Goal: Information Seeking & Learning: Learn about a topic

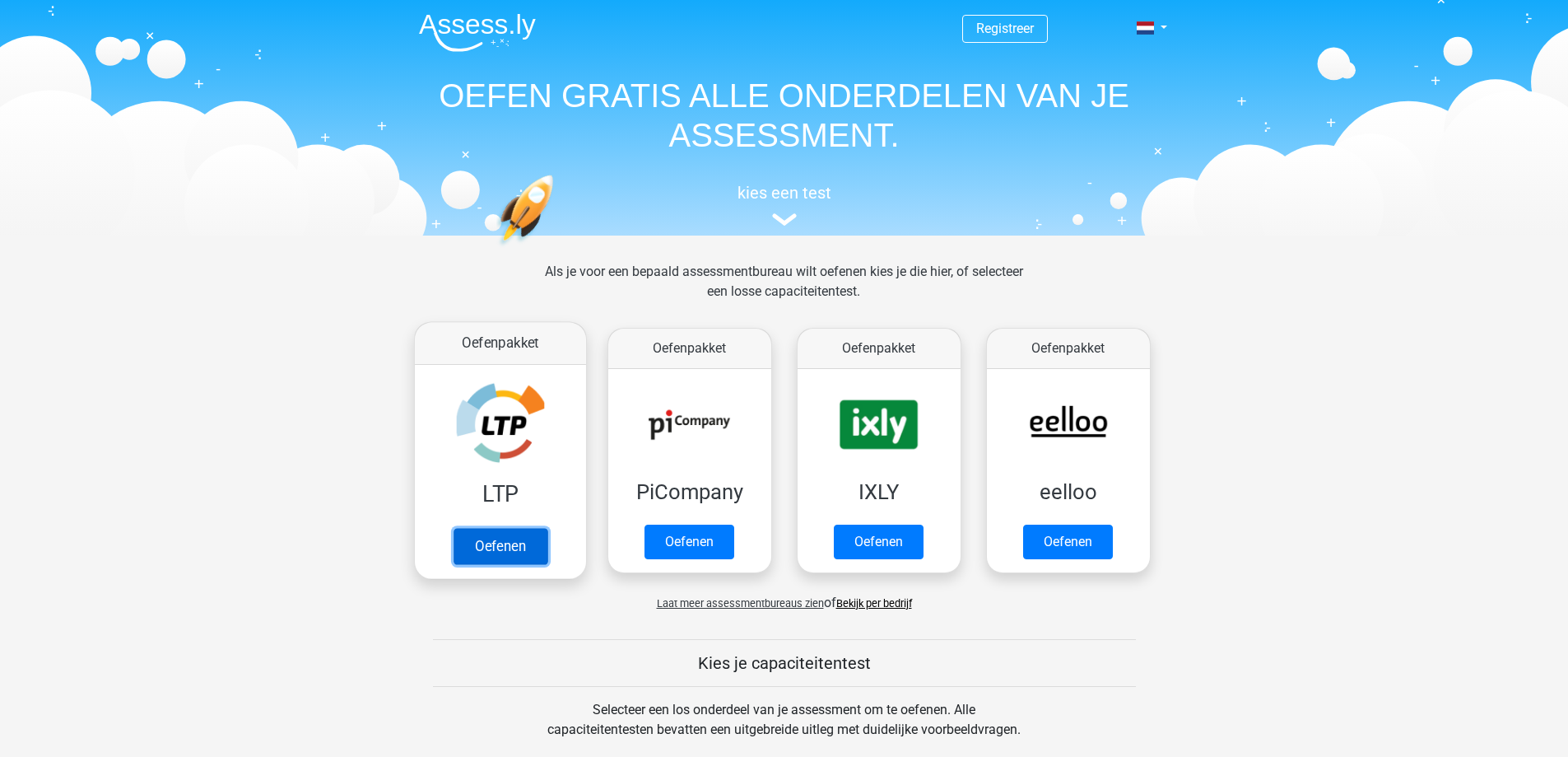
click at [494, 536] on link "Oefenen" at bounding box center [500, 546] width 94 height 36
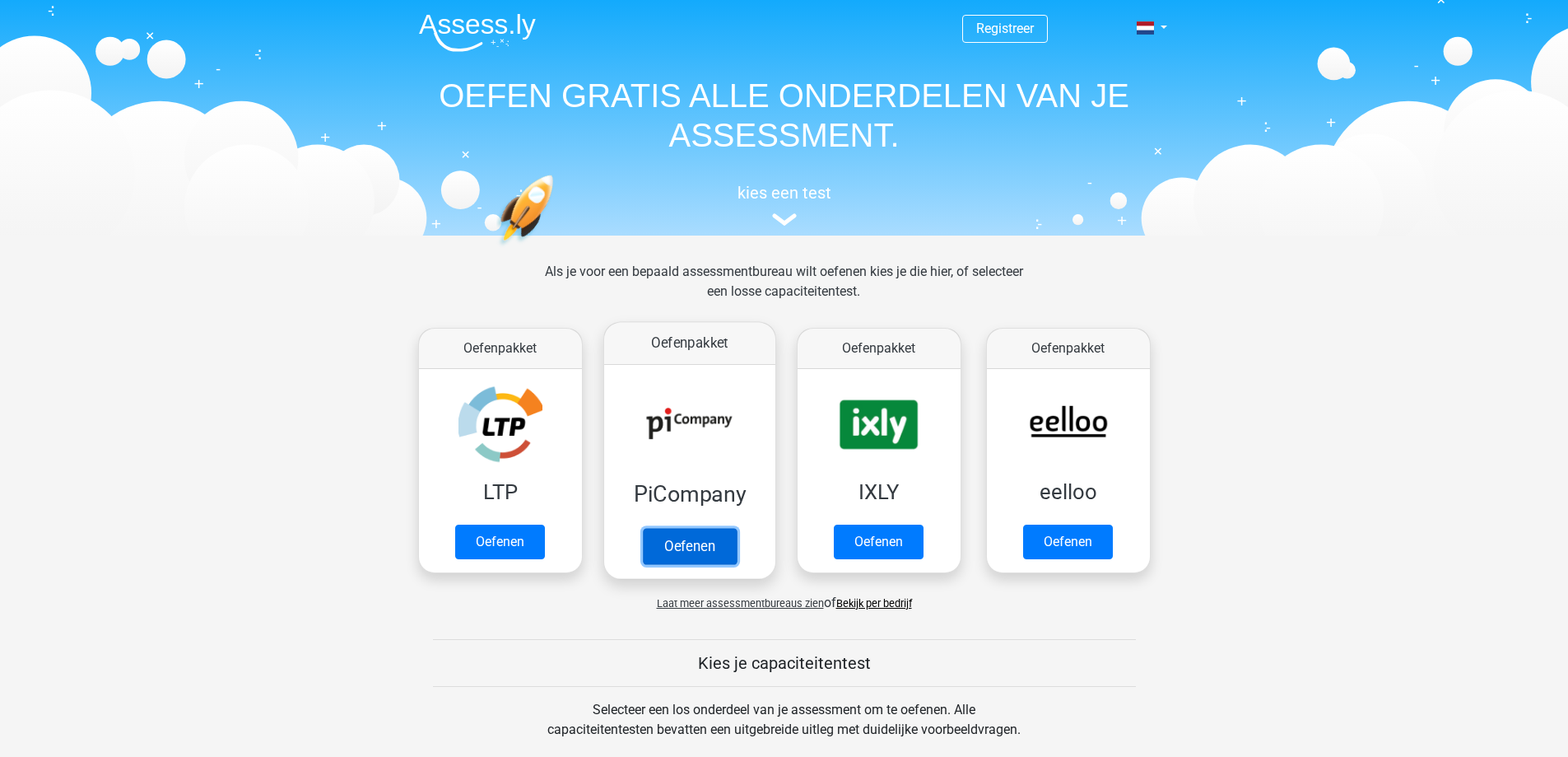
click at [686, 534] on link "Oefenen" at bounding box center [689, 546] width 94 height 36
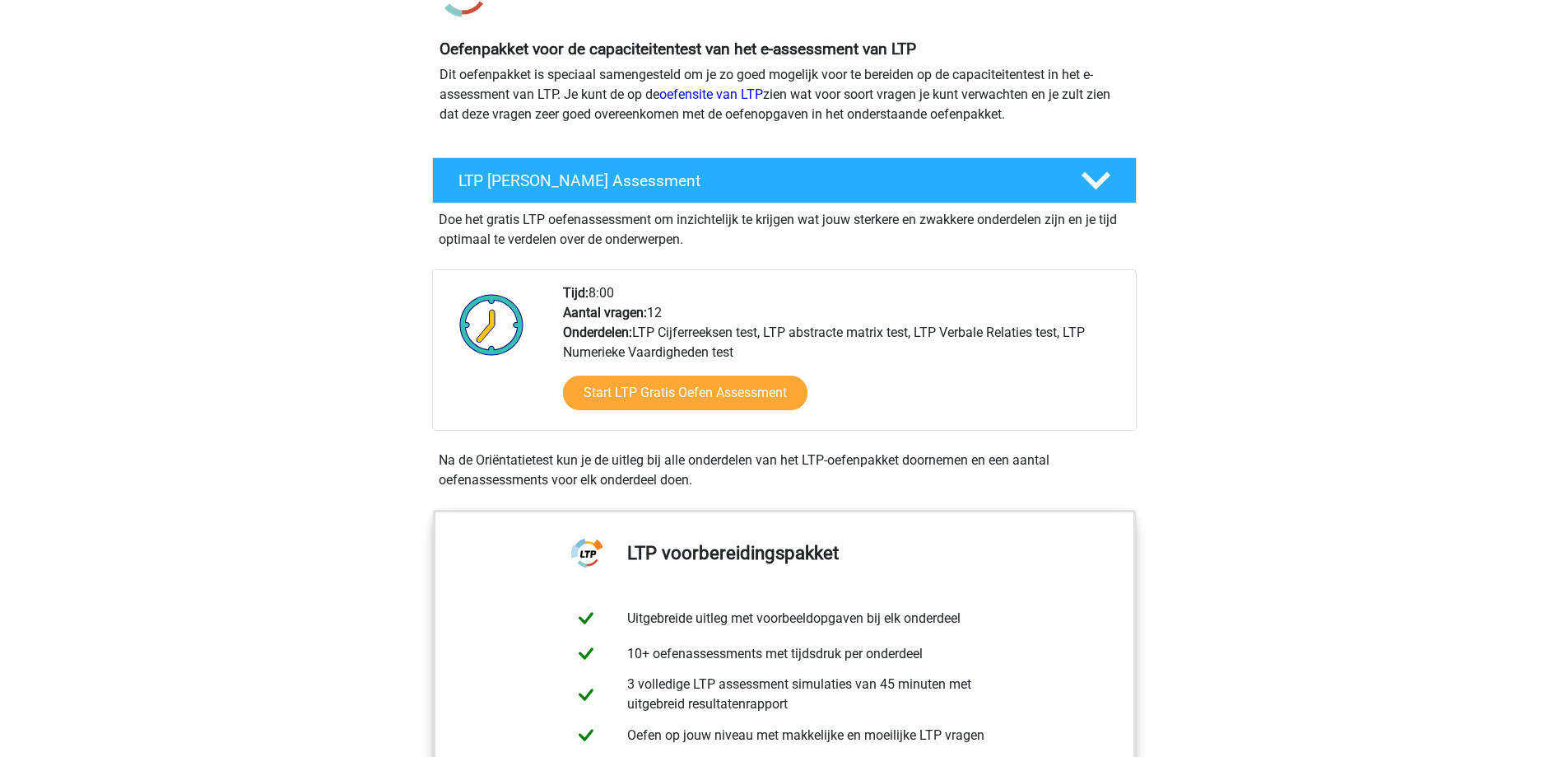
scroll to position [165, 0]
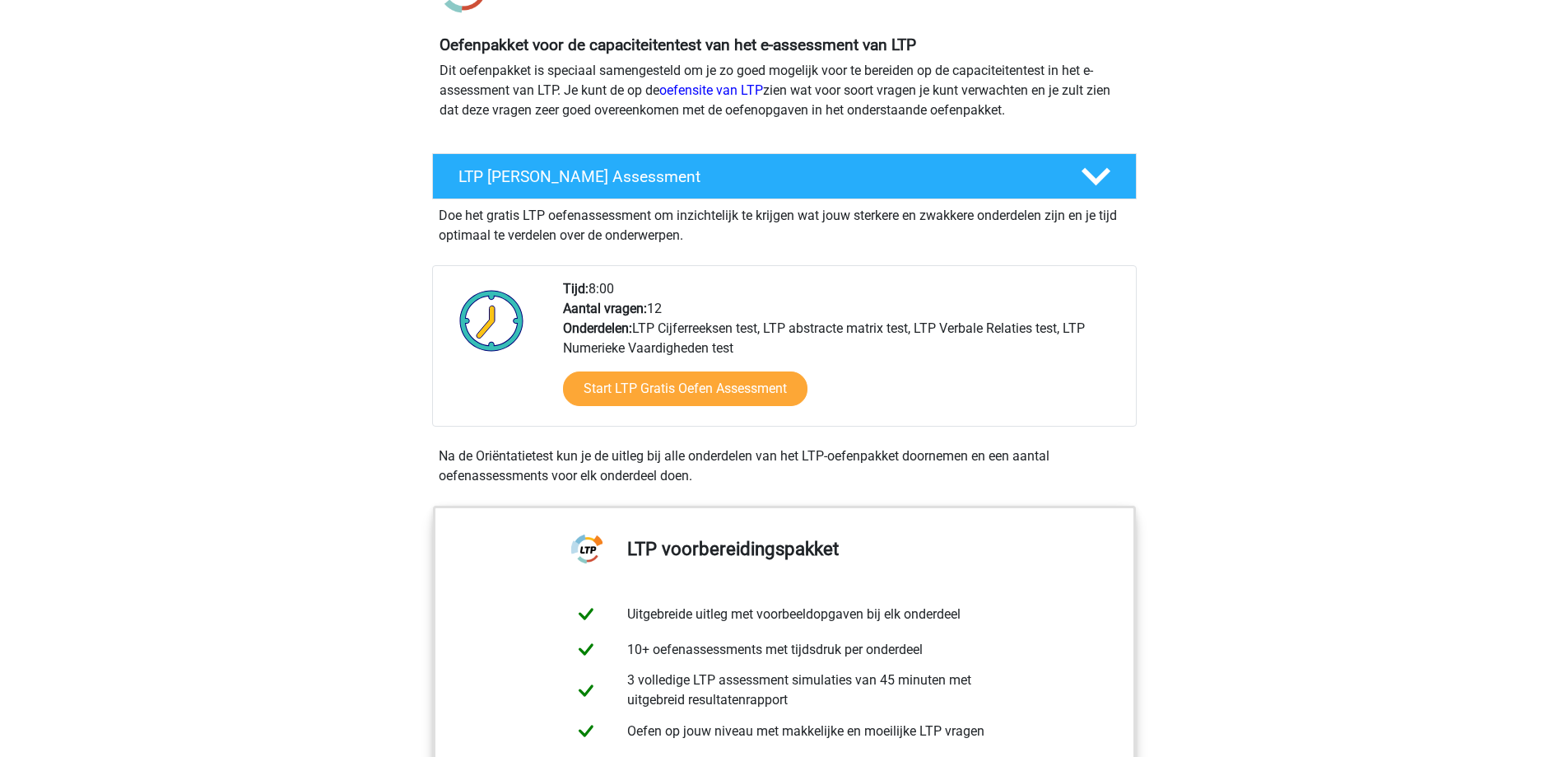
click at [667, 362] on div "Start LTP Gratis Oefen Assessment" at bounding box center [842, 392] width 560 height 67
click at [656, 378] on link "Start LTP Gratis Oefen Assessment" at bounding box center [685, 388] width 282 height 40
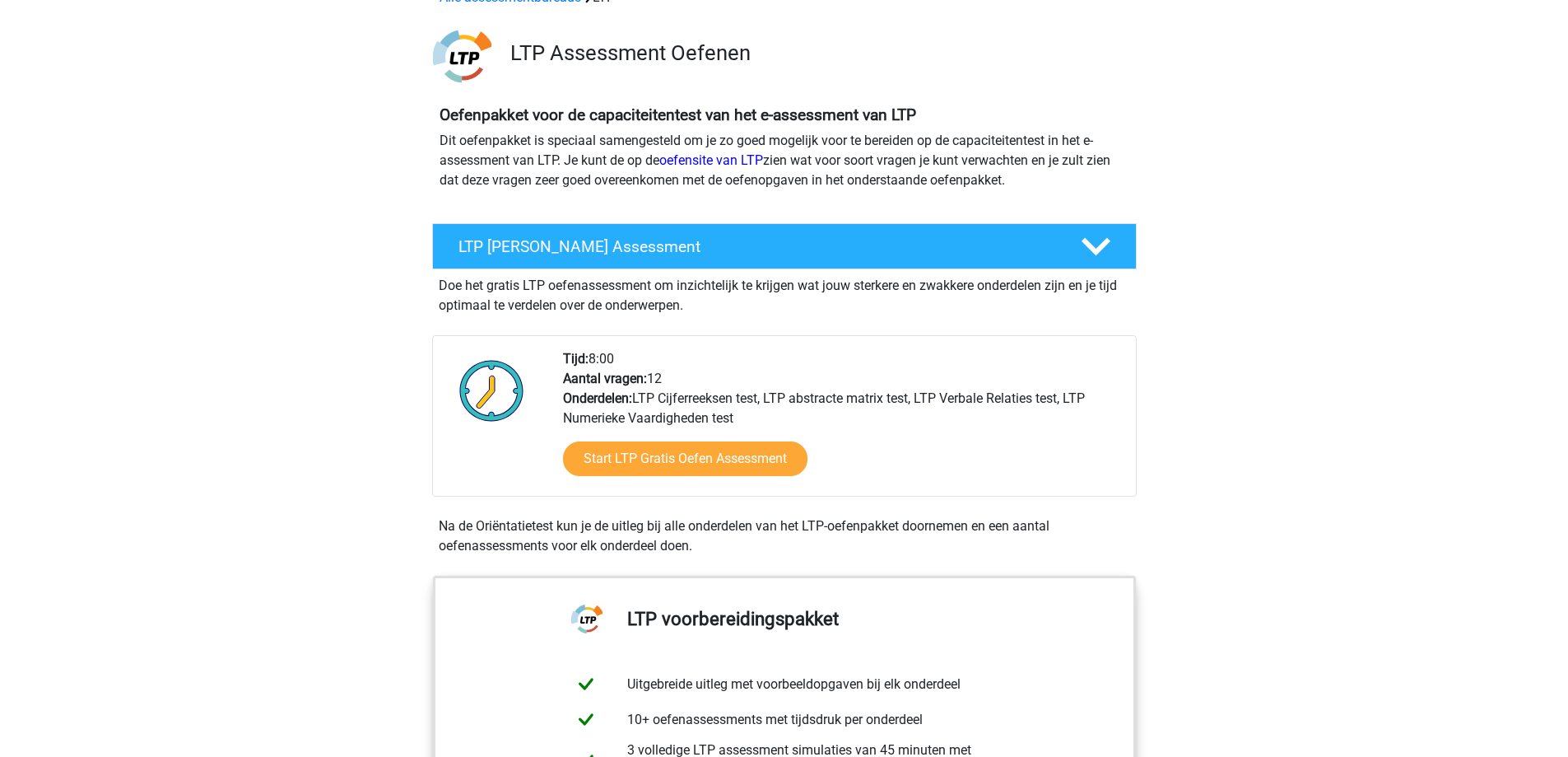
scroll to position [0, 0]
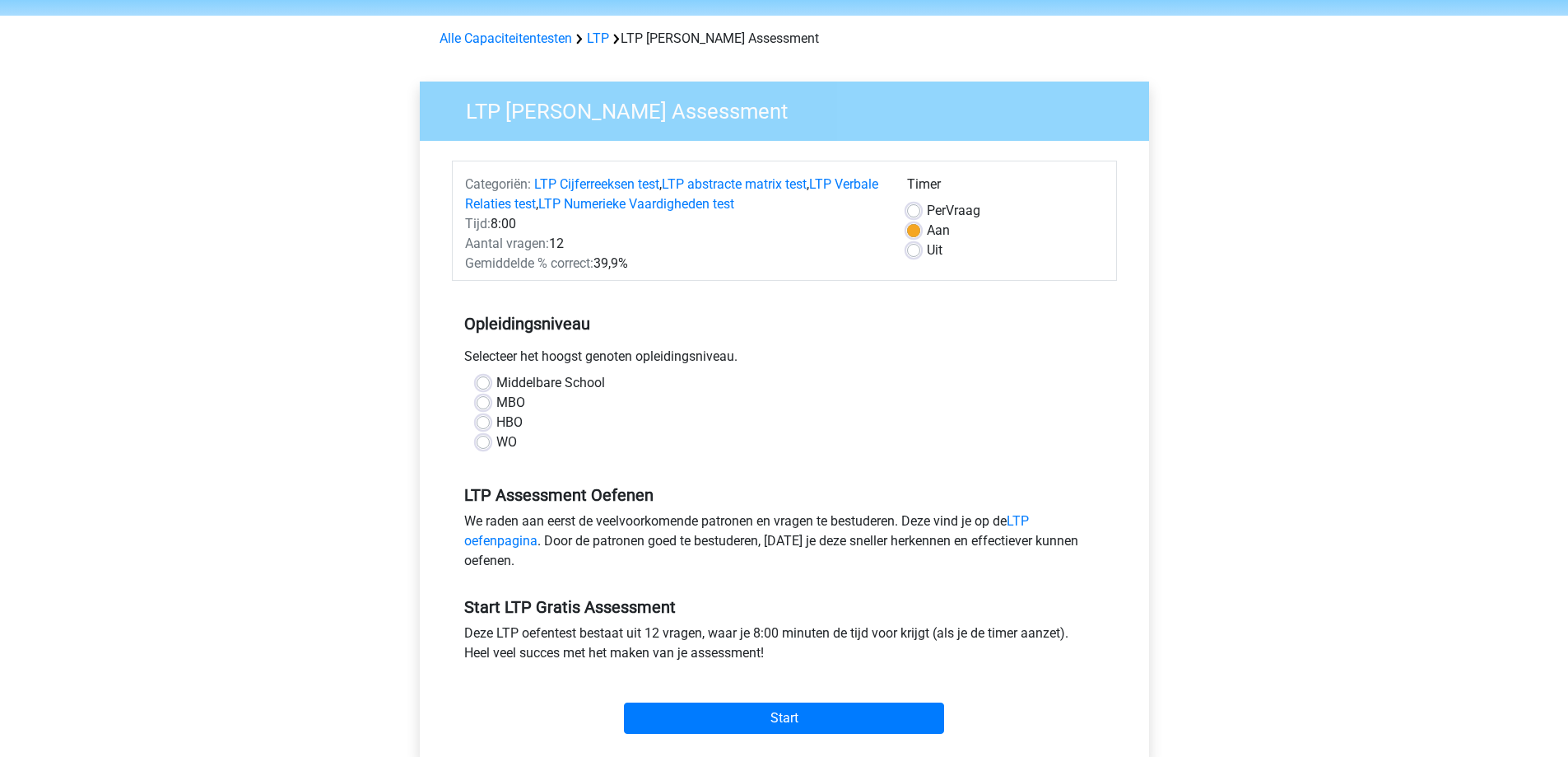
scroll to position [82, 0]
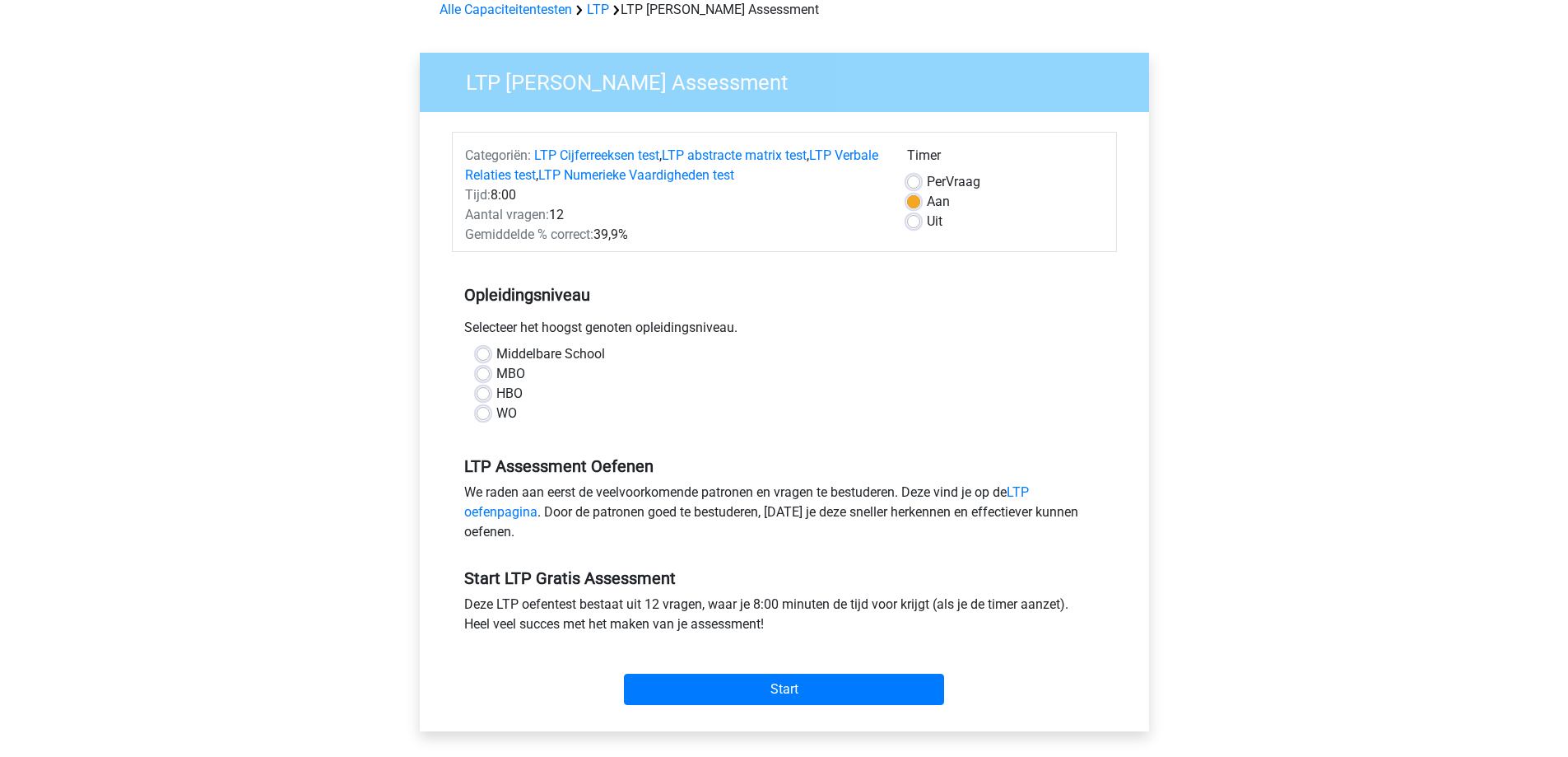
click at [496, 394] on label "HBO" at bounding box center [509, 394] width 27 height 20
click at [485, 394] on input "HBO" at bounding box center [483, 392] width 13 height 17
radio input "true"
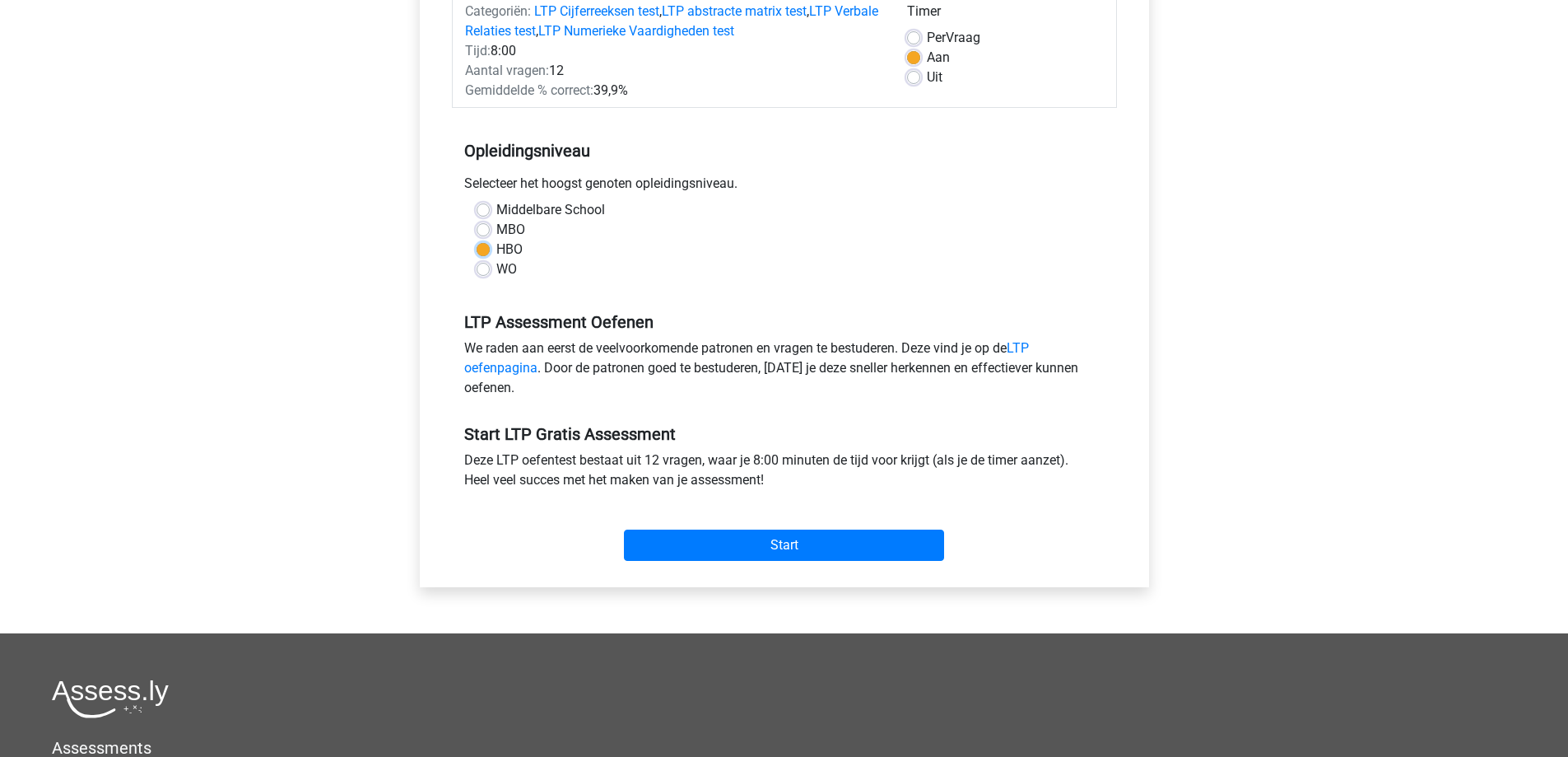
scroll to position [247, 0]
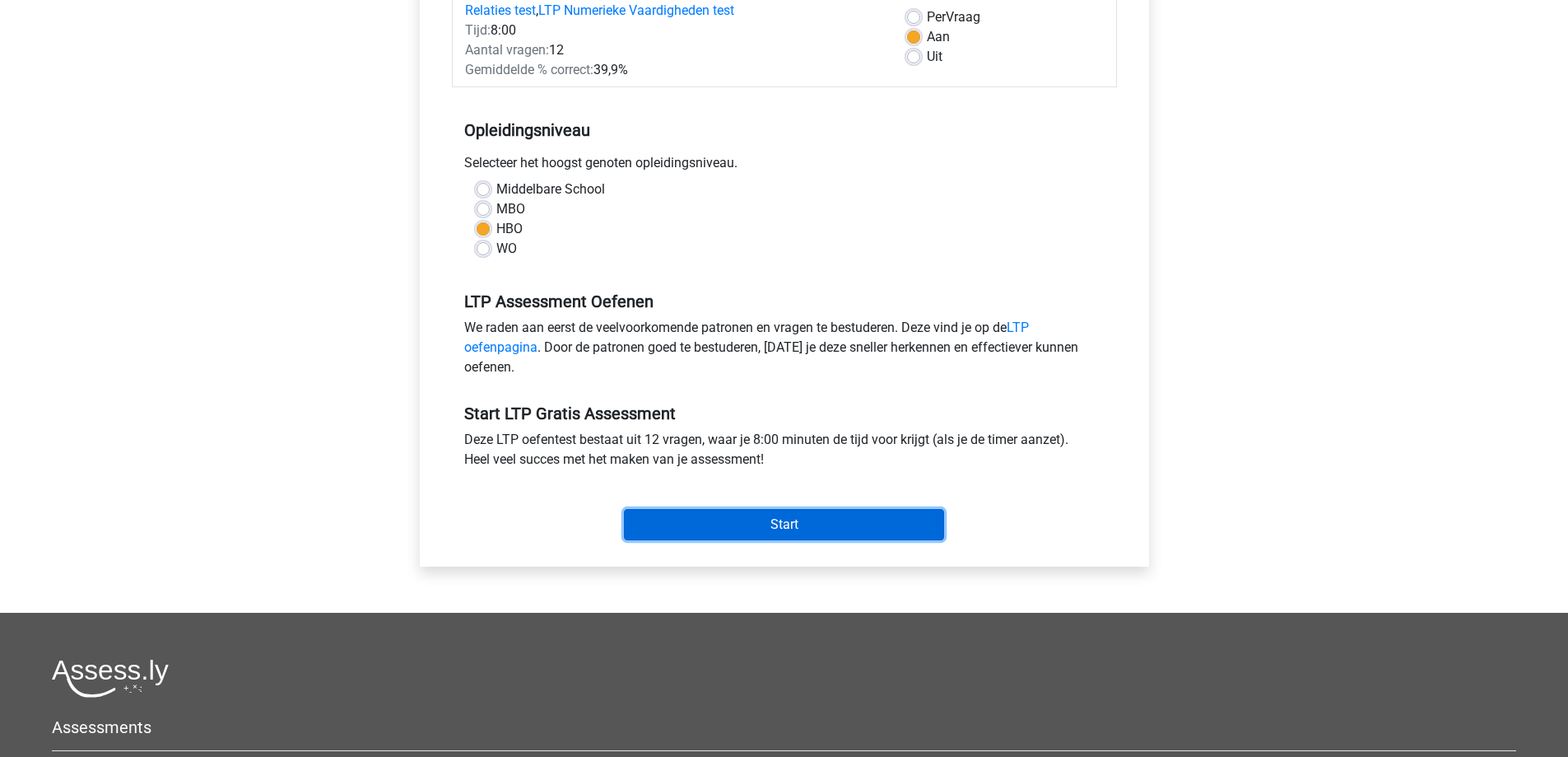
click at [741, 517] on input "Start" at bounding box center [783, 524] width 320 height 31
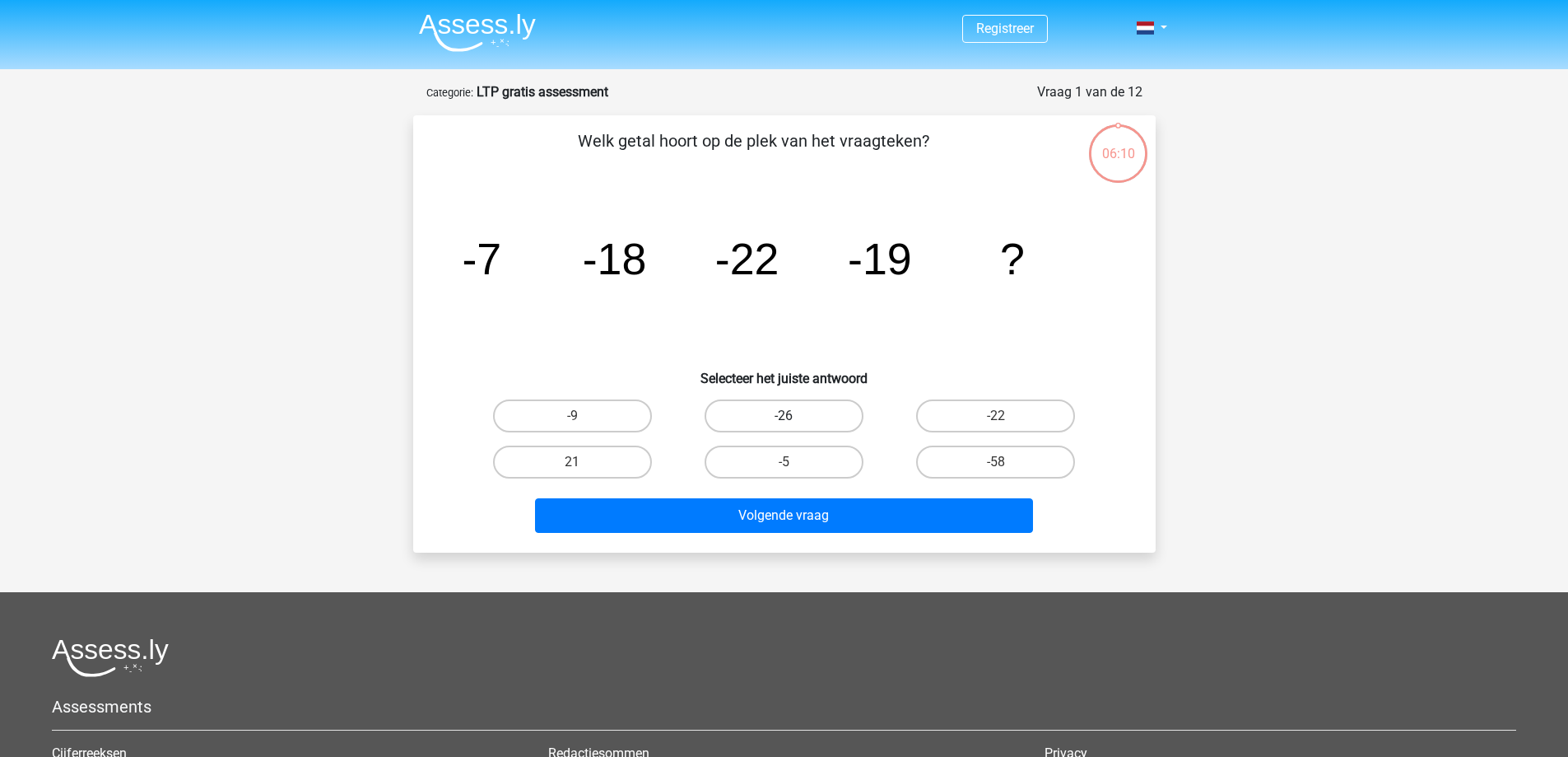
click at [773, 410] on label "-26" at bounding box center [783, 416] width 159 height 33
click at [783, 416] on input "-26" at bounding box center [788, 421] width 11 height 11
radio input "true"
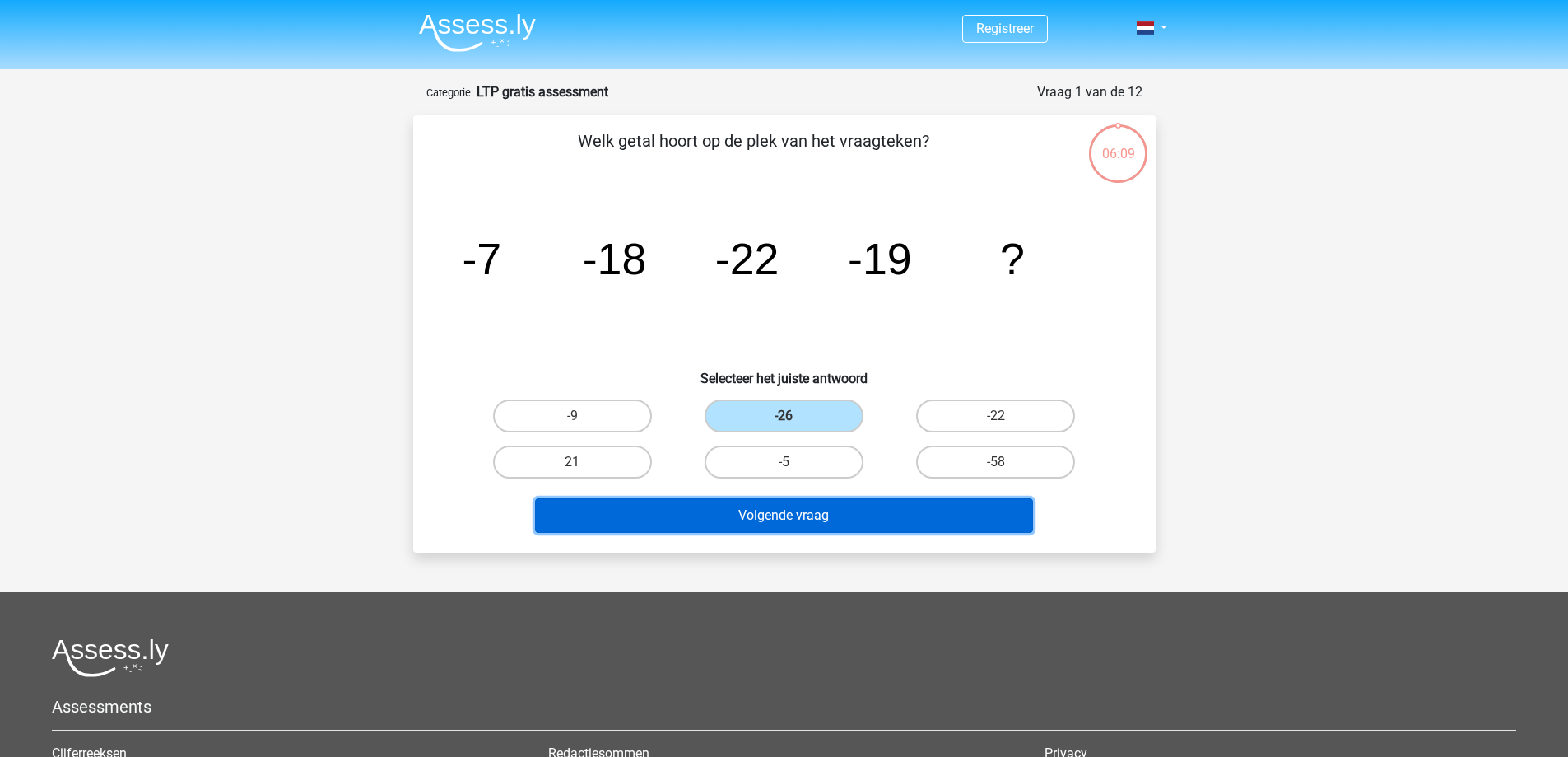
click at [799, 526] on button "Volgende vraag" at bounding box center [784, 515] width 498 height 35
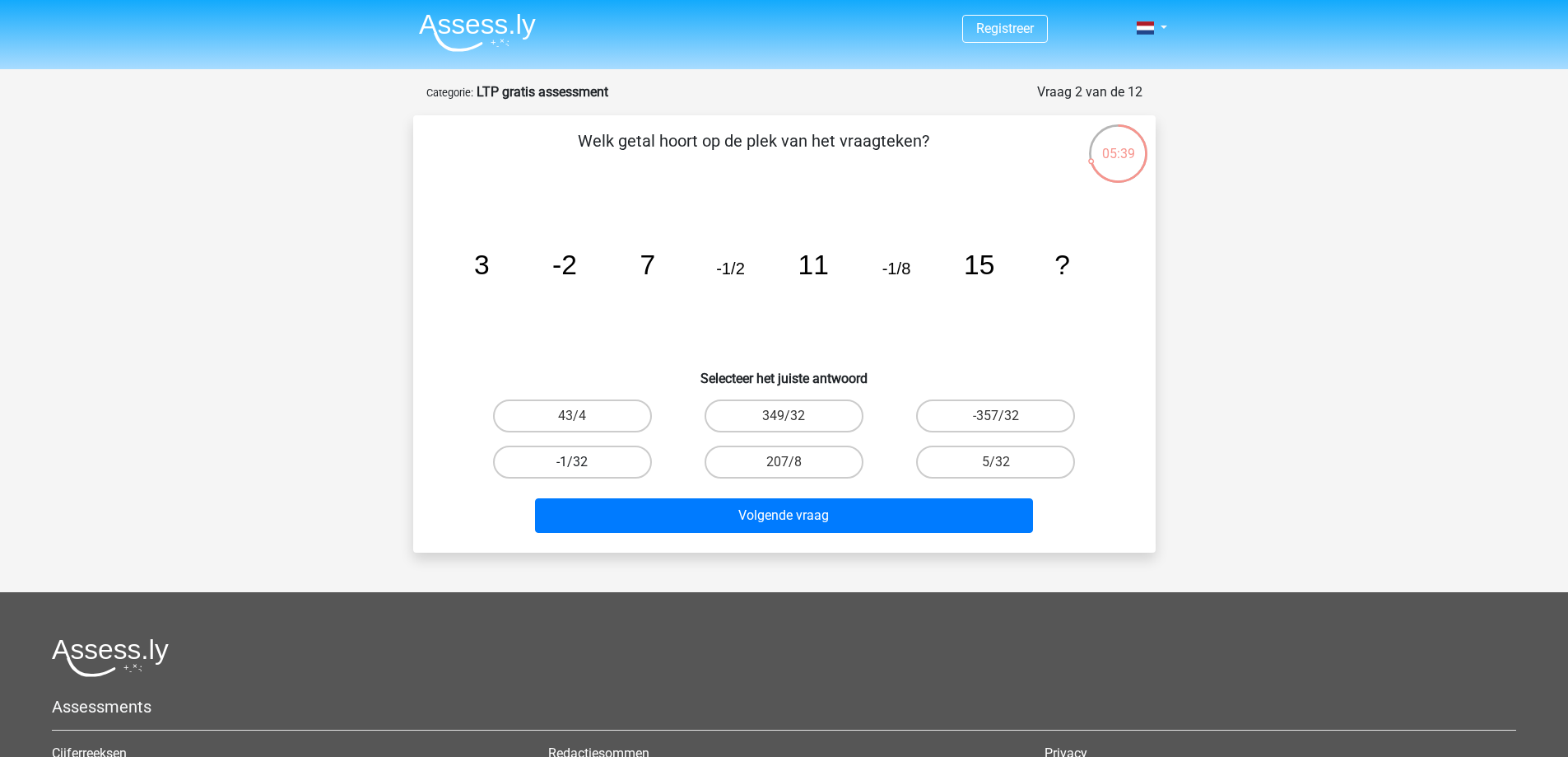
click at [586, 454] on label "-1/32" at bounding box center [571, 462] width 159 height 33
click at [583, 462] on input "-1/32" at bounding box center [578, 467] width 11 height 11
radio input "true"
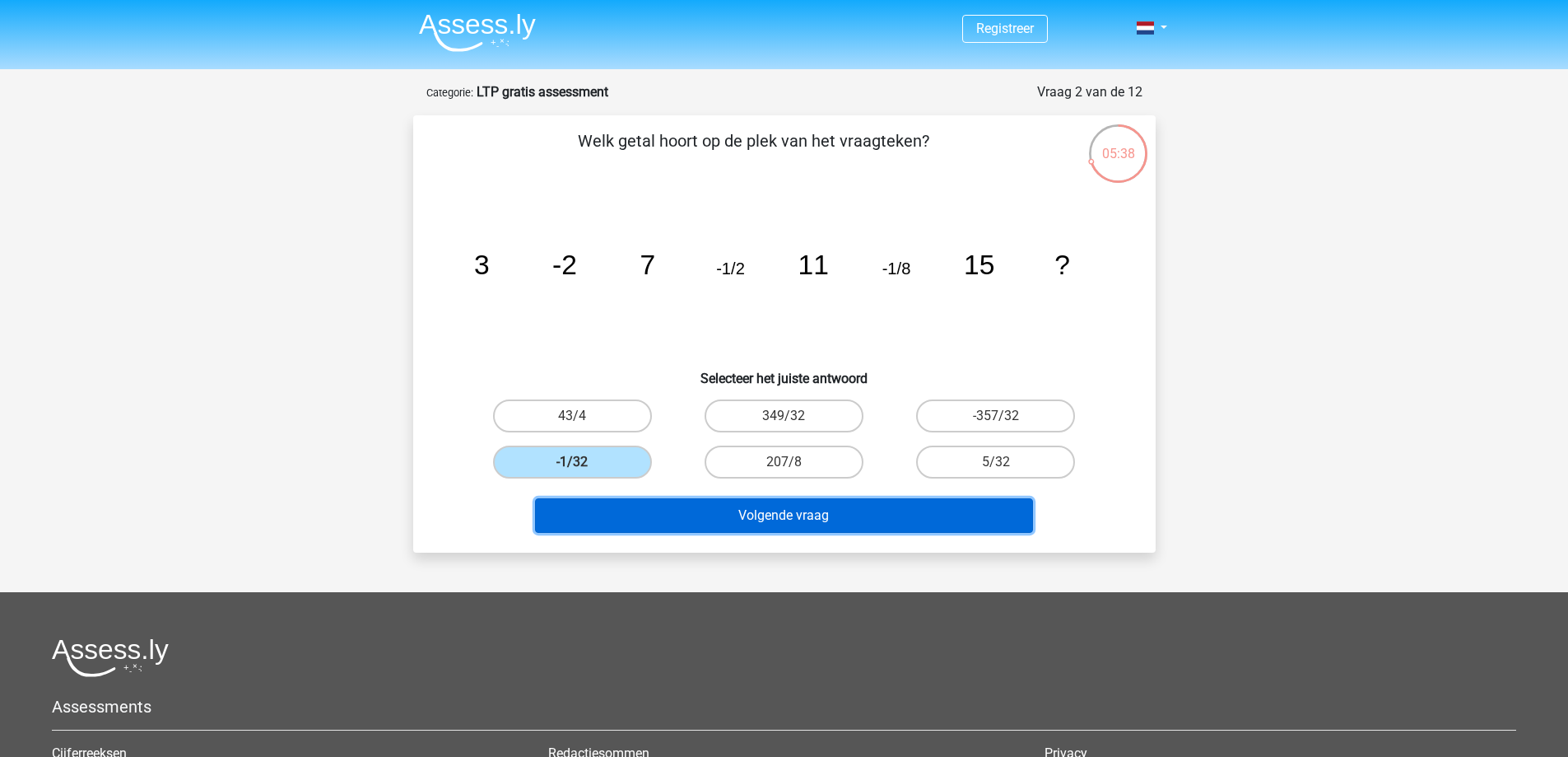
click at [710, 504] on button "Volgende vraag" at bounding box center [784, 515] width 498 height 35
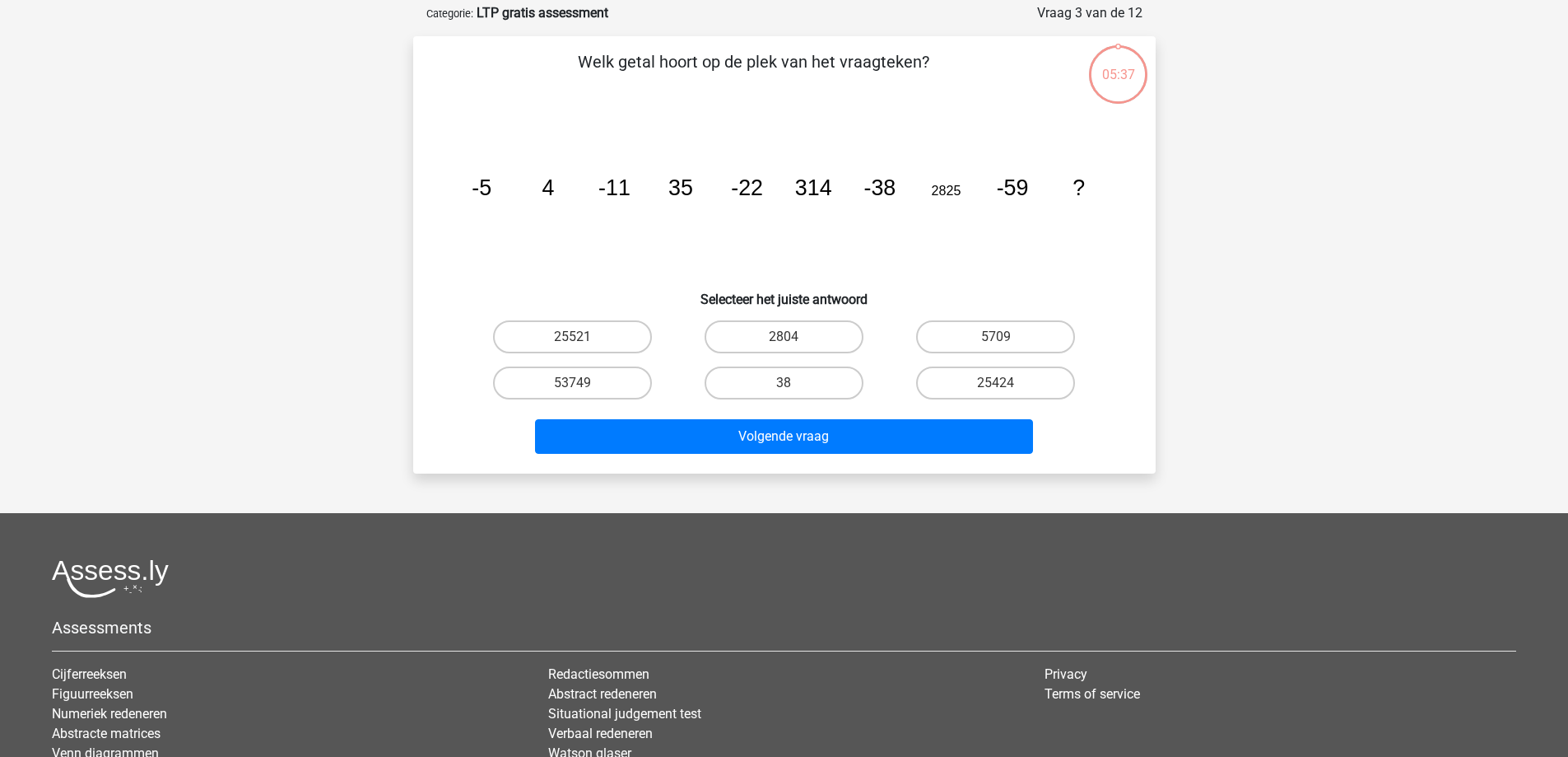
scroll to position [82, 0]
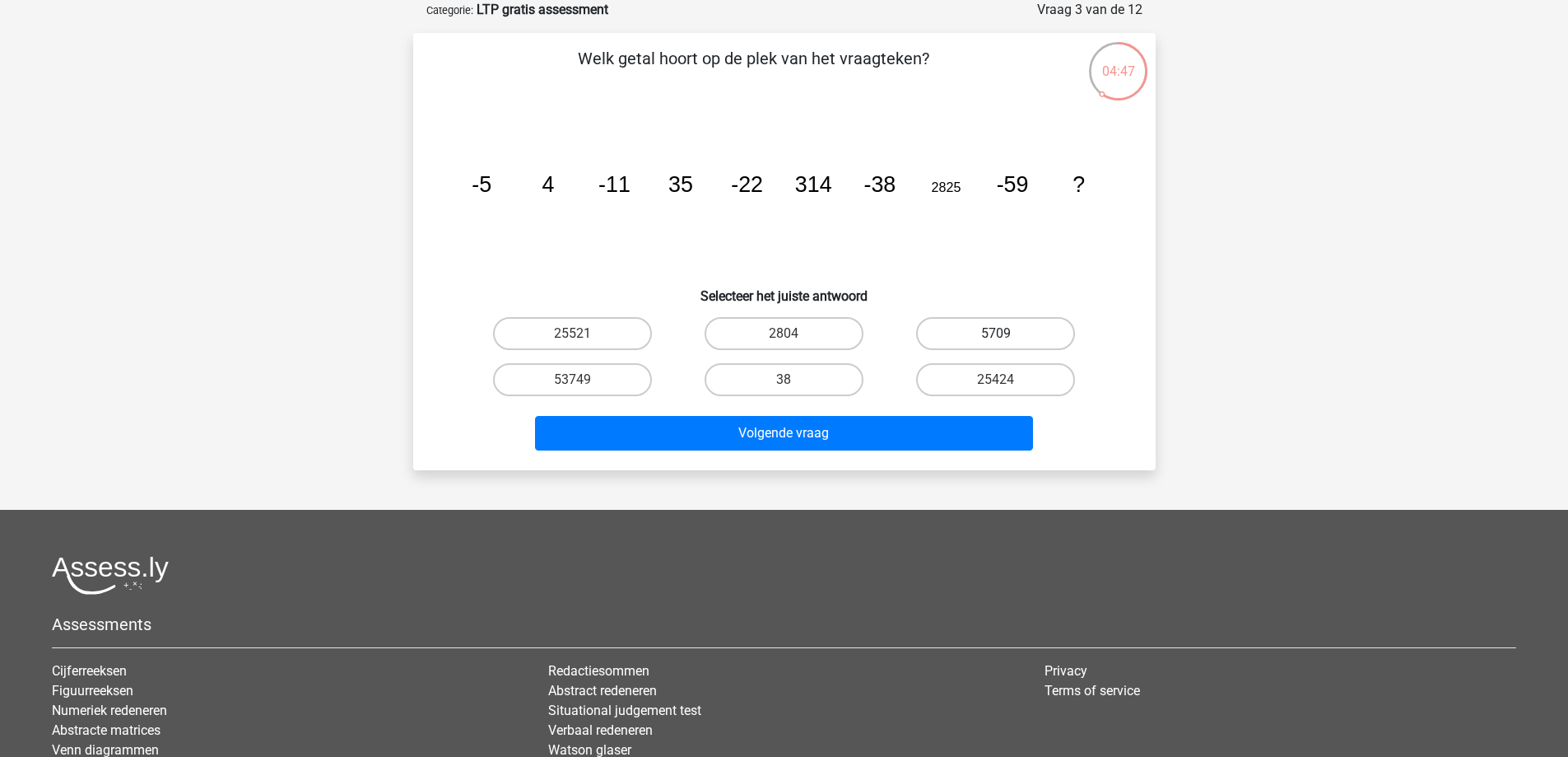
click at [985, 331] on label "5709" at bounding box center [995, 333] width 159 height 33
click at [996, 333] on input "5709" at bounding box center [1001, 339] width 11 height 11
radio input "true"
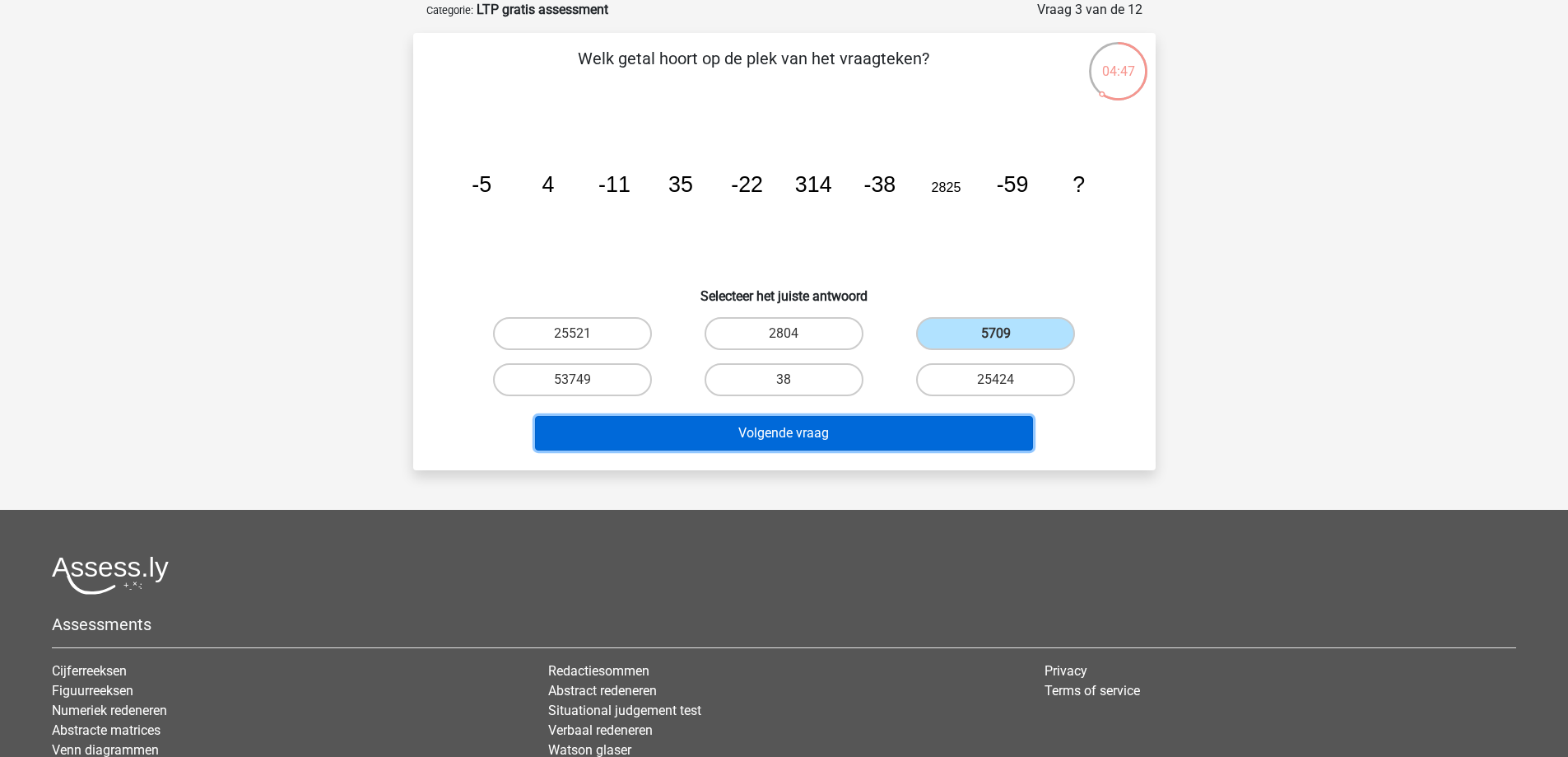
click at [818, 432] on button "Volgende vraag" at bounding box center [784, 433] width 498 height 35
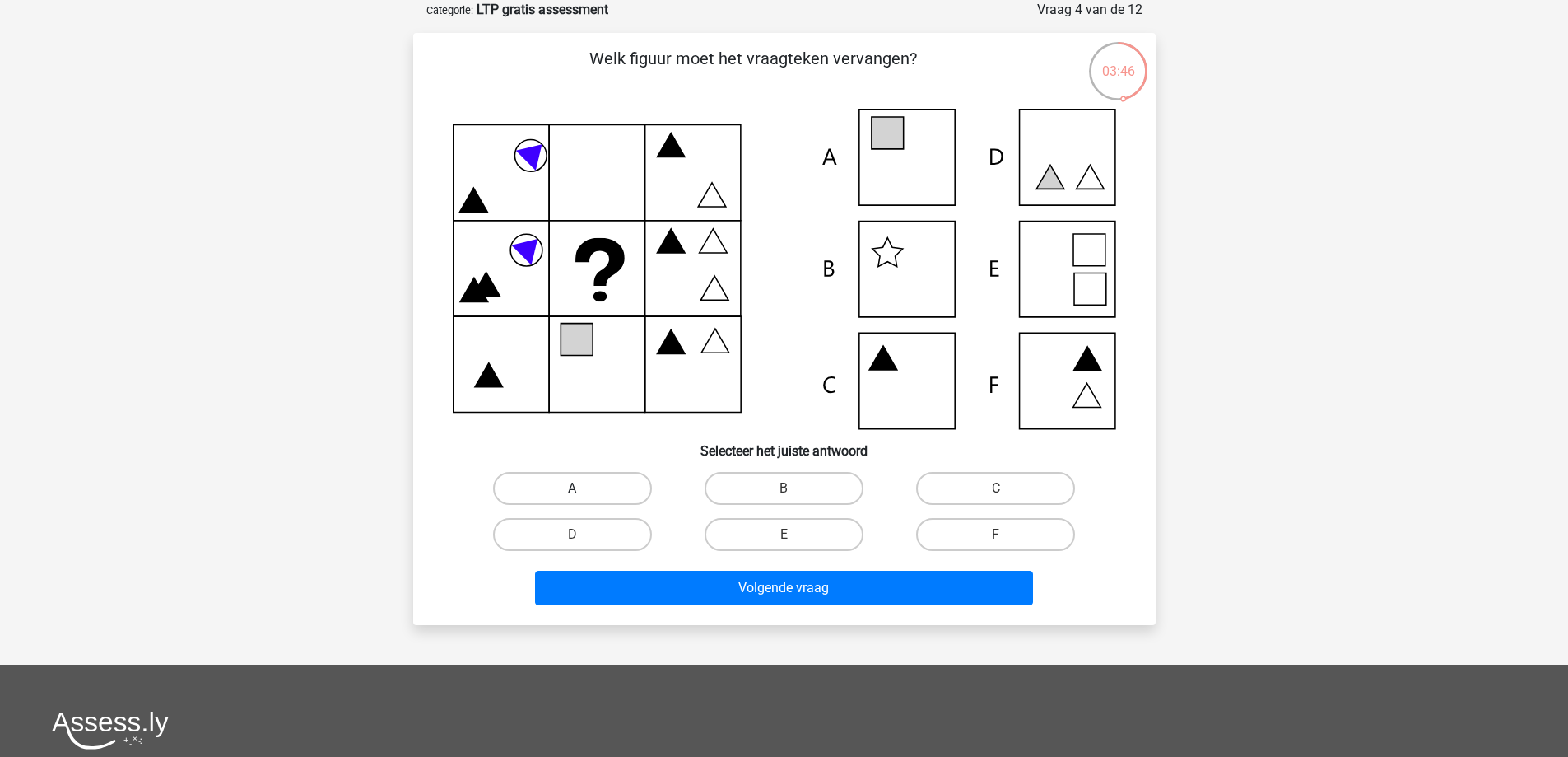
click at [571, 482] on label "A" at bounding box center [571, 488] width 159 height 33
click at [572, 488] on input "A" at bounding box center [578, 494] width 11 height 11
radio input "true"
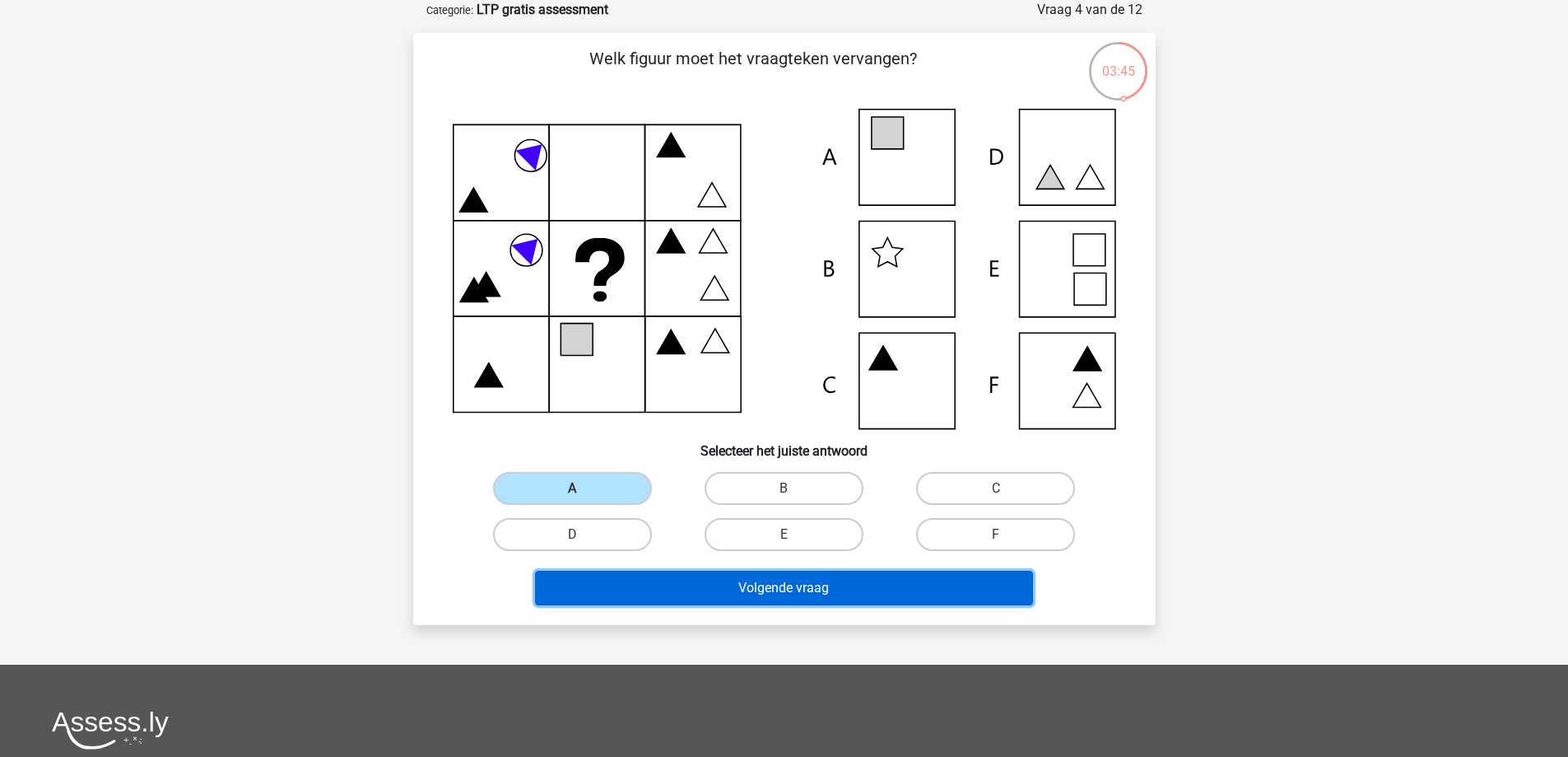
click at [745, 596] on button "Volgende vraag" at bounding box center [784, 588] width 498 height 35
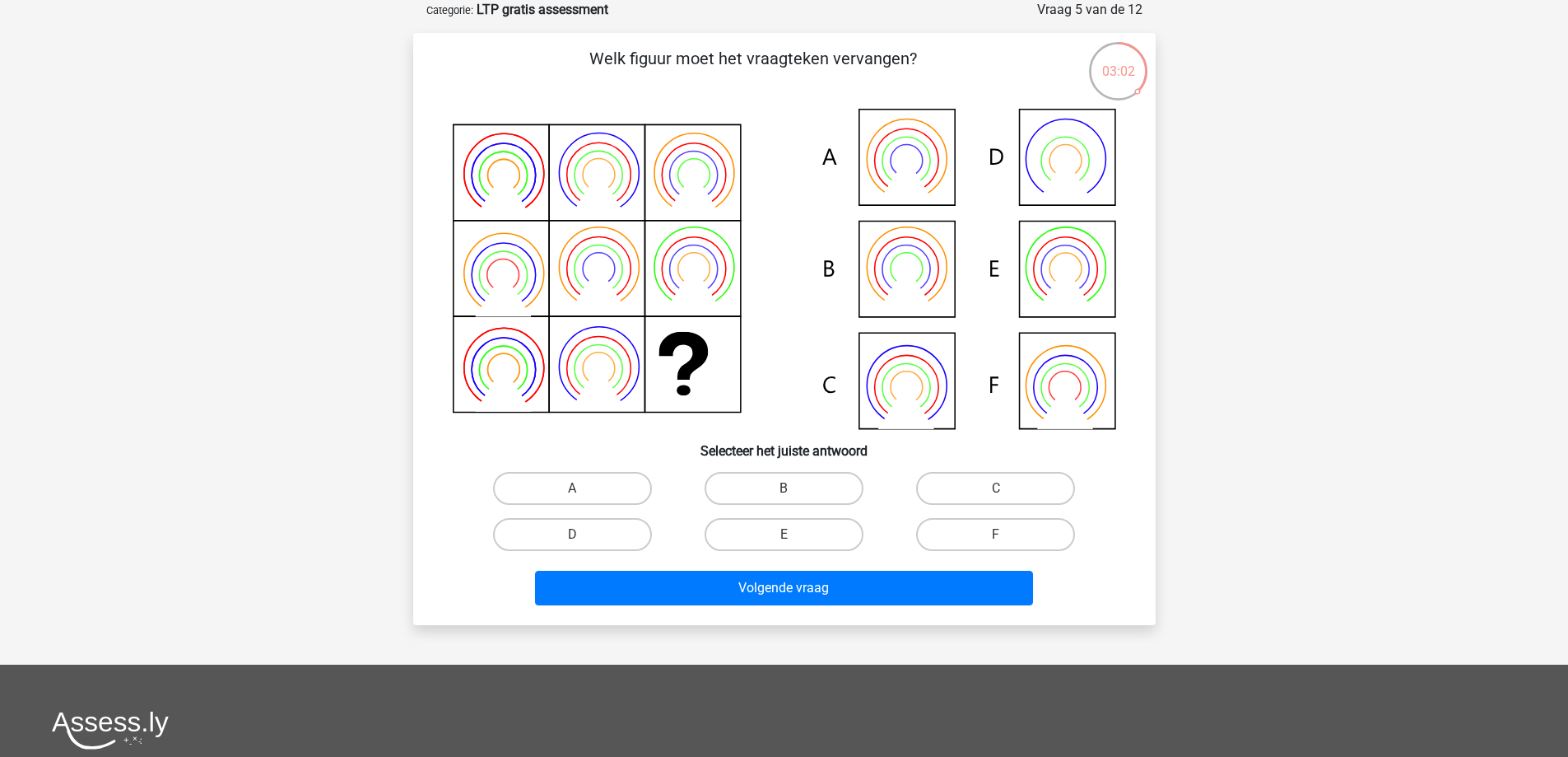
click at [795, 489] on input "B" at bounding box center [788, 494] width 11 height 11
radio input "true"
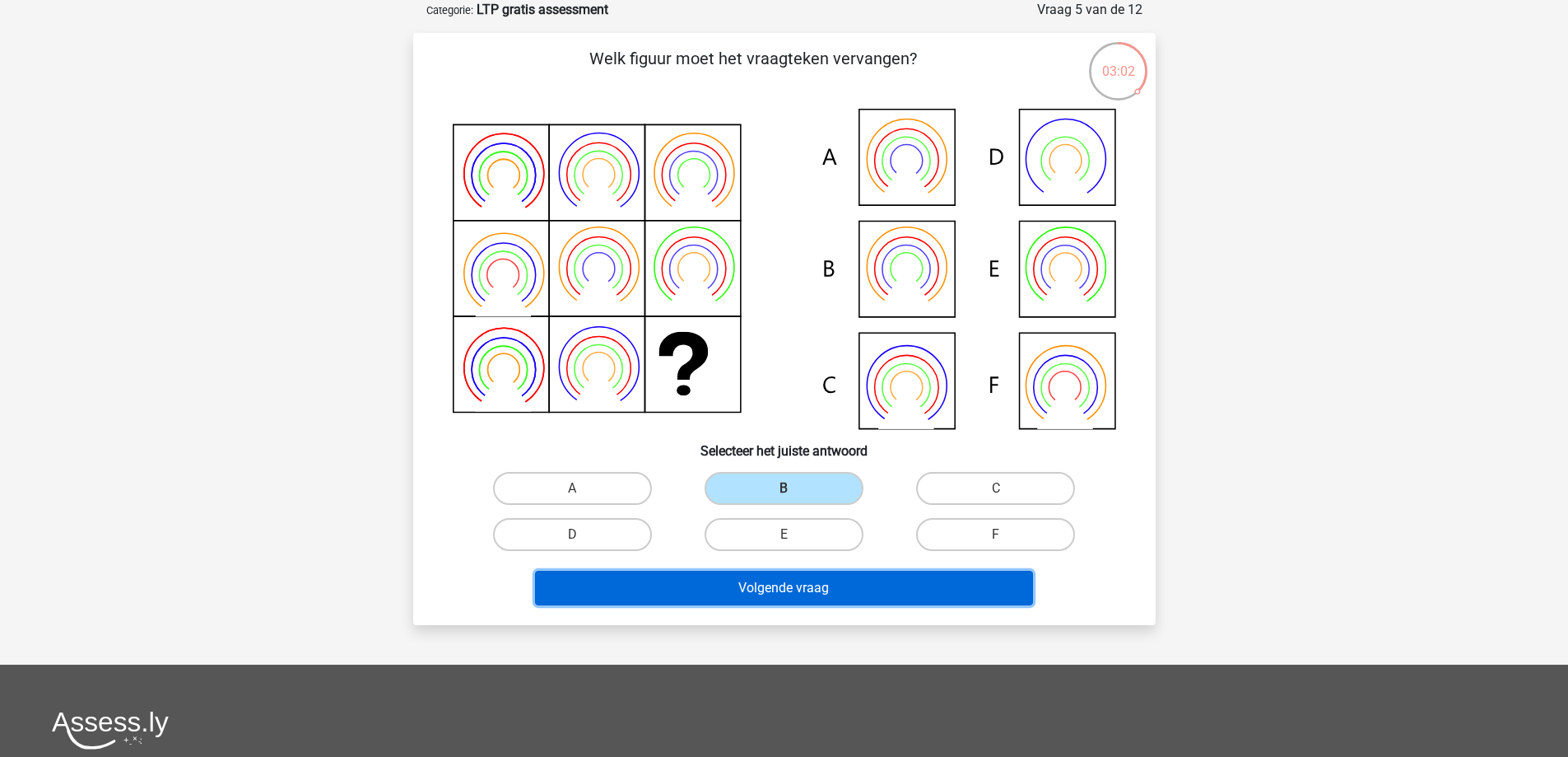
click at [806, 592] on button "Volgende vraag" at bounding box center [784, 588] width 498 height 35
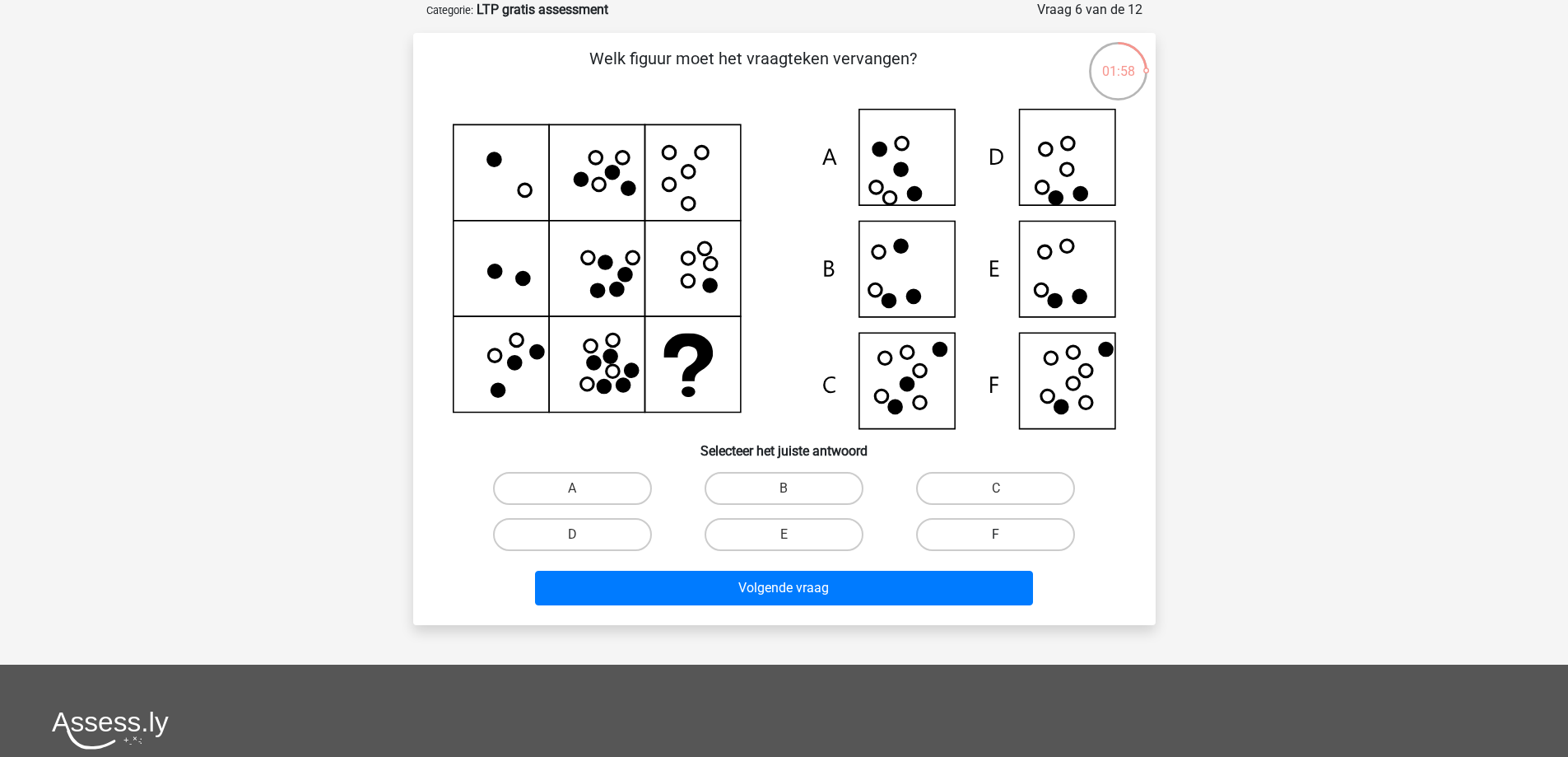
click at [982, 535] on label "F" at bounding box center [995, 534] width 159 height 33
click at [996, 535] on input "F" at bounding box center [1001, 540] width 11 height 11
radio input "true"
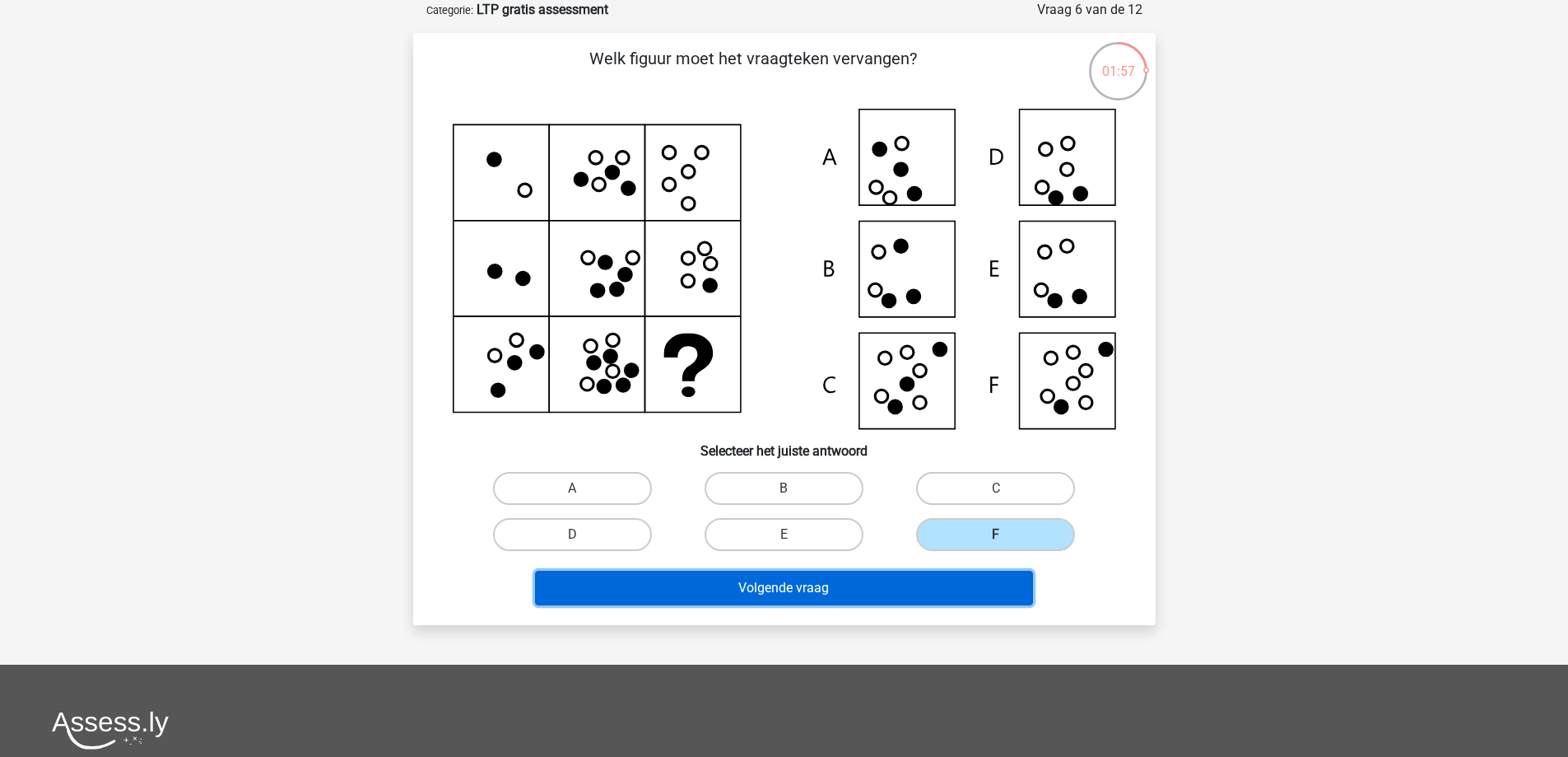
click at [820, 593] on button "Volgende vraag" at bounding box center [784, 588] width 498 height 35
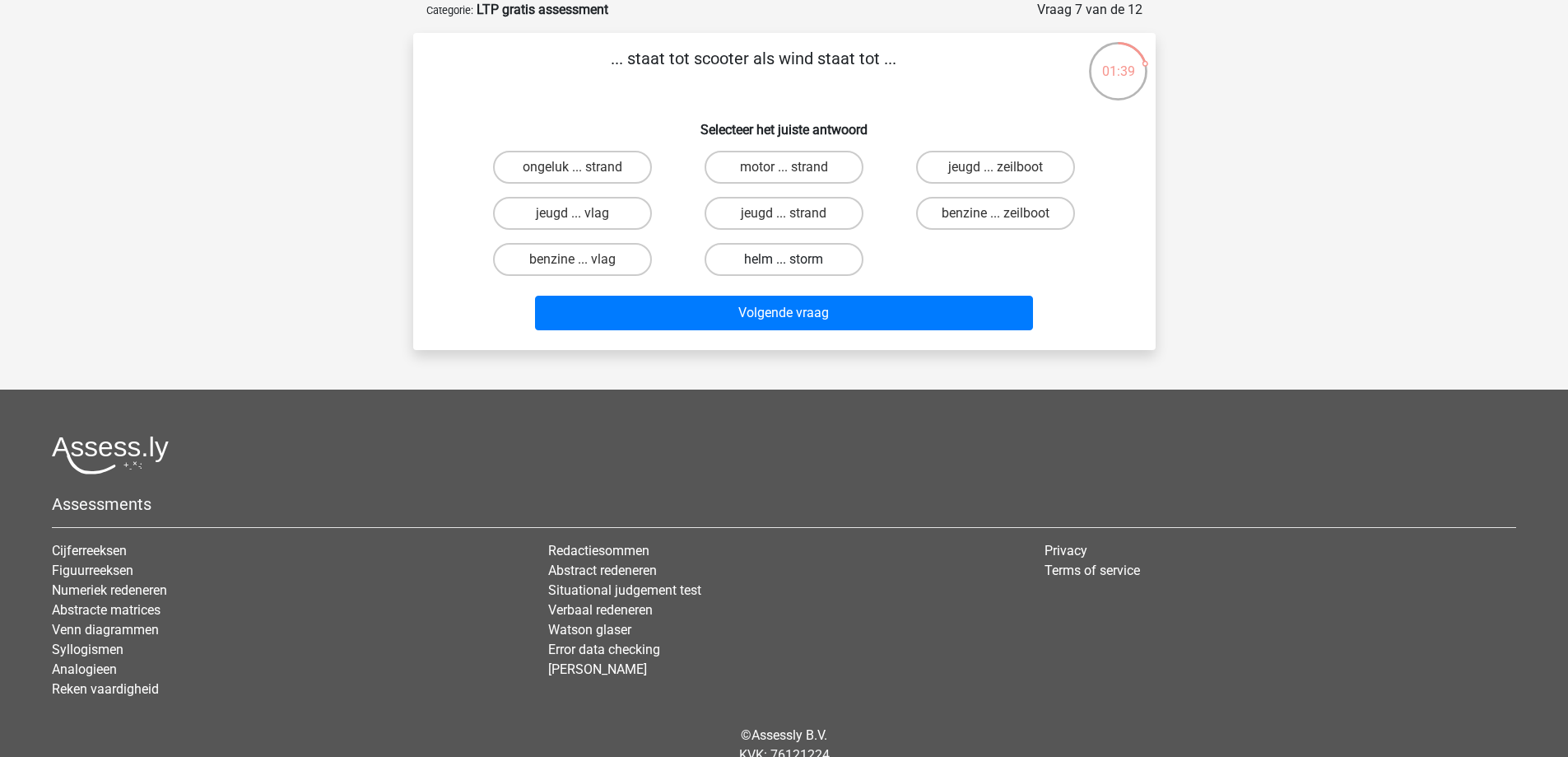
click at [769, 261] on label "helm ... storm" at bounding box center [783, 259] width 159 height 33
click at [783, 261] on input "helm ... storm" at bounding box center [788, 265] width 11 height 11
radio input "true"
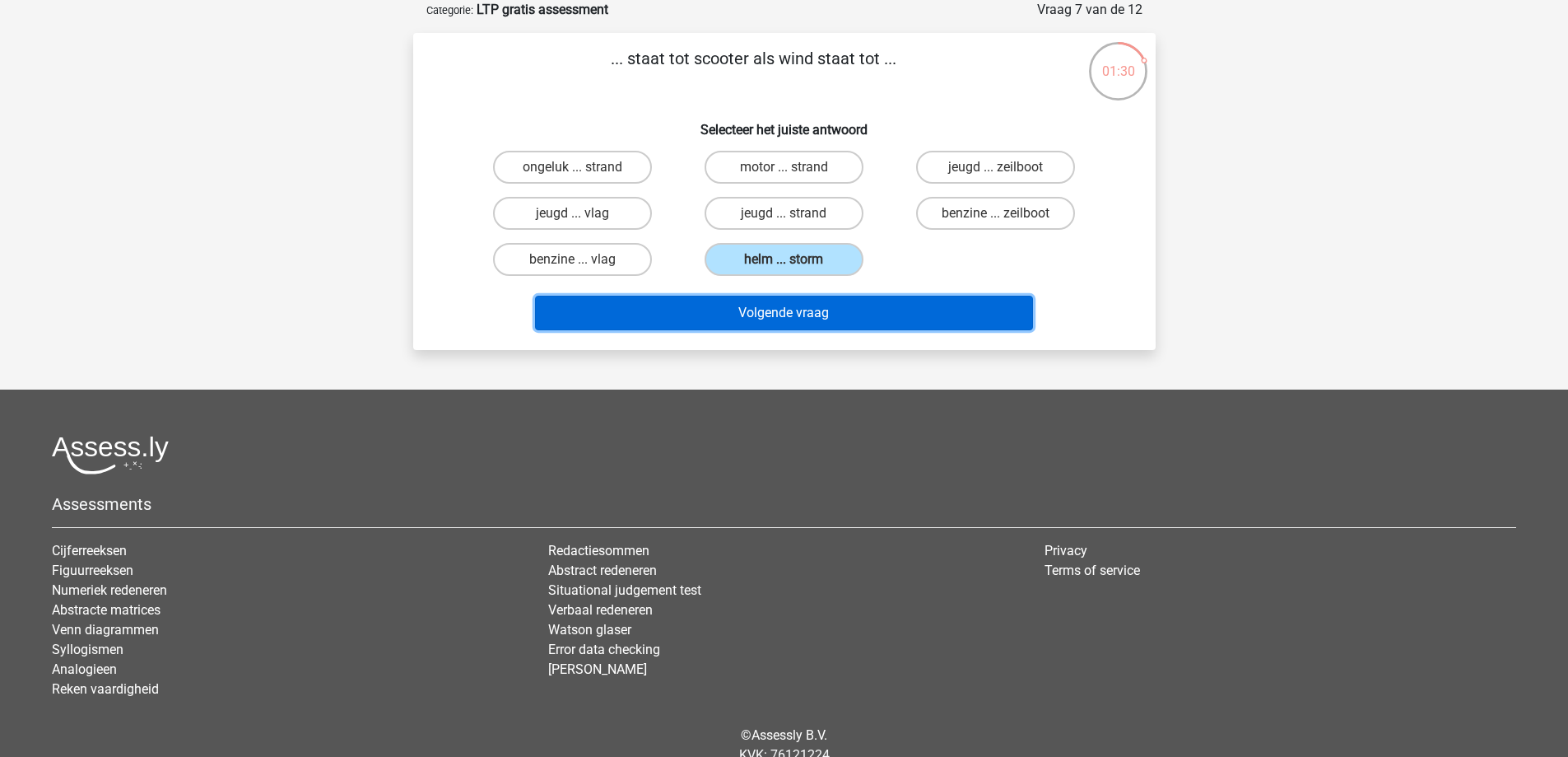
click at [765, 310] on button "Volgende vraag" at bounding box center [784, 313] width 498 height 35
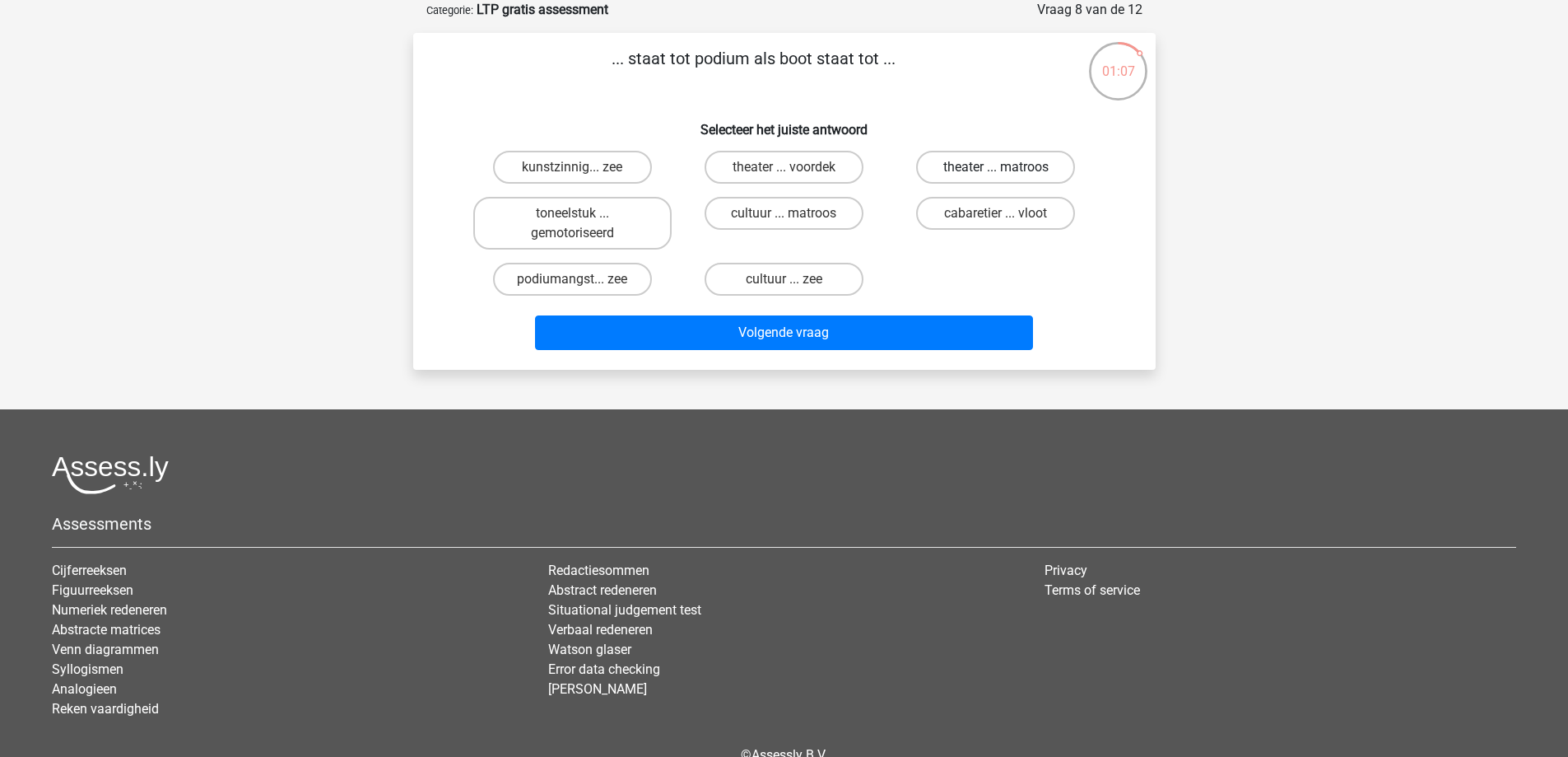
click at [983, 164] on label "theater ... matroos" at bounding box center [995, 167] width 159 height 33
click at [996, 168] on input "theater ... matroos" at bounding box center [1001, 173] width 11 height 11
radio input "true"
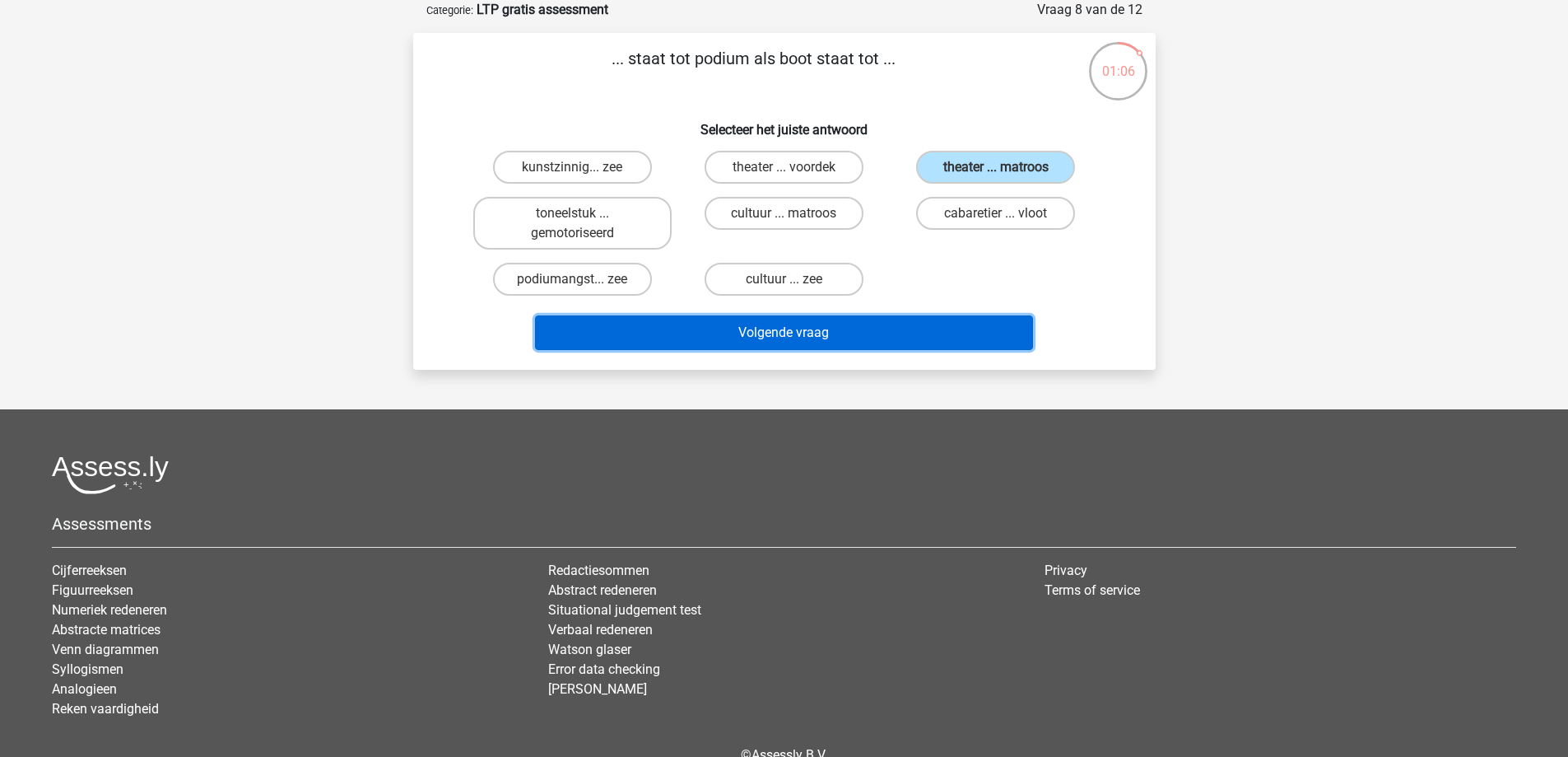
click at [806, 338] on button "Volgende vraag" at bounding box center [784, 332] width 498 height 35
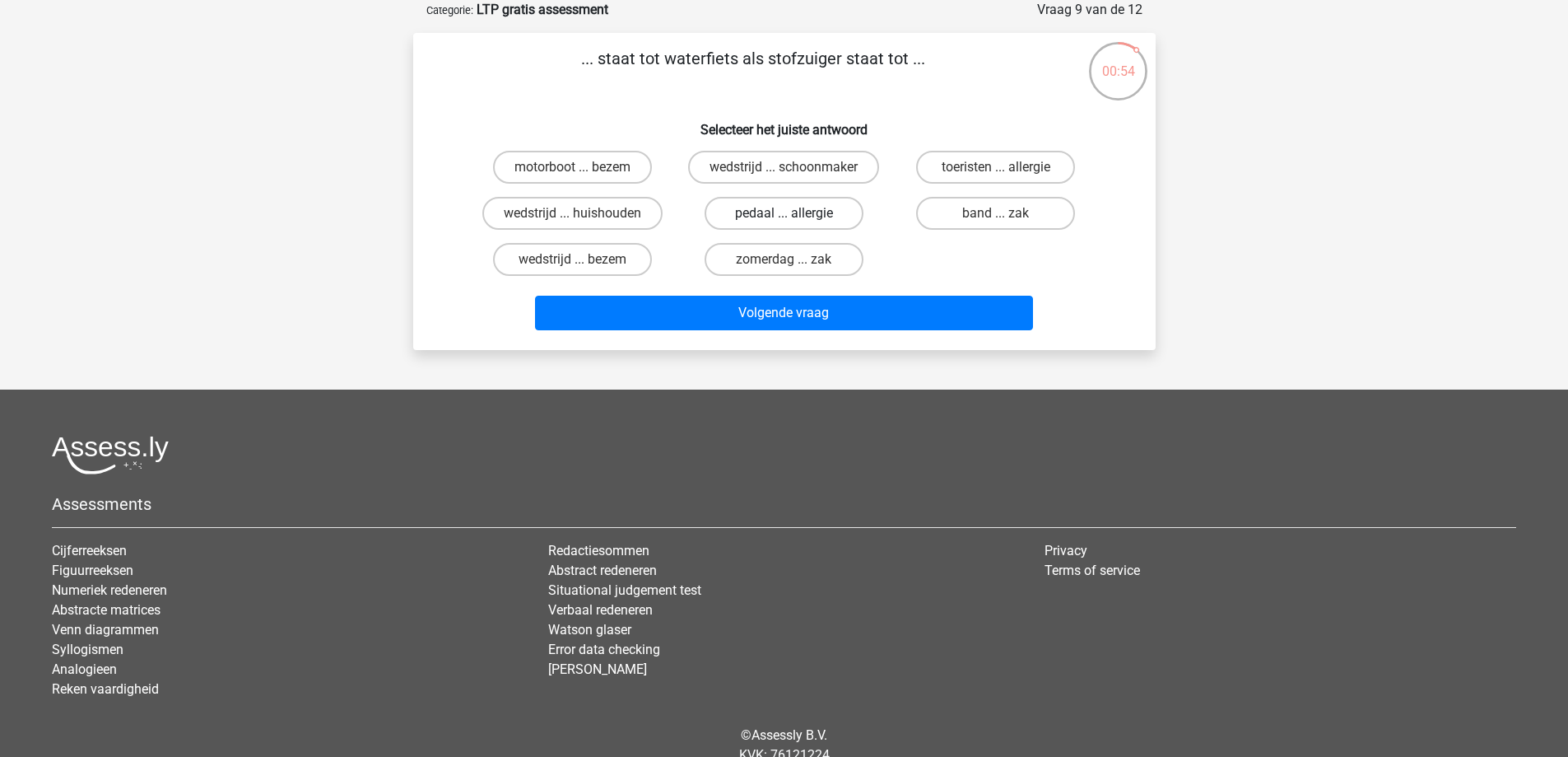
click at [772, 215] on label "pedaal ... allergie" at bounding box center [783, 213] width 159 height 33
click at [783, 215] on input "pedaal ... allergie" at bounding box center [788, 219] width 11 height 11
radio input "true"
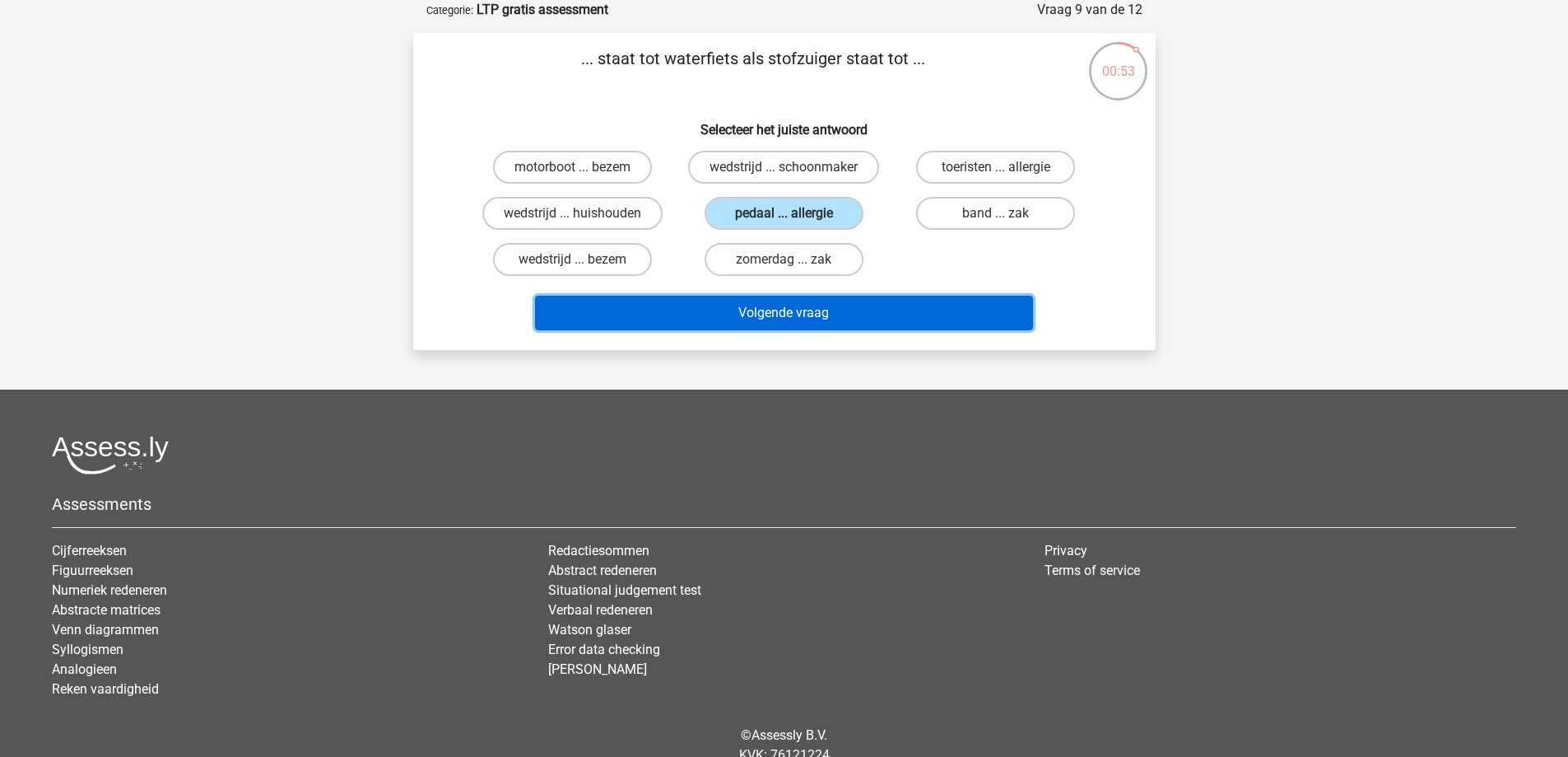
click at [820, 302] on button "Volgende vraag" at bounding box center [784, 313] width 498 height 35
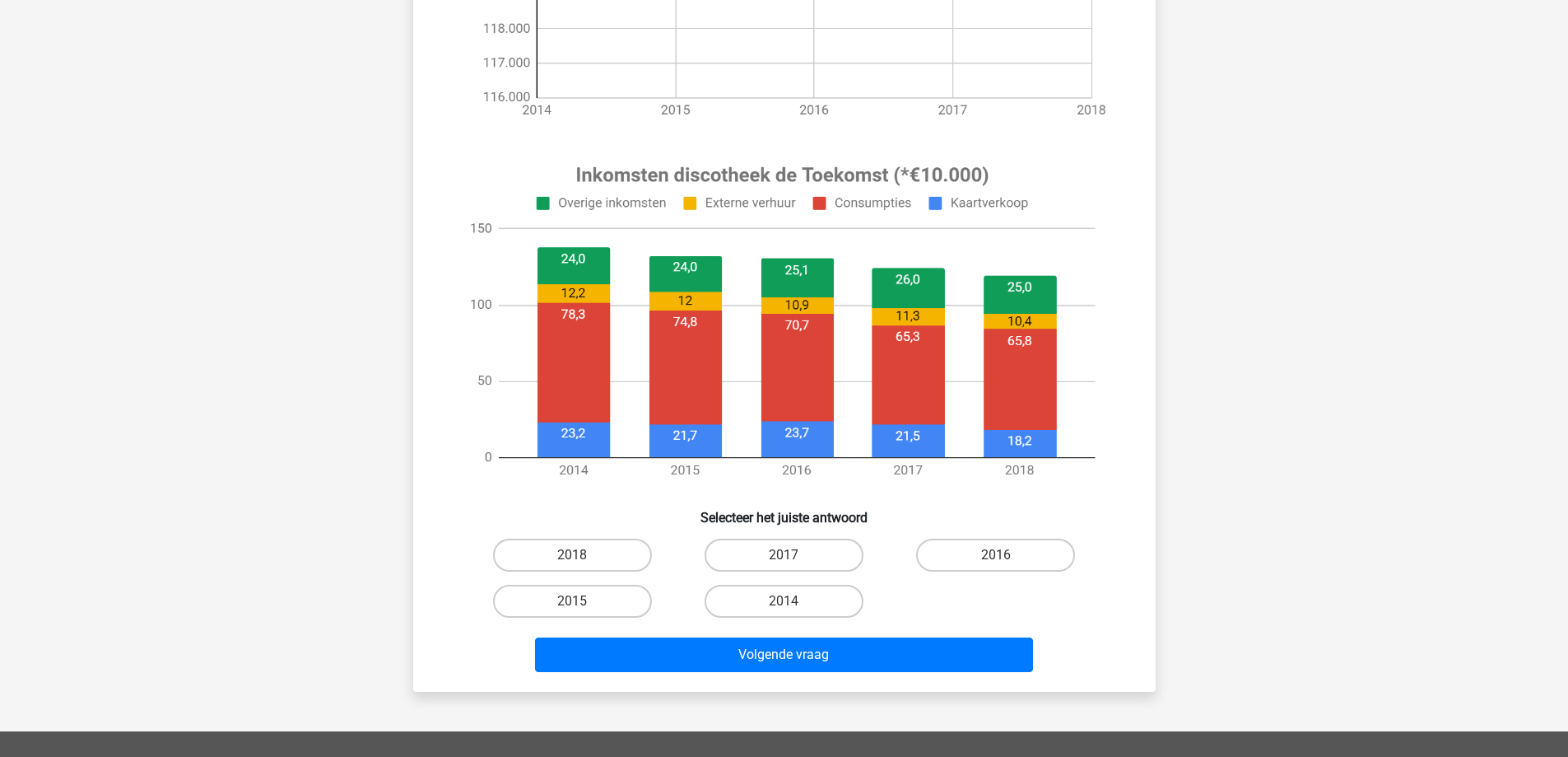
scroll to position [494, 0]
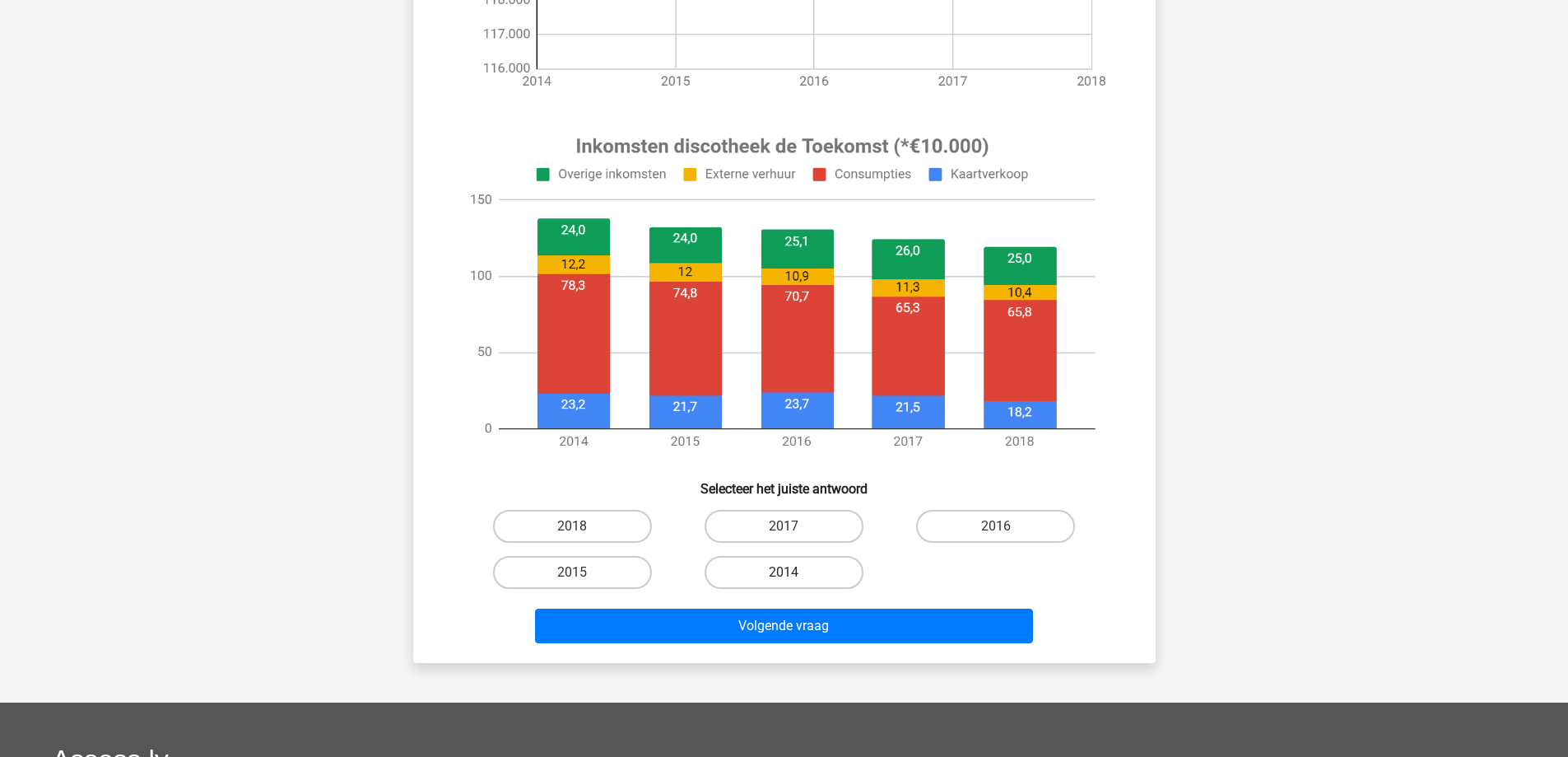
click at [771, 570] on label "2014" at bounding box center [783, 572] width 159 height 33
click at [783, 573] on input "2014" at bounding box center [788, 578] width 11 height 11
radio input "true"
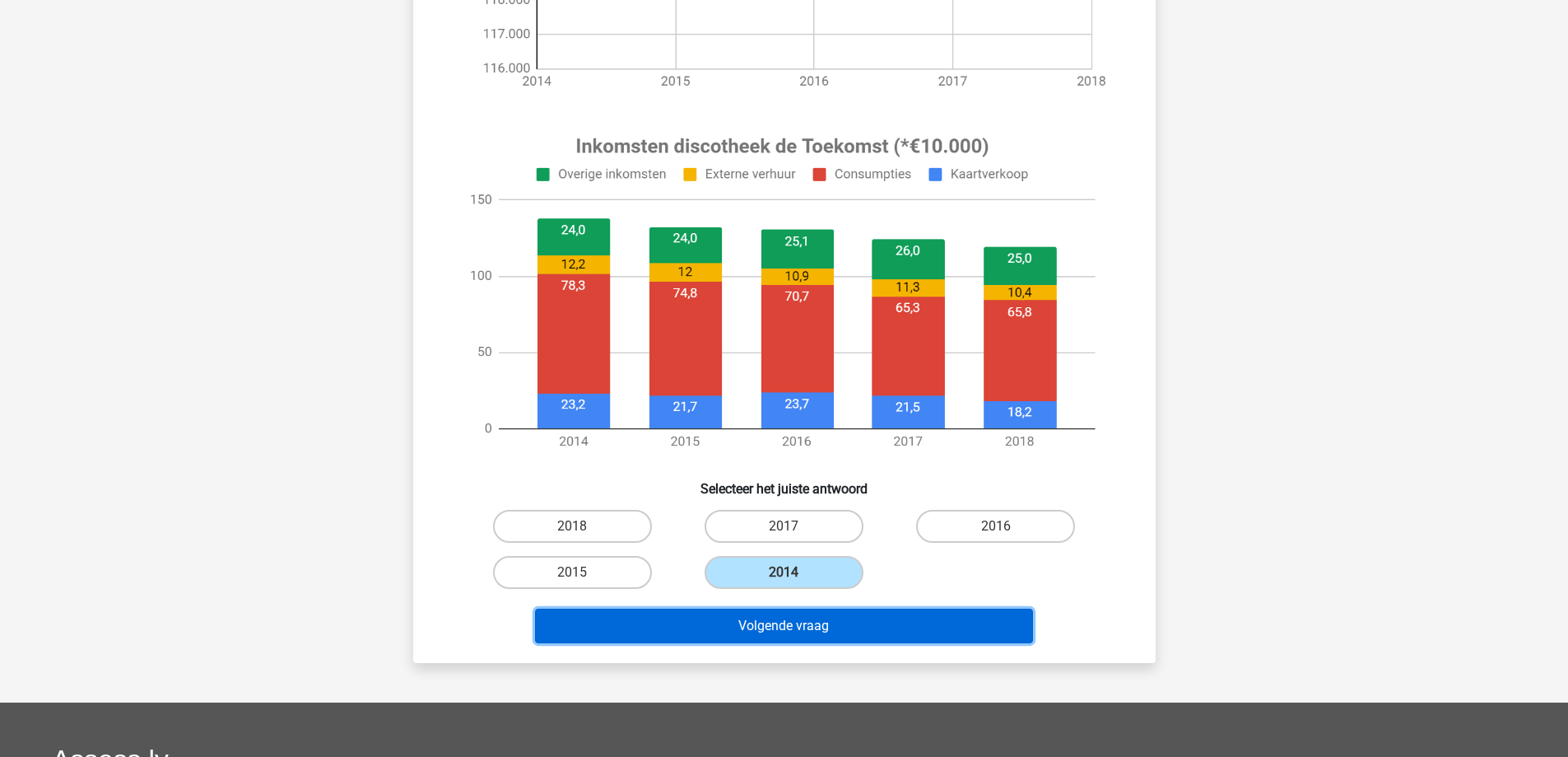
click at [757, 632] on button "Volgende vraag" at bounding box center [784, 626] width 498 height 35
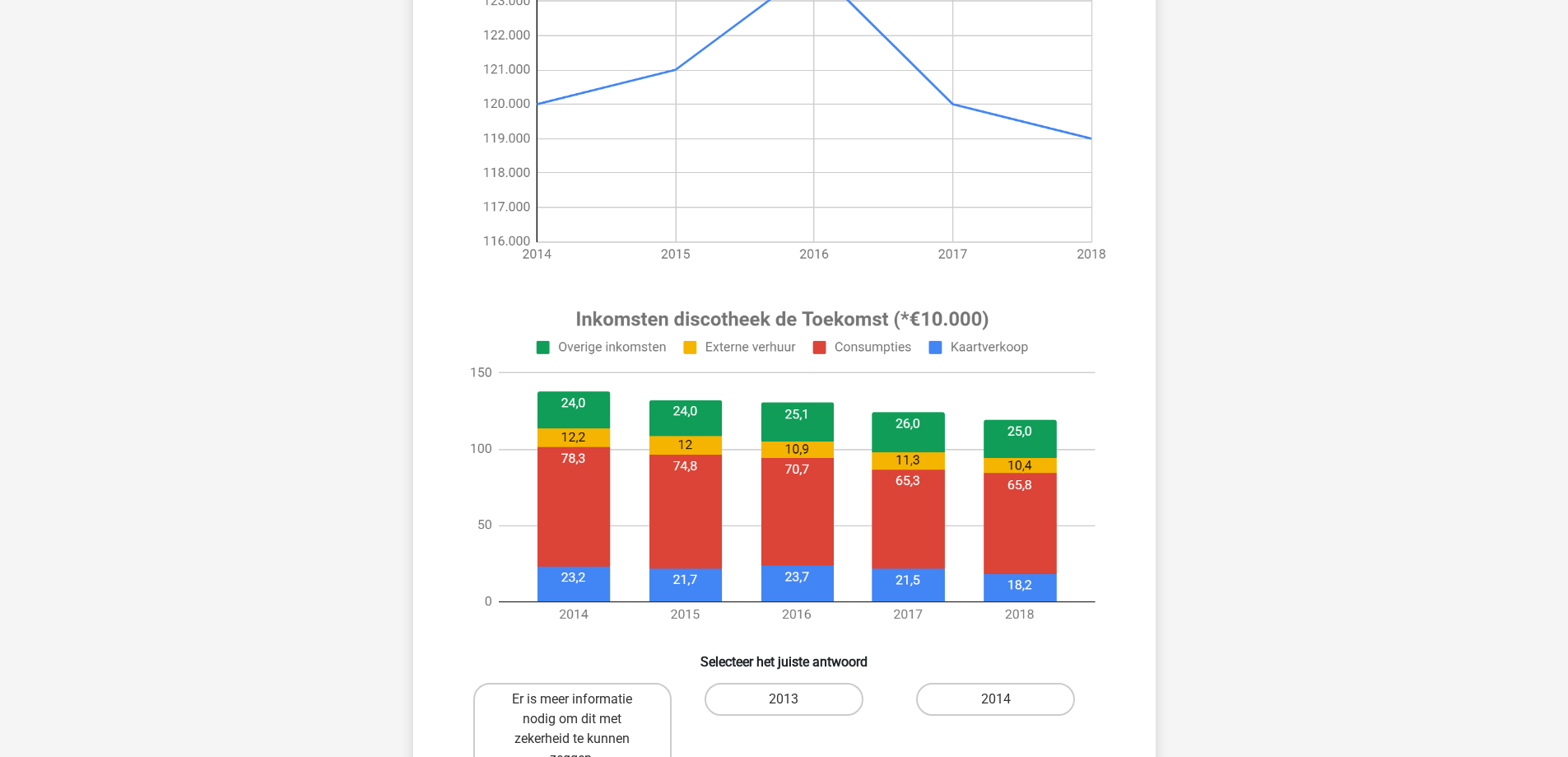
scroll to position [330, 0]
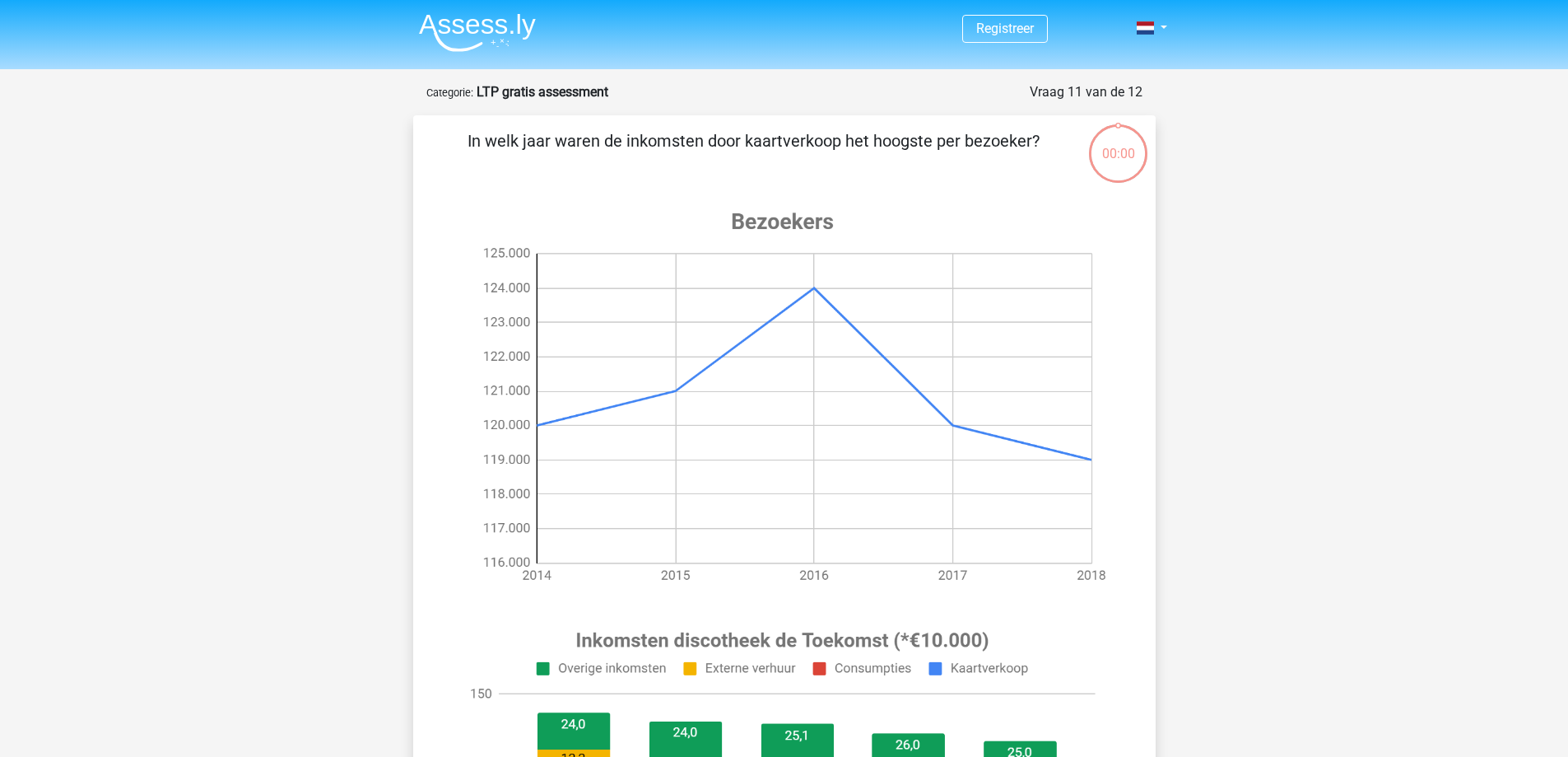
scroll to position [330, 0]
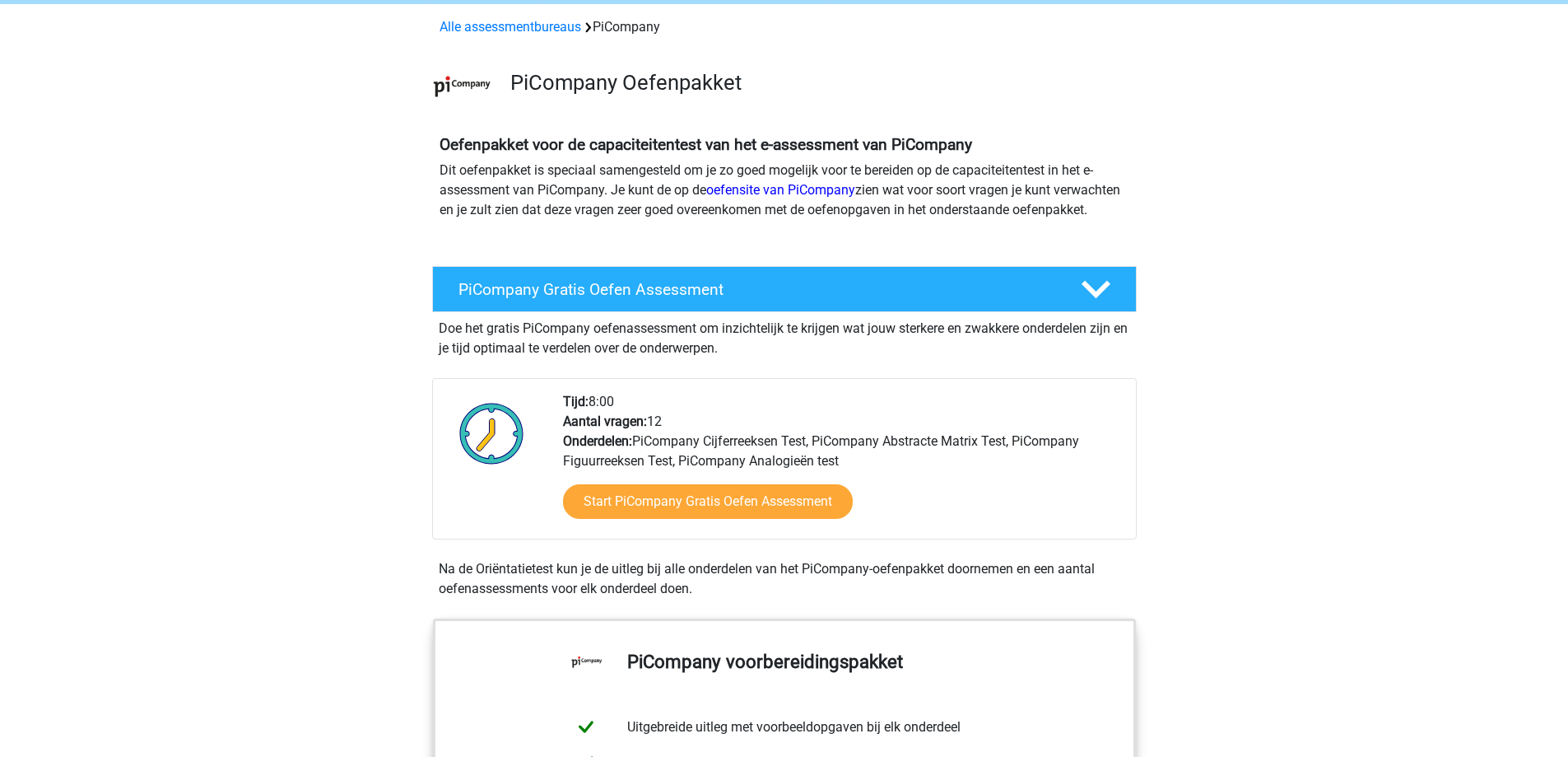
scroll to position [165, 0]
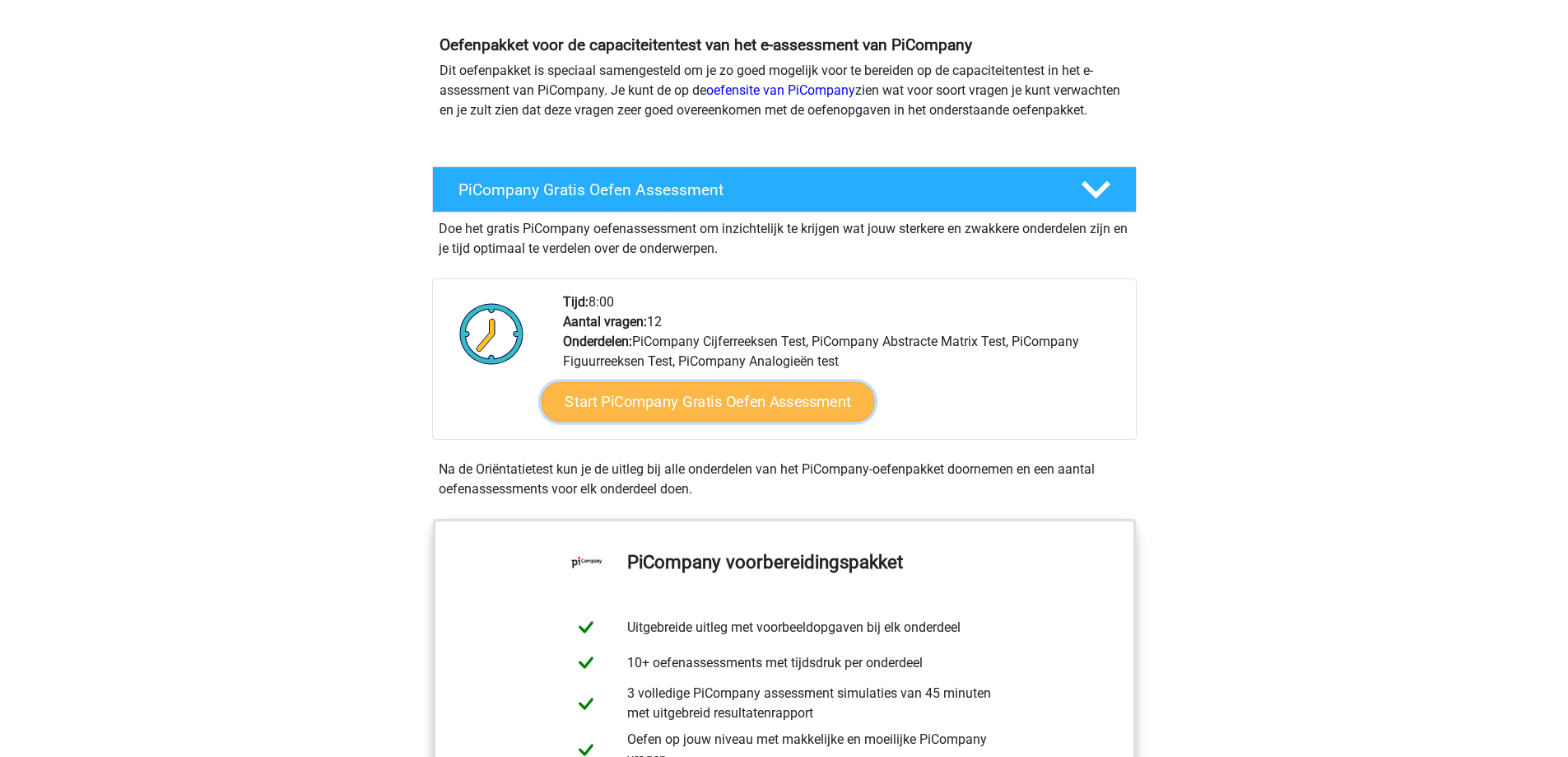
click at [651, 421] on link "Start PiCompany Gratis Oefen Assessment" at bounding box center [707, 402] width 333 height 40
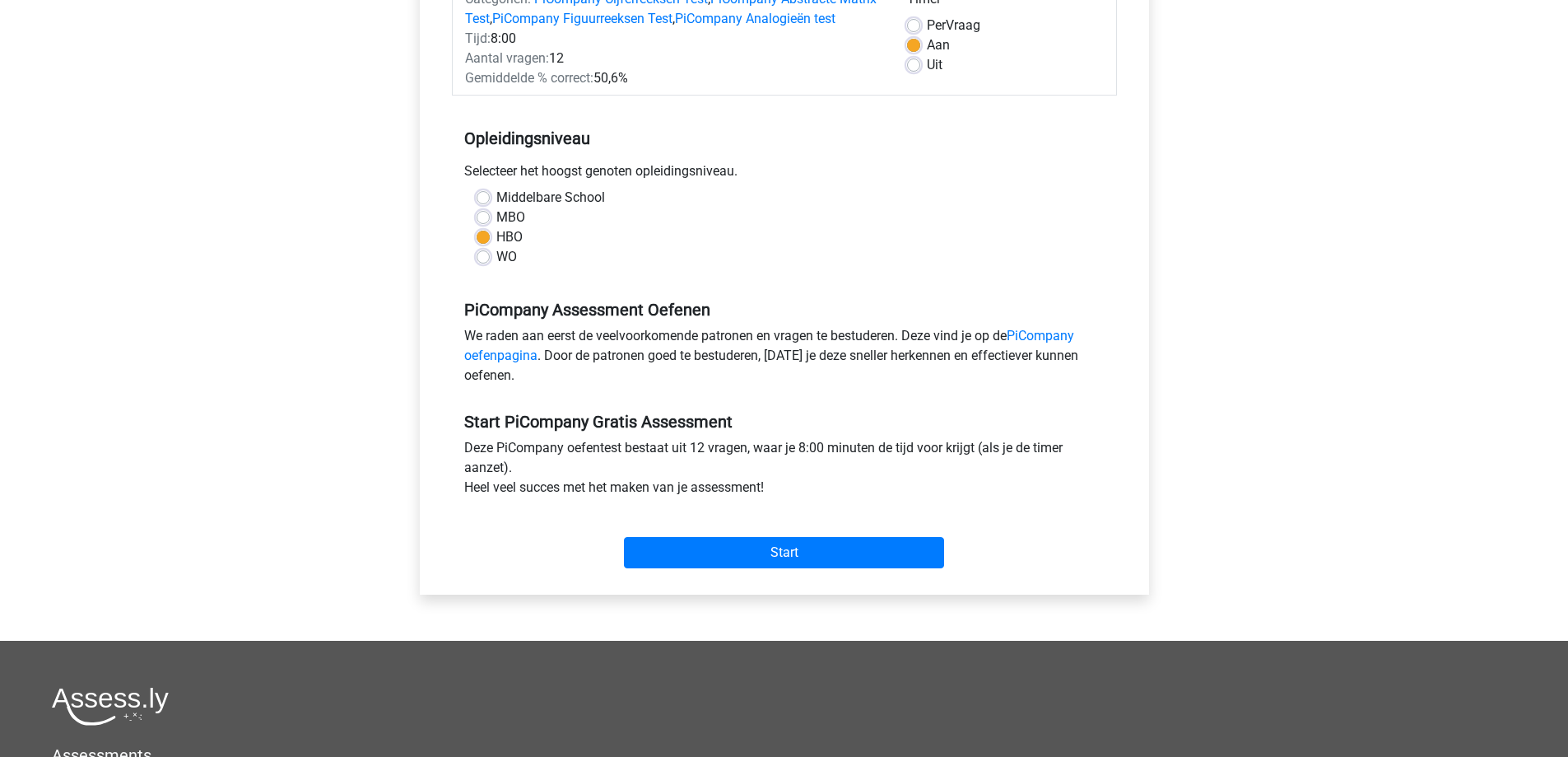
scroll to position [247, 0]
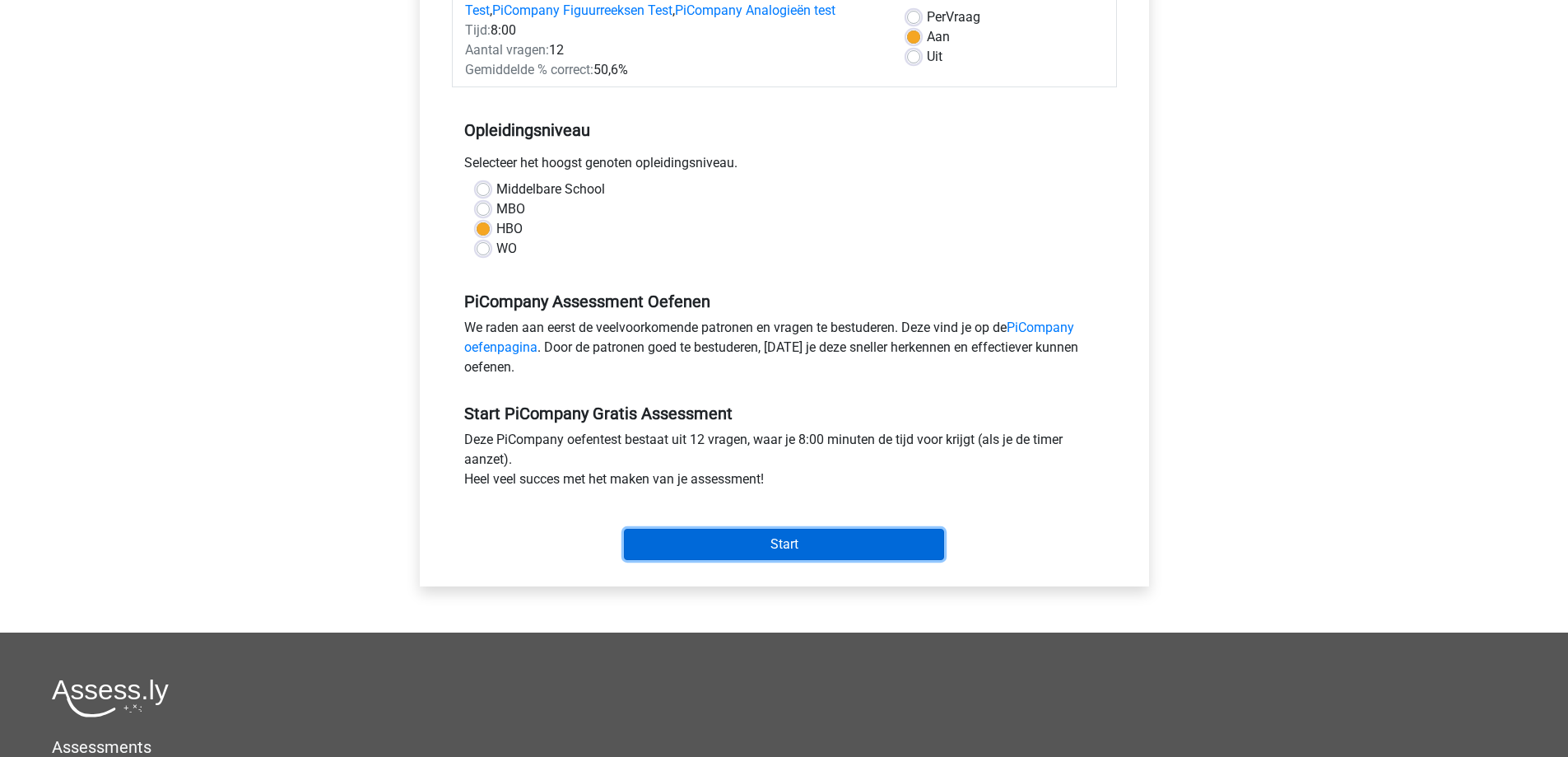
click at [749, 560] on input "Start" at bounding box center [783, 543] width 320 height 31
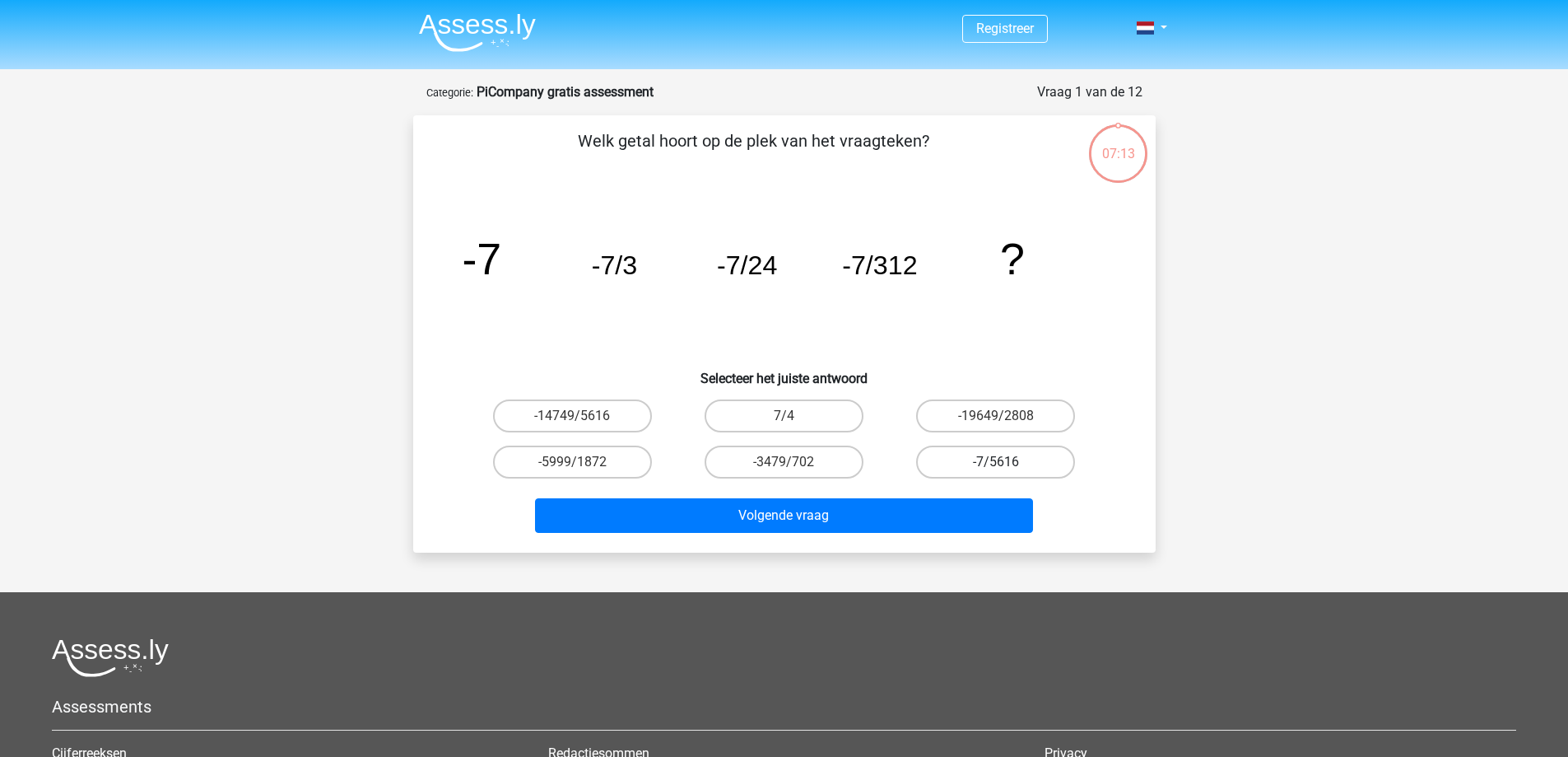
click at [982, 458] on label "-7/5616" at bounding box center [995, 462] width 159 height 33
click at [996, 462] on input "-7/5616" at bounding box center [1001, 467] width 11 height 11
radio input "true"
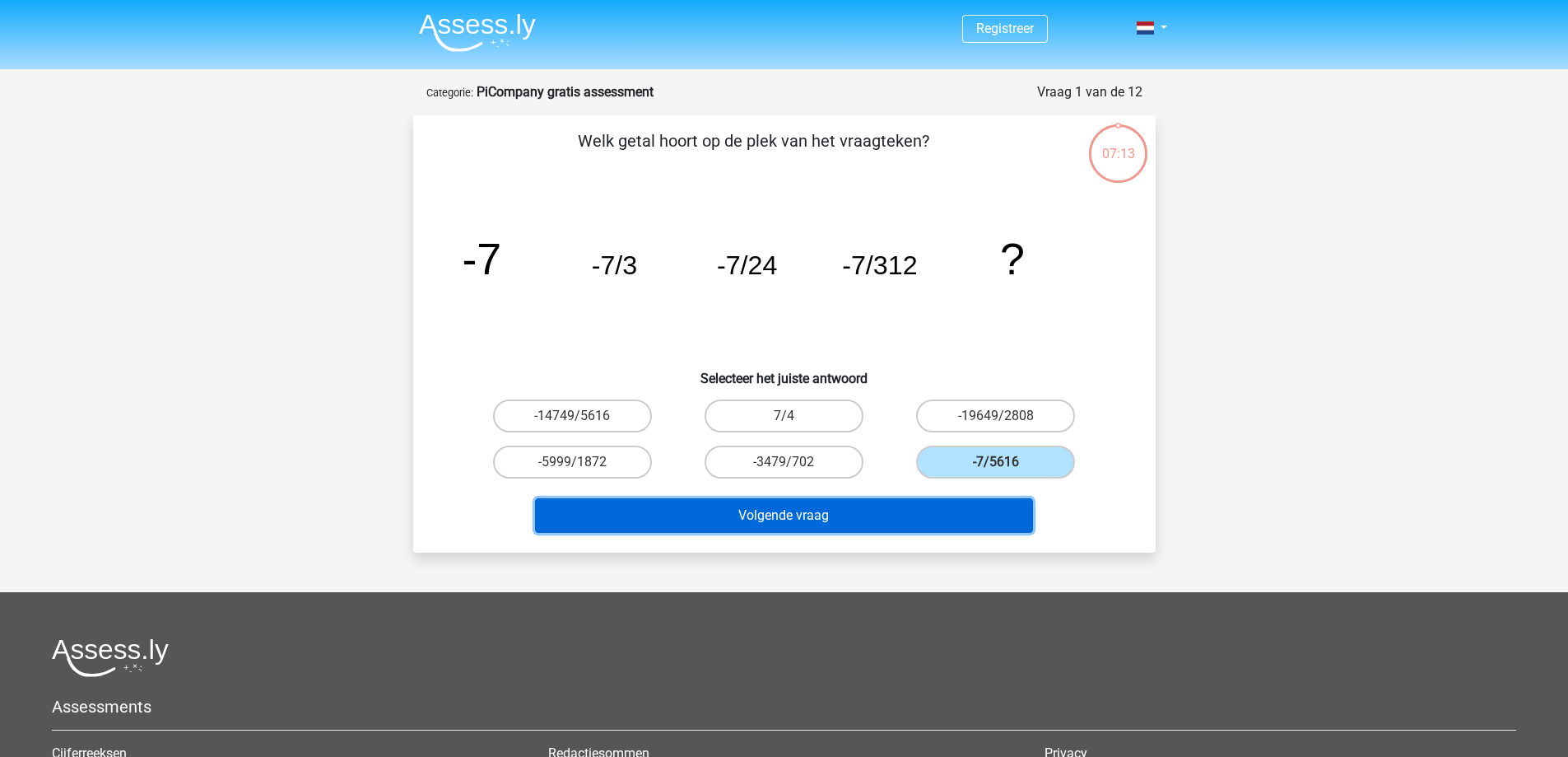
click at [858, 506] on button "Volgende vraag" at bounding box center [784, 515] width 498 height 35
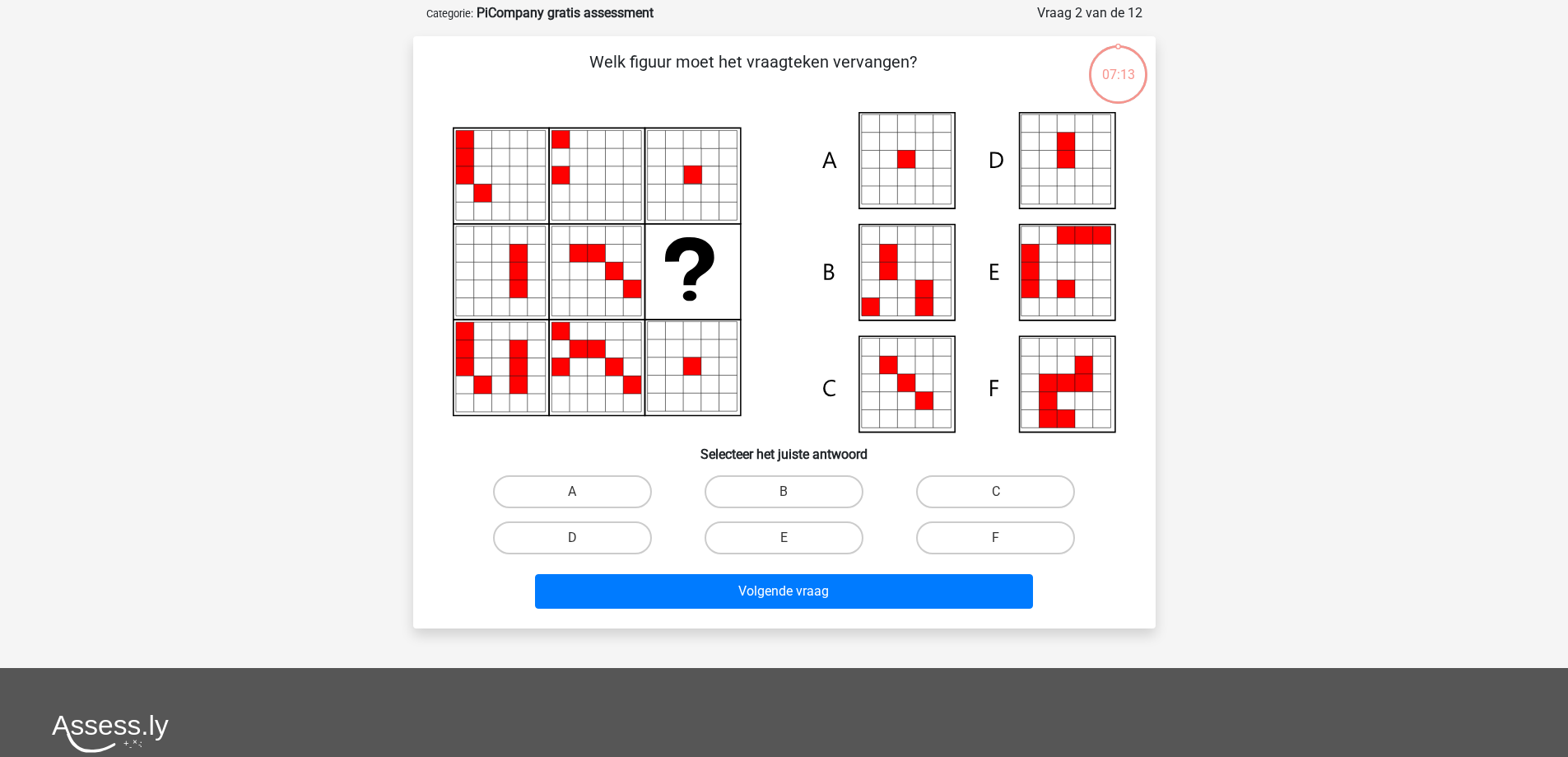
scroll to position [82, 0]
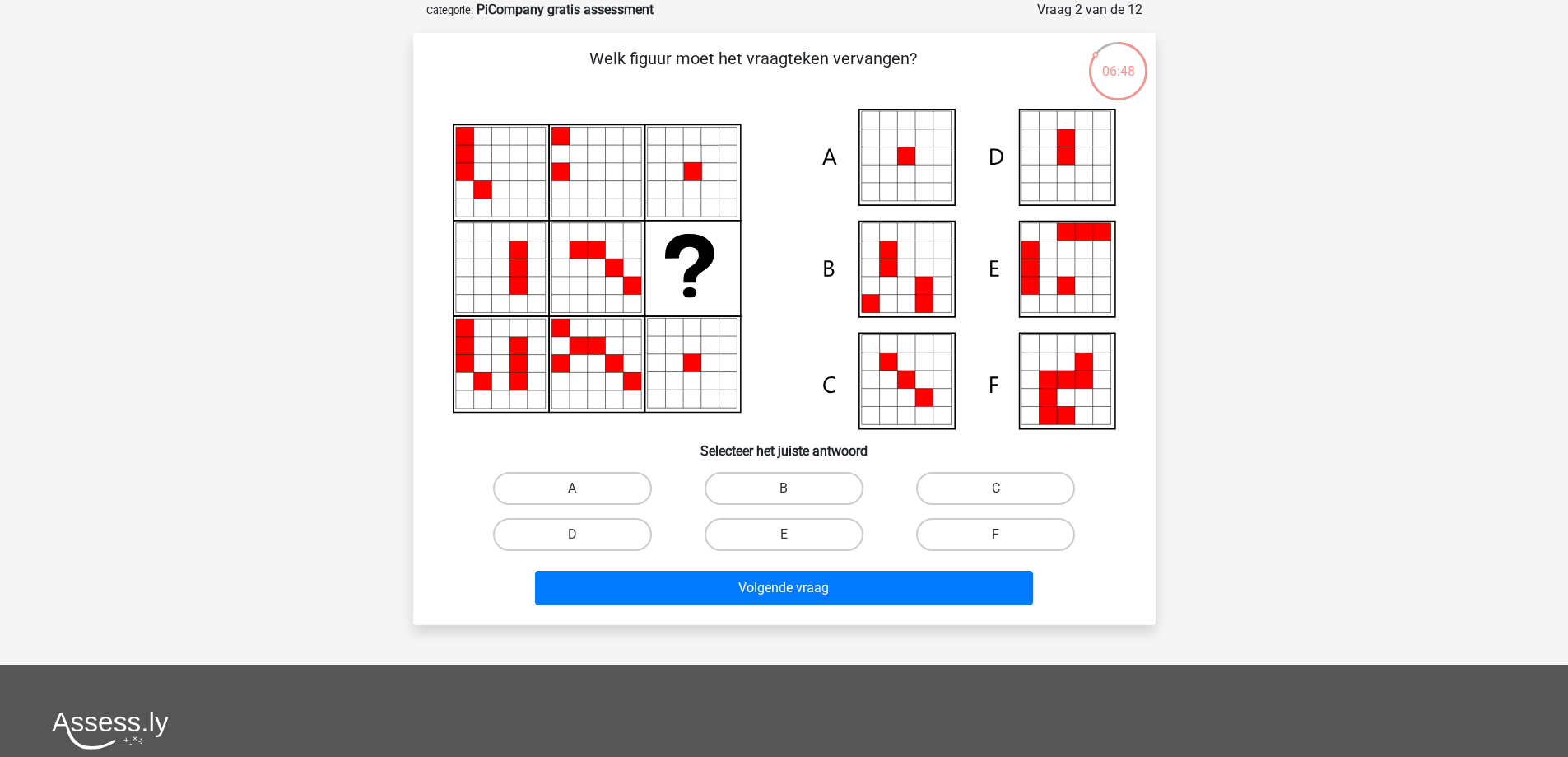
click at [611, 488] on label "A" at bounding box center [571, 488] width 159 height 33
click at [583, 488] on input "A" at bounding box center [578, 494] width 11 height 11
radio input "true"
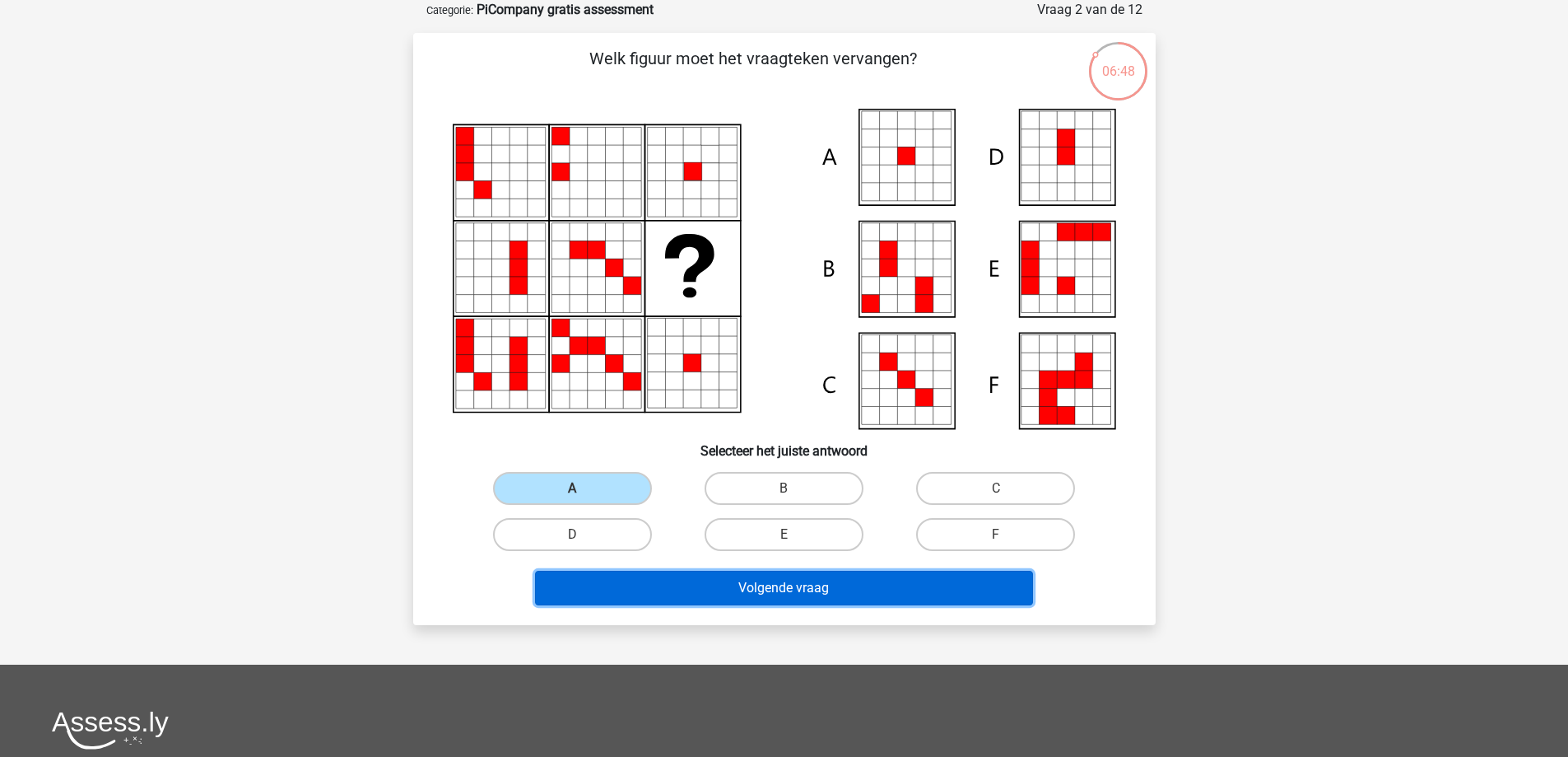
click at [776, 597] on button "Volgende vraag" at bounding box center [784, 588] width 498 height 35
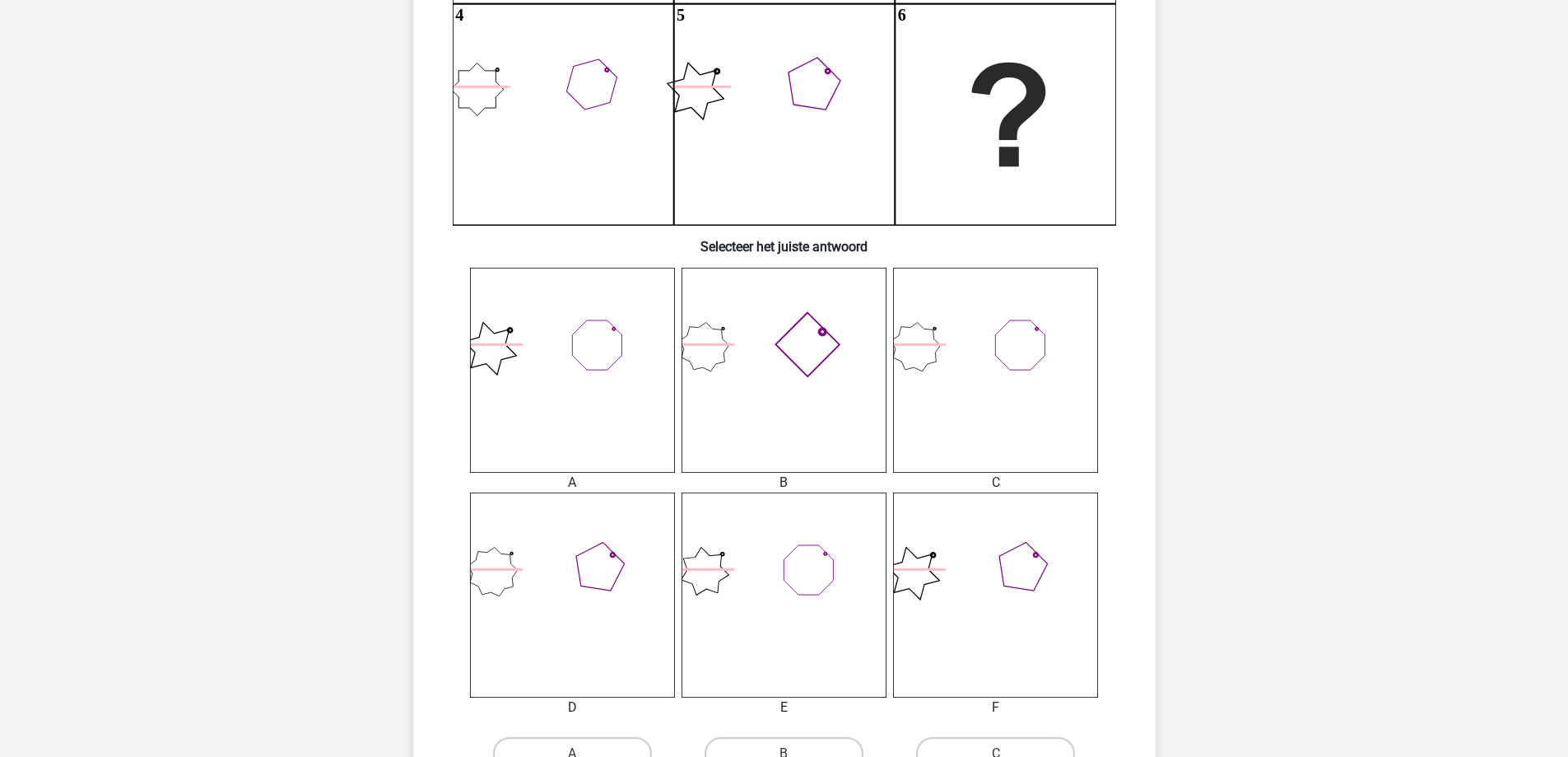
scroll to position [494, 0]
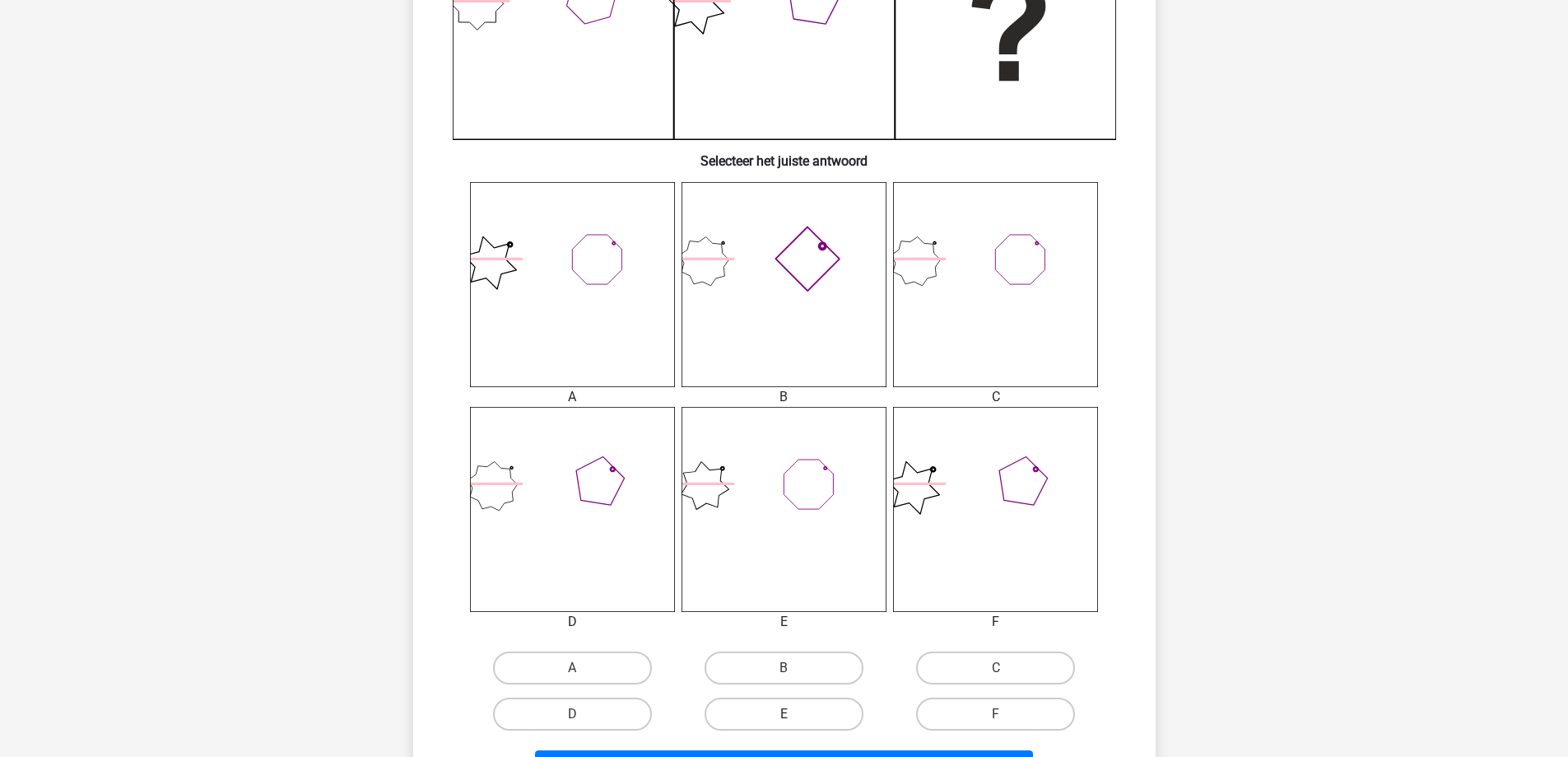
click at [773, 707] on label "E" at bounding box center [783, 714] width 159 height 33
click at [783, 714] on input "E" at bounding box center [788, 719] width 11 height 11
radio input "true"
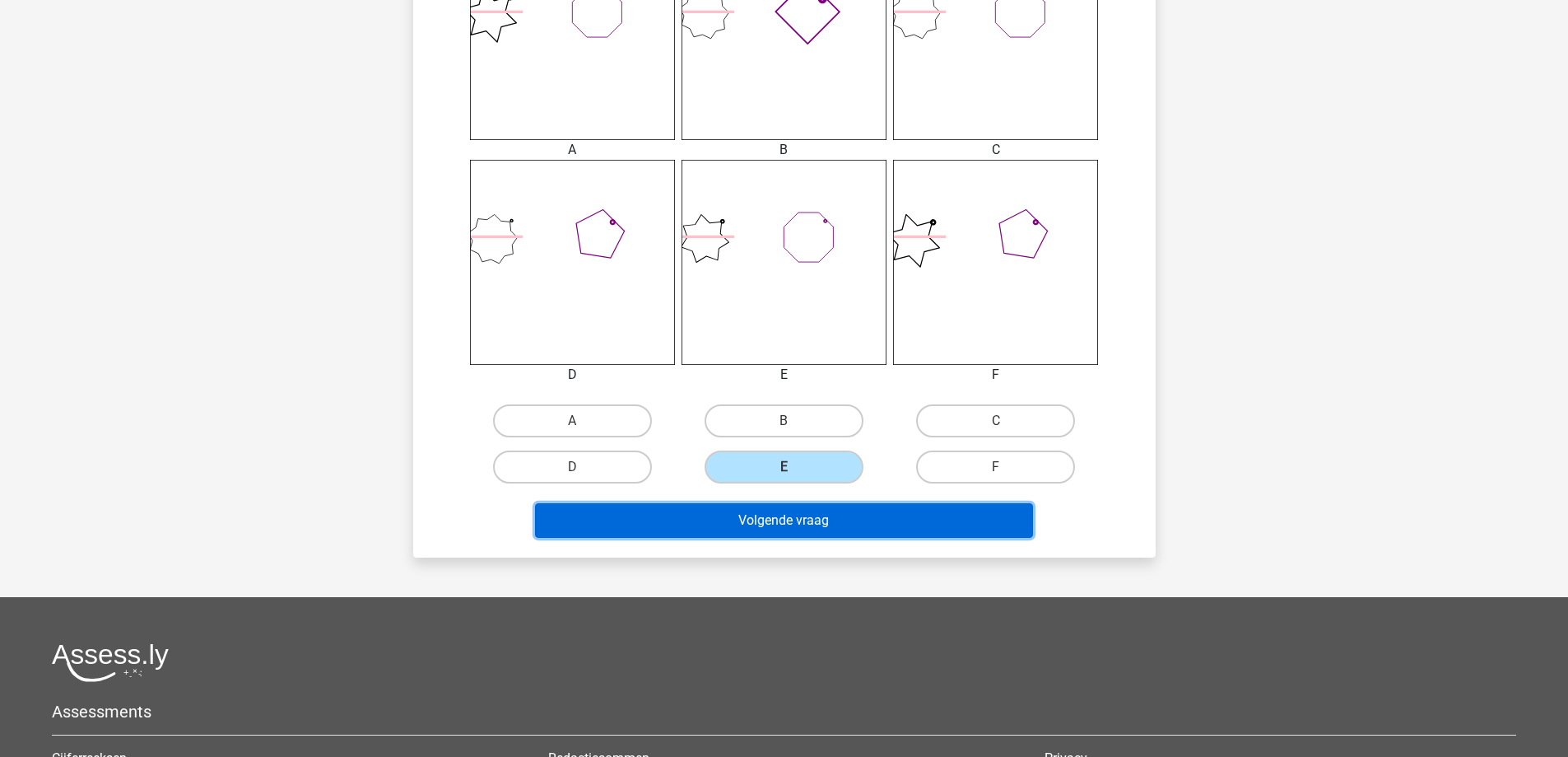
click at [770, 524] on button "Volgende vraag" at bounding box center [784, 520] width 498 height 35
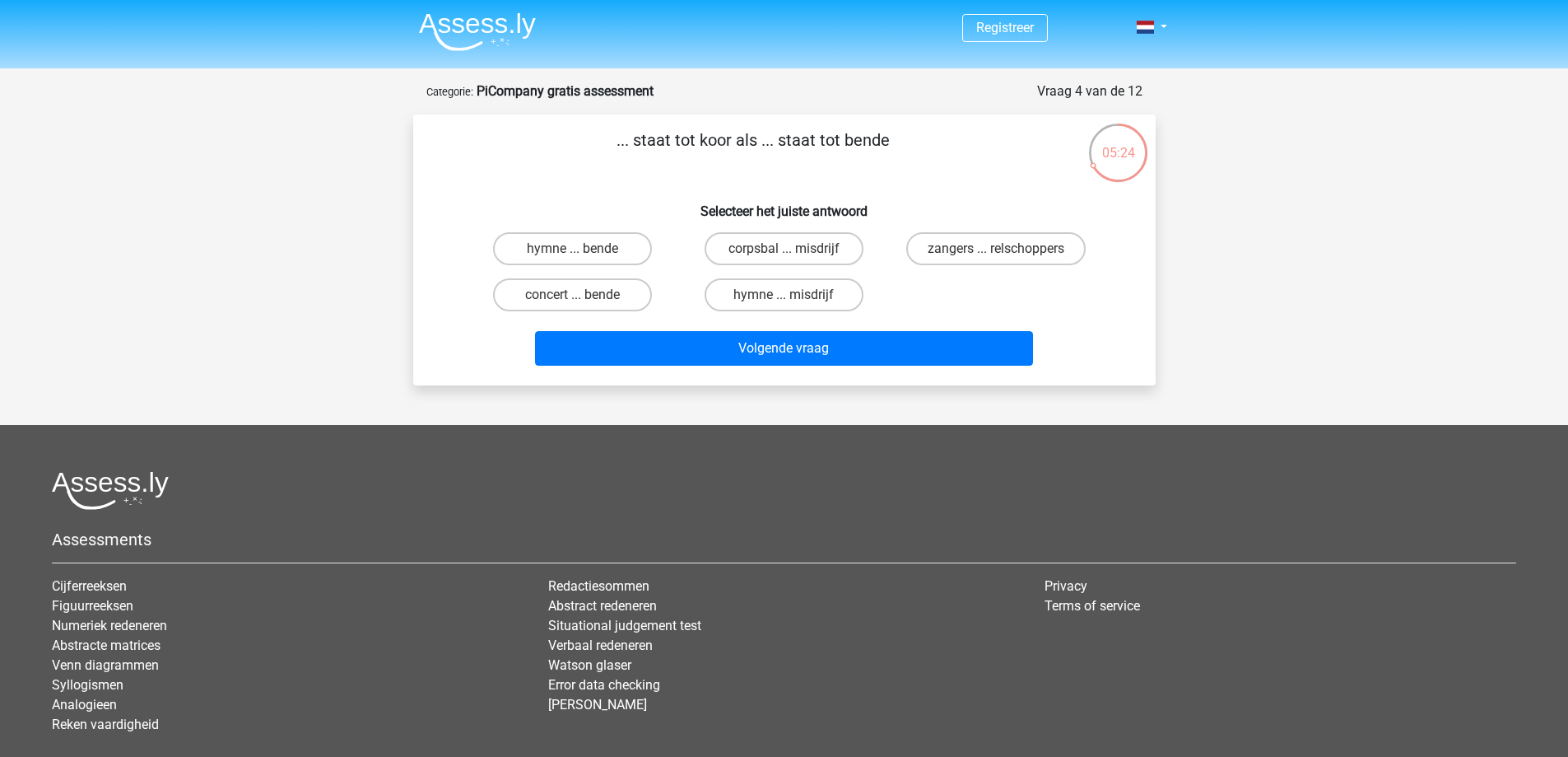
scroll to position [0, 0]
click at [795, 300] on input "hymne ... misdrijf" at bounding box center [788, 301] width 11 height 11
radio input "true"
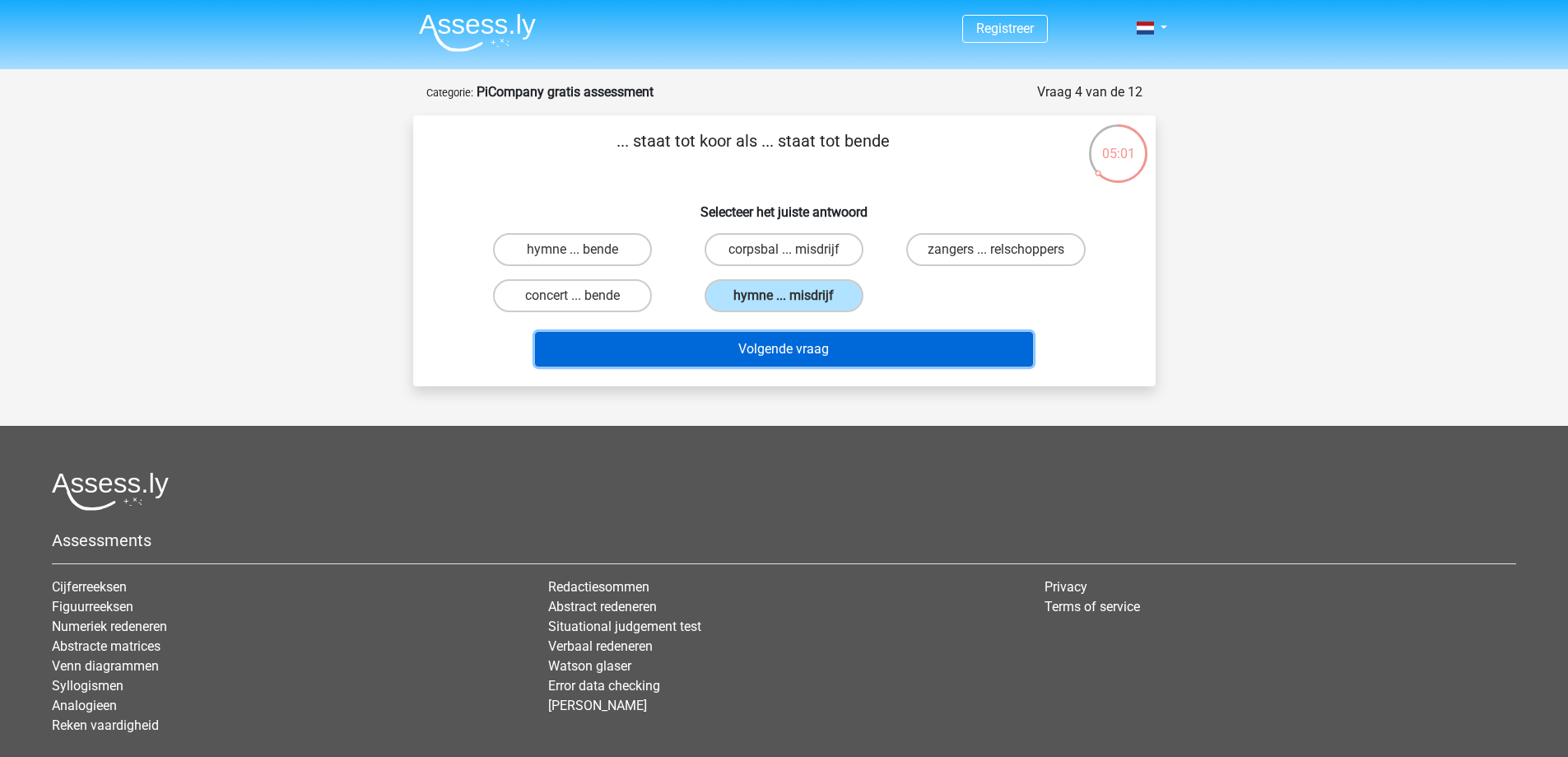
click at [780, 353] on button "Volgende vraag" at bounding box center [784, 348] width 498 height 35
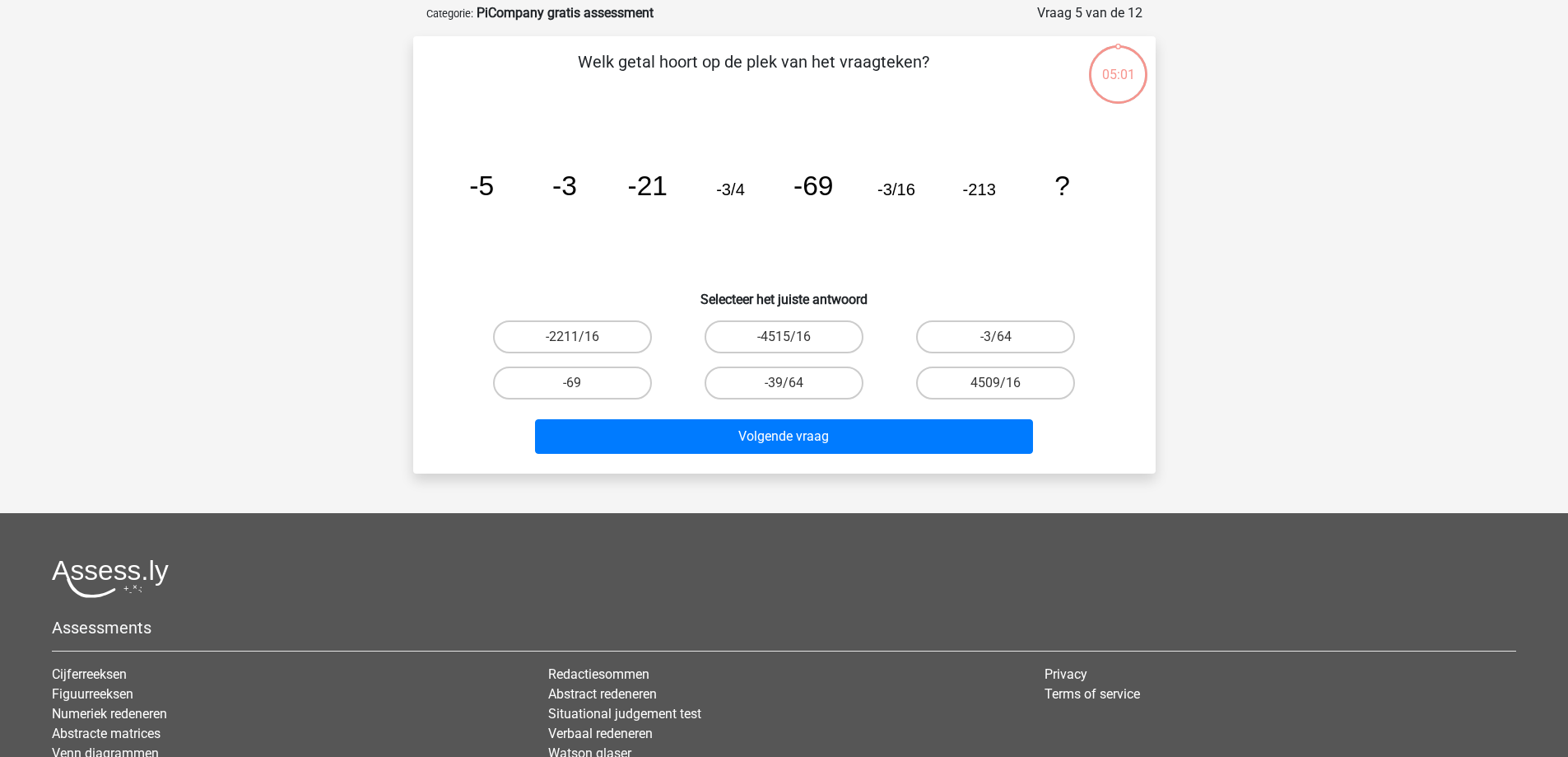
scroll to position [82, 0]
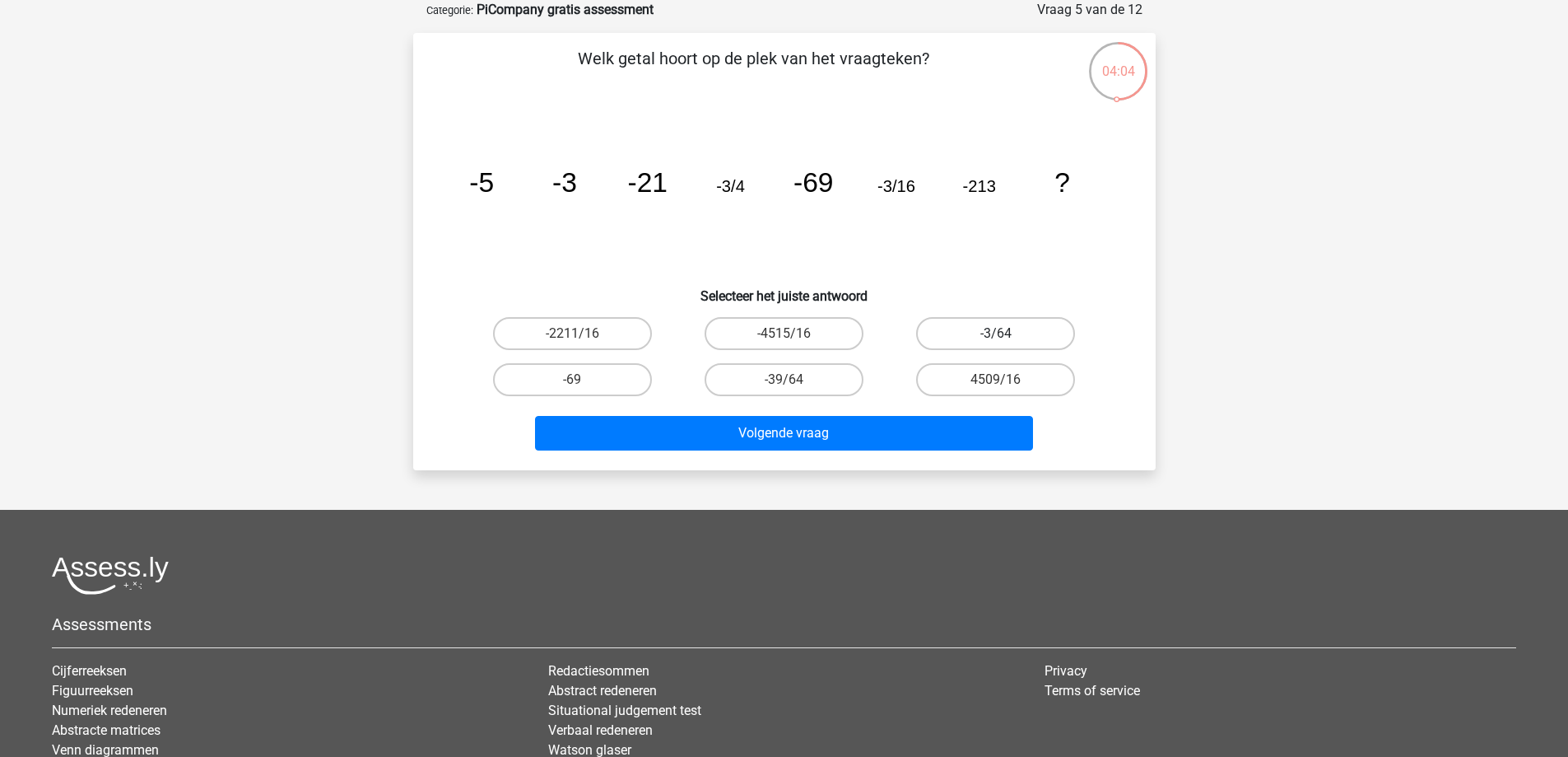
click at [1002, 331] on label "-3/64" at bounding box center [995, 333] width 159 height 33
click at [1002, 333] on input "-3/64" at bounding box center [1001, 339] width 11 height 11
radio input "true"
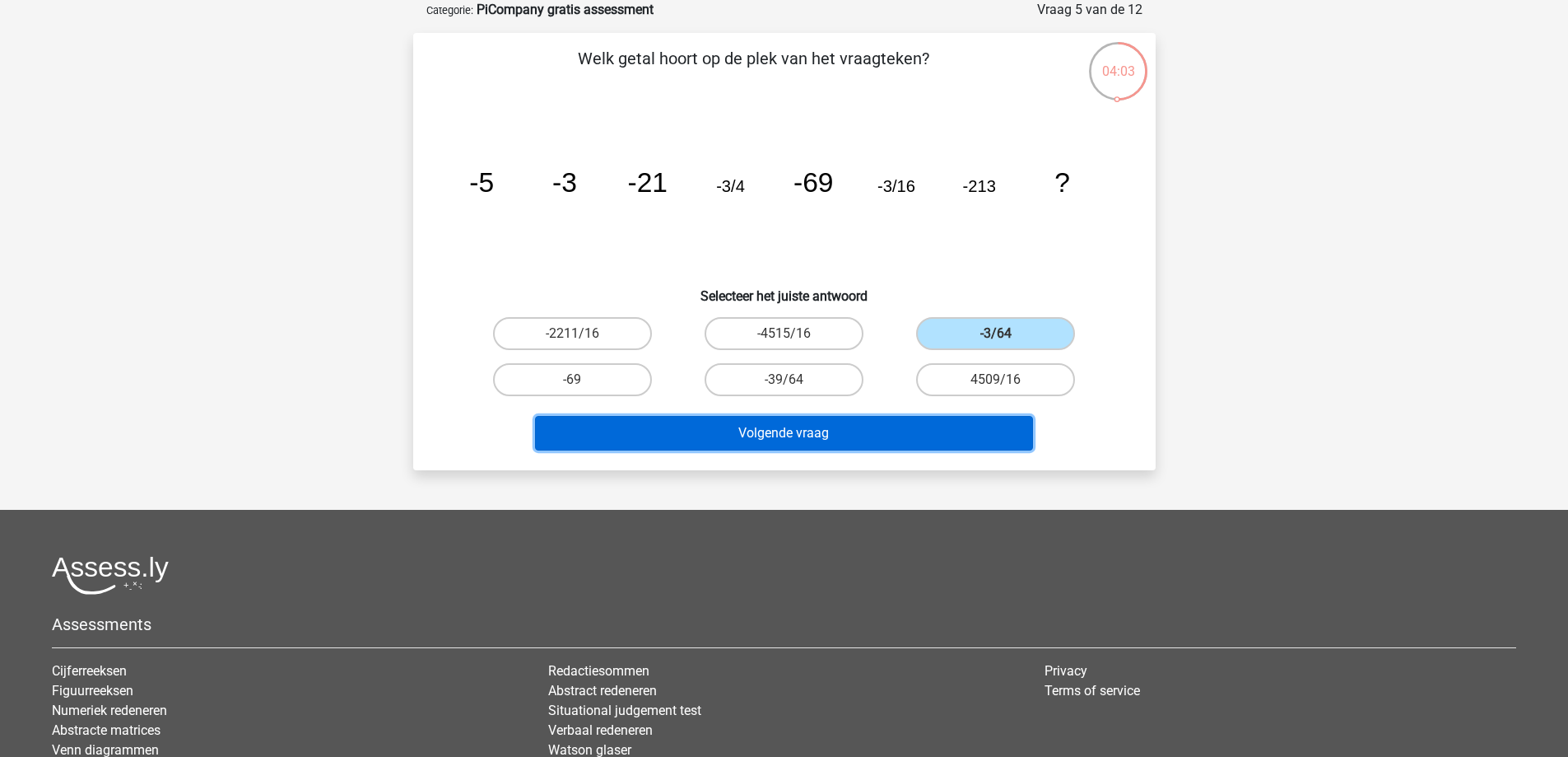
click at [803, 430] on button "Volgende vraag" at bounding box center [784, 433] width 498 height 35
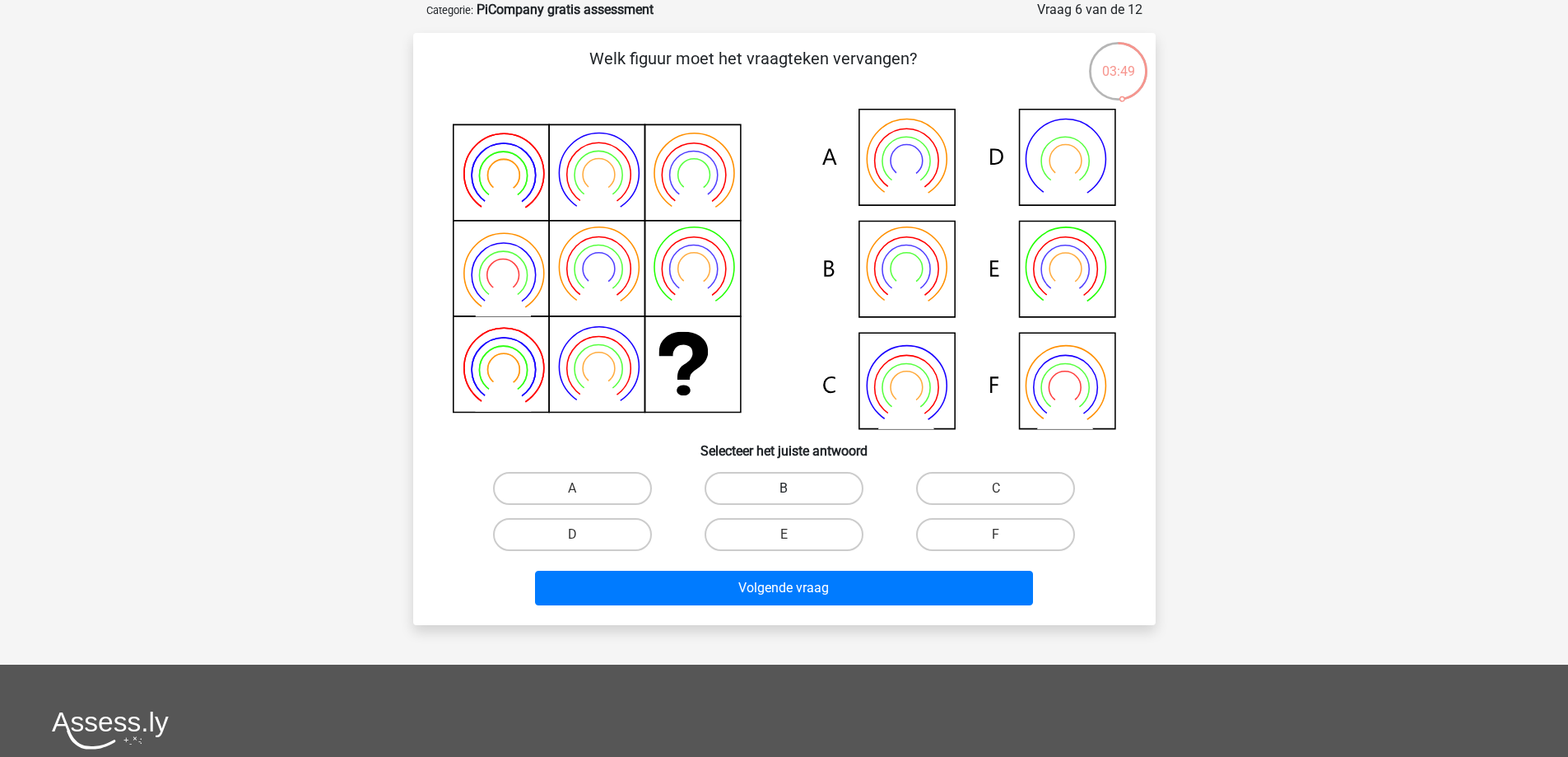
click at [758, 496] on label "B" at bounding box center [783, 488] width 159 height 33
click at [783, 496] on input "B" at bounding box center [788, 494] width 11 height 11
radio input "true"
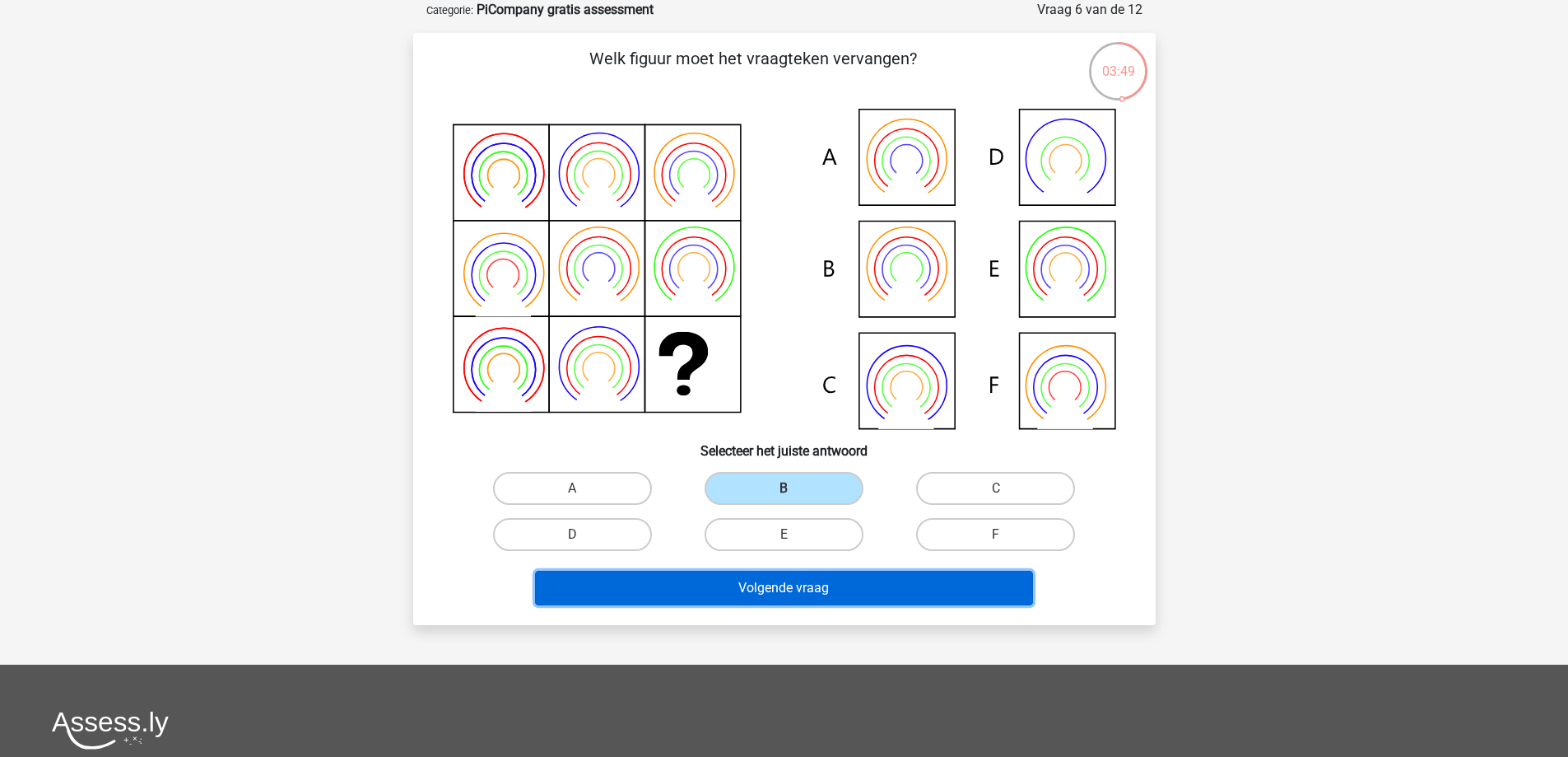
click at [787, 592] on button "Volgende vraag" at bounding box center [784, 588] width 498 height 35
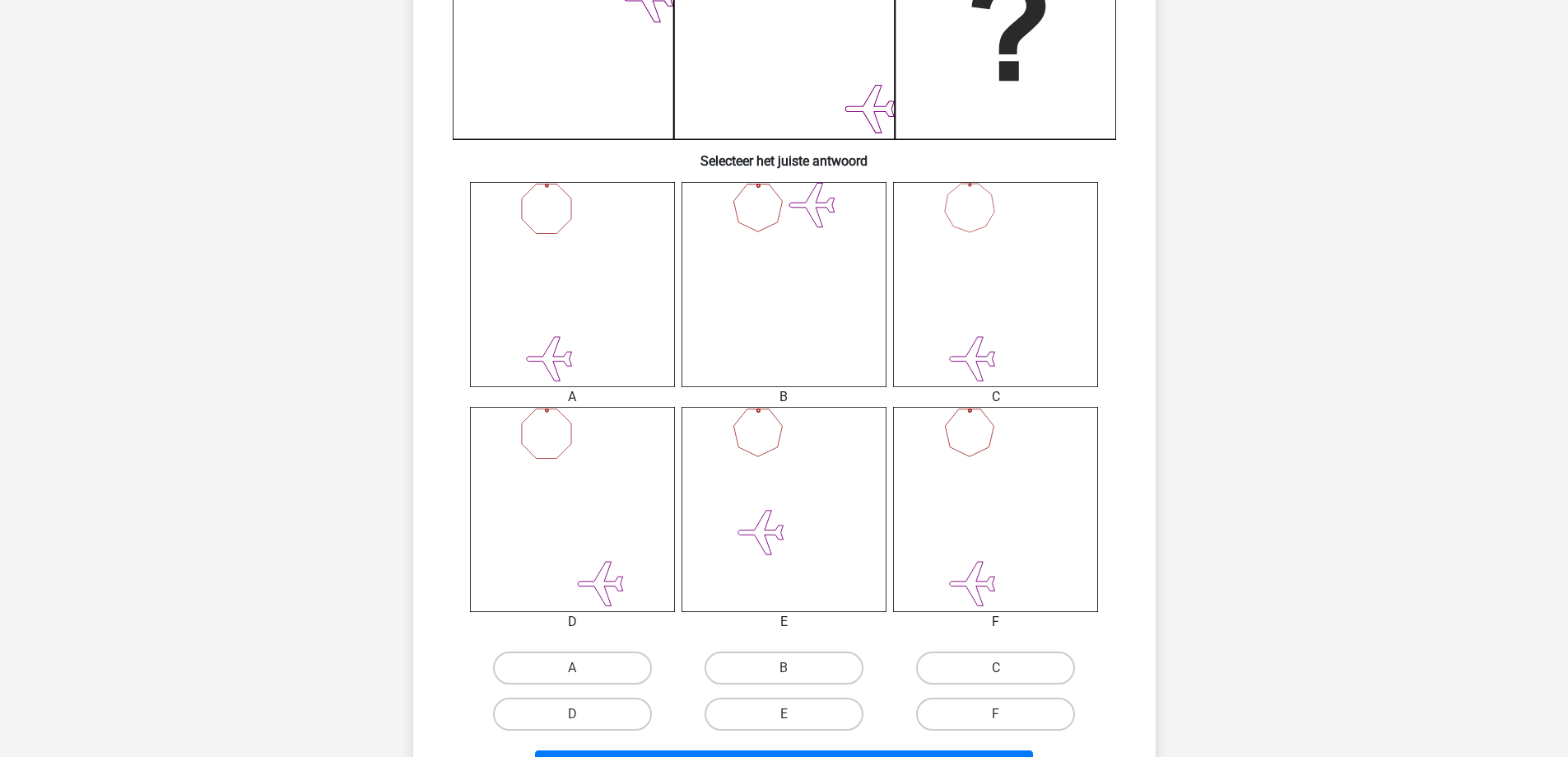
scroll to position [659, 0]
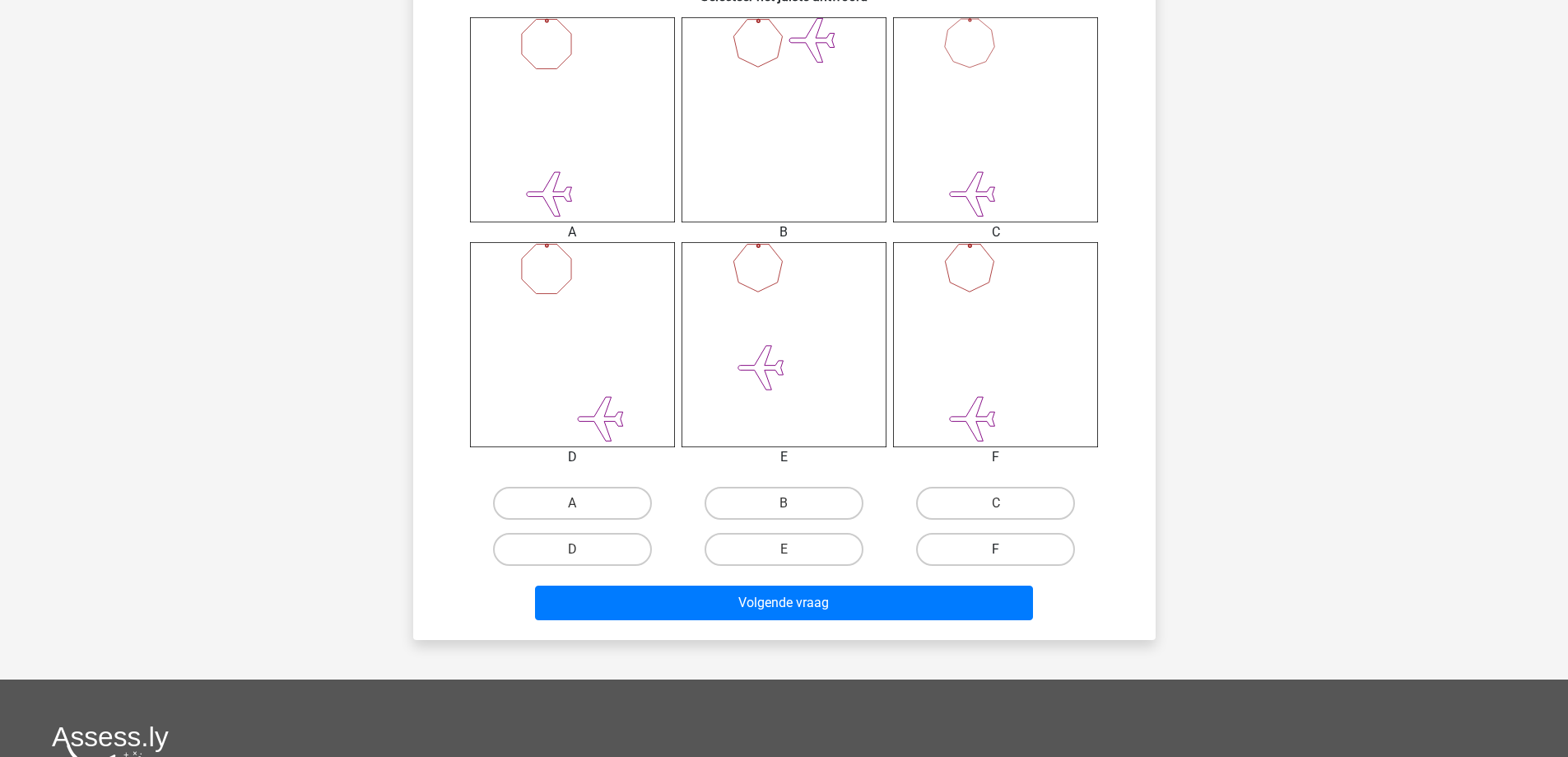
click at [983, 546] on label "F" at bounding box center [995, 549] width 159 height 33
click at [996, 550] on input "F" at bounding box center [1001, 555] width 11 height 11
radio input "true"
click at [837, 574] on div "Volgende vraag" at bounding box center [784, 599] width 690 height 54
click at [832, 582] on div "Volgende vraag" at bounding box center [784, 599] width 690 height 54
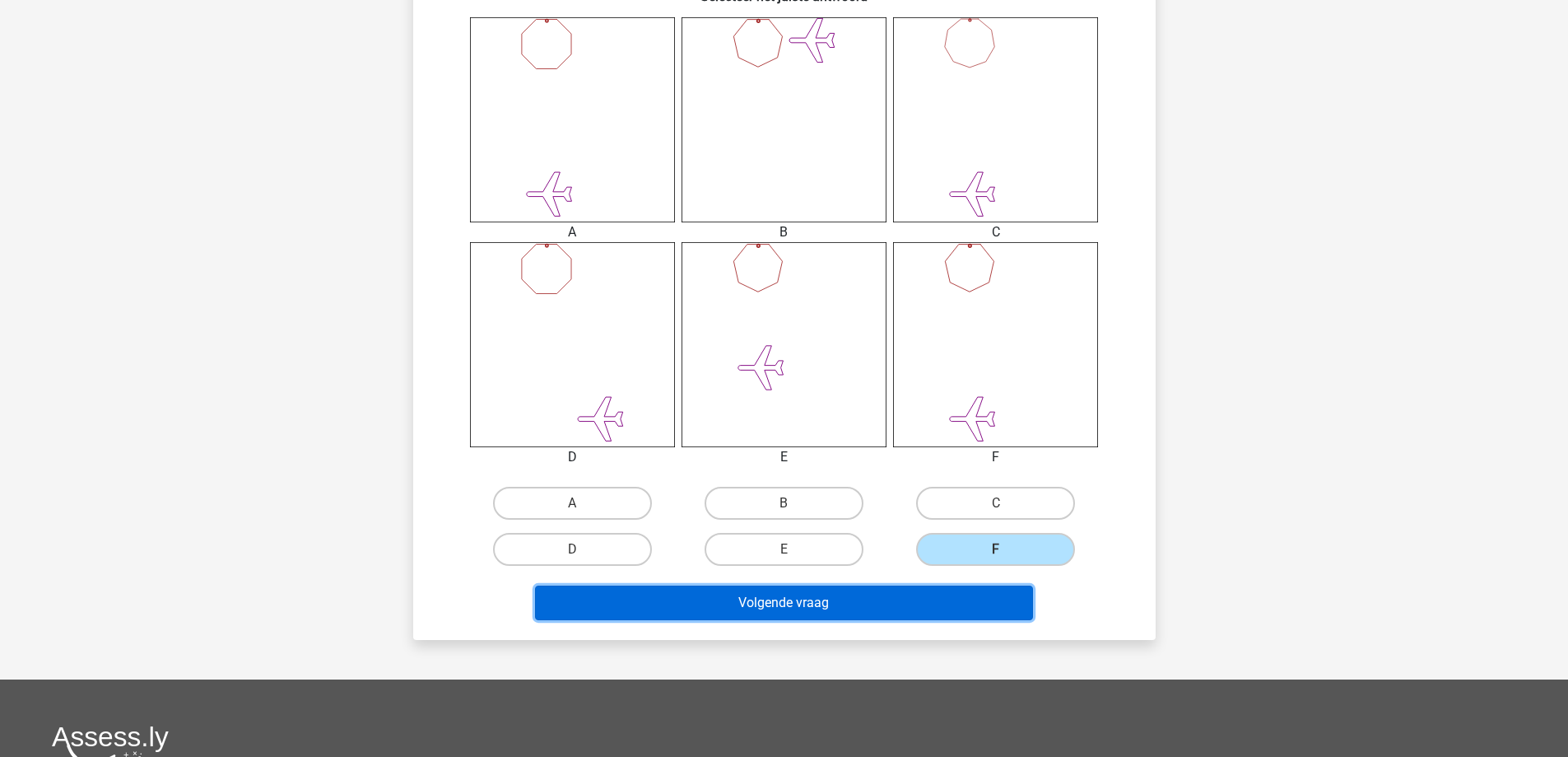
click at [827, 597] on button "Volgende vraag" at bounding box center [784, 603] width 498 height 35
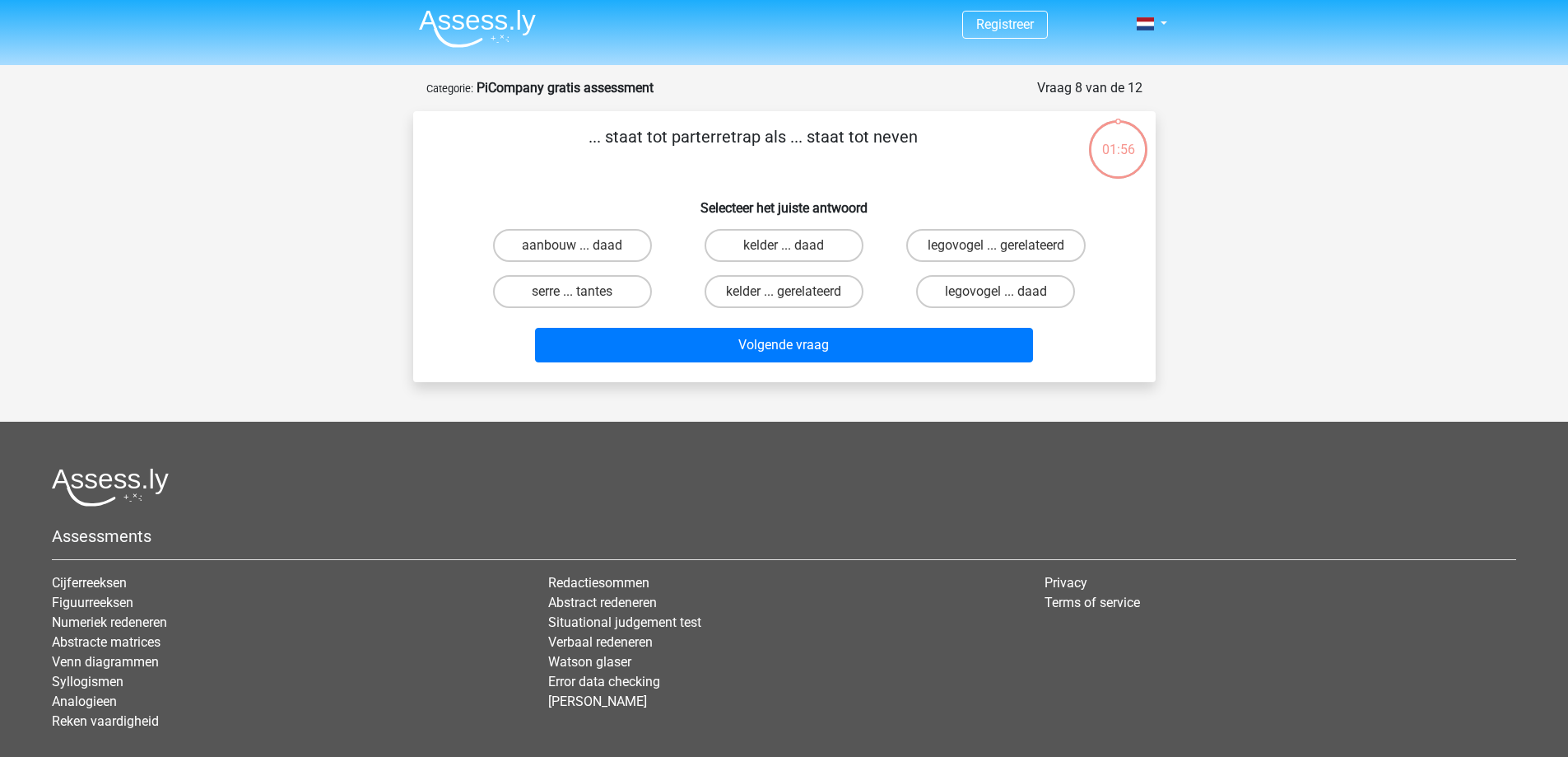
scroll to position [0, 0]
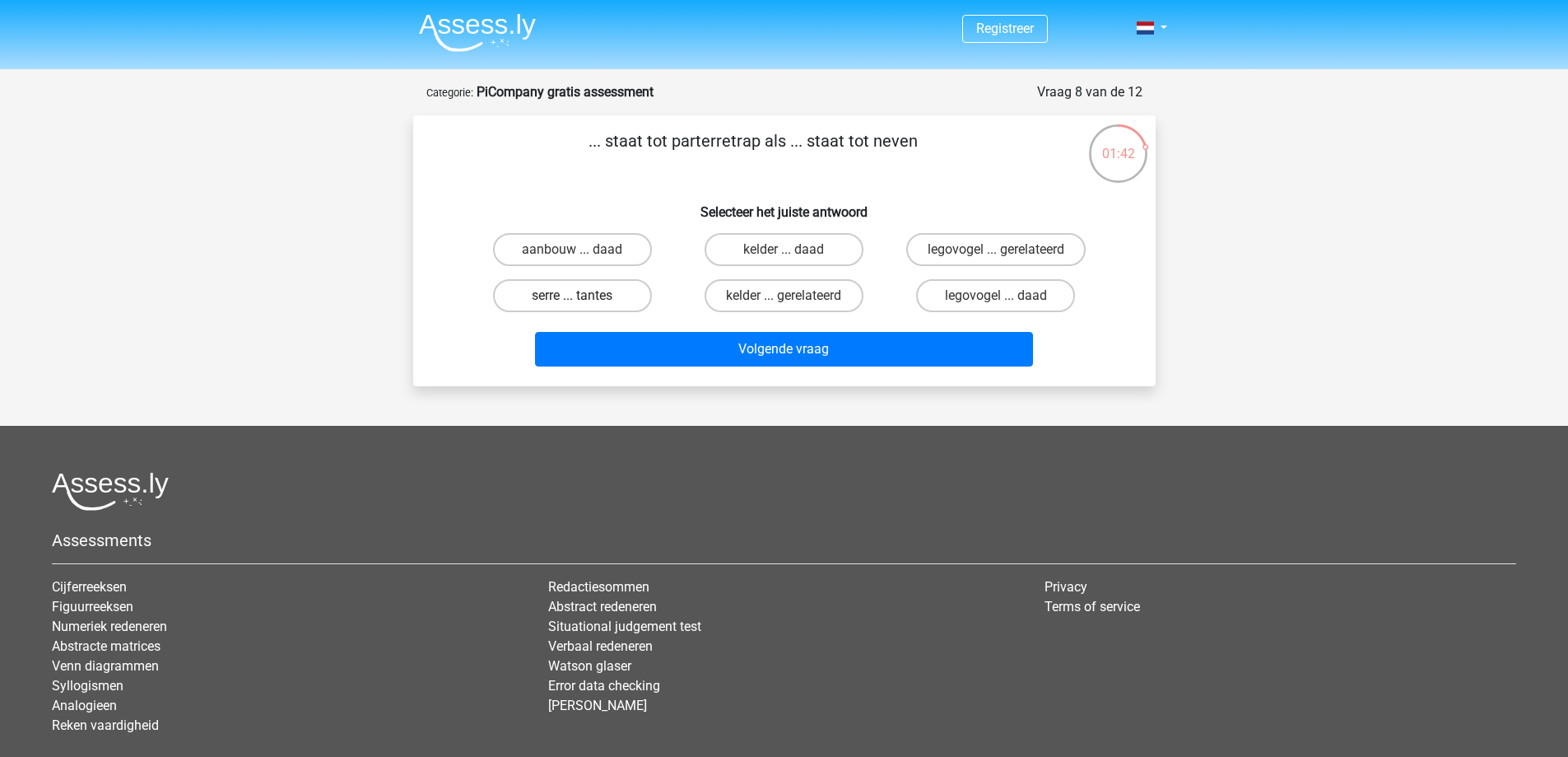
click at [594, 293] on label "serre ... tantes" at bounding box center [571, 295] width 159 height 33
click at [583, 296] on input "serre ... tantes" at bounding box center [578, 301] width 11 height 11
radio input "true"
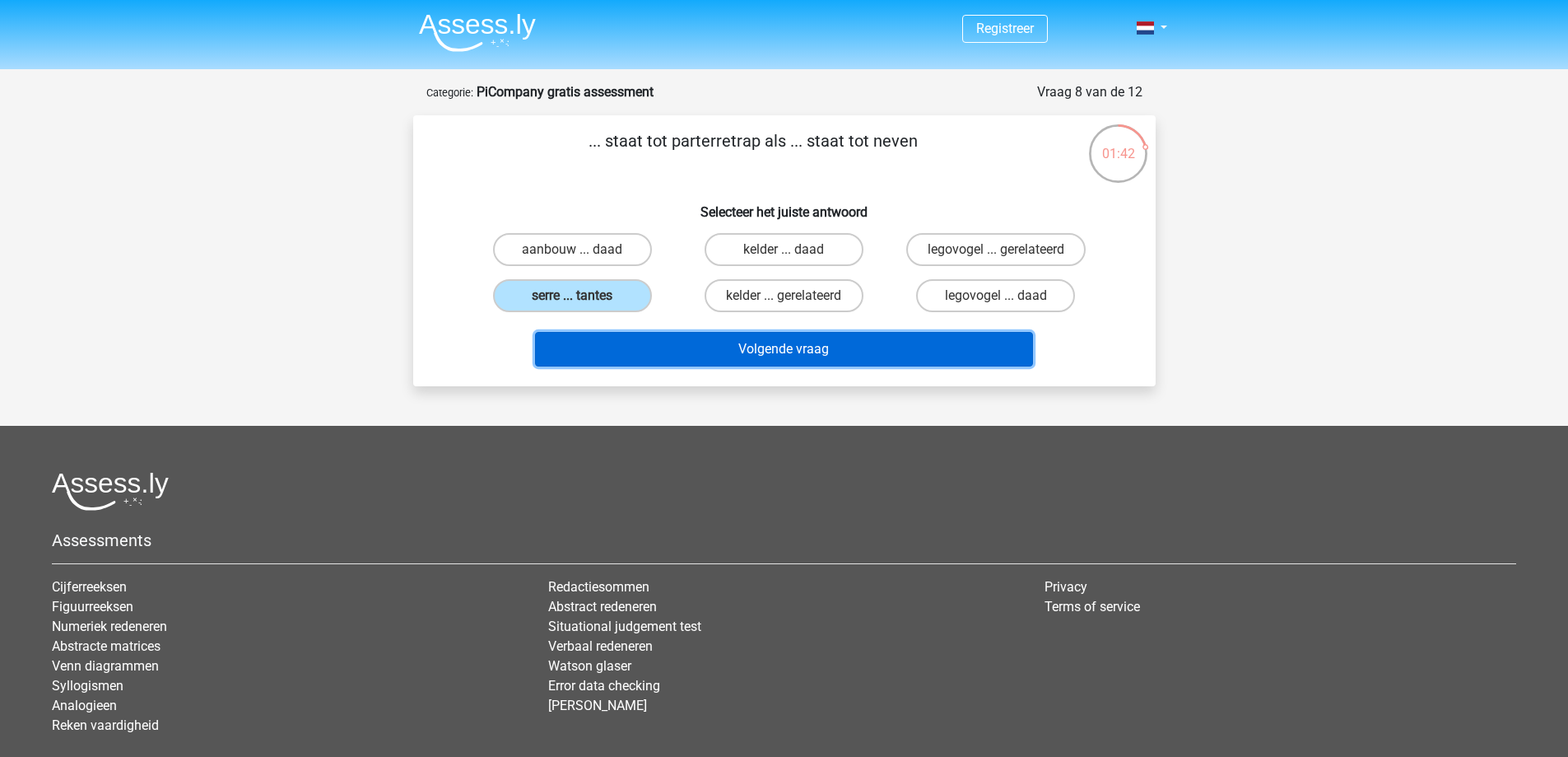
click at [763, 363] on button "Volgende vraag" at bounding box center [784, 348] width 498 height 35
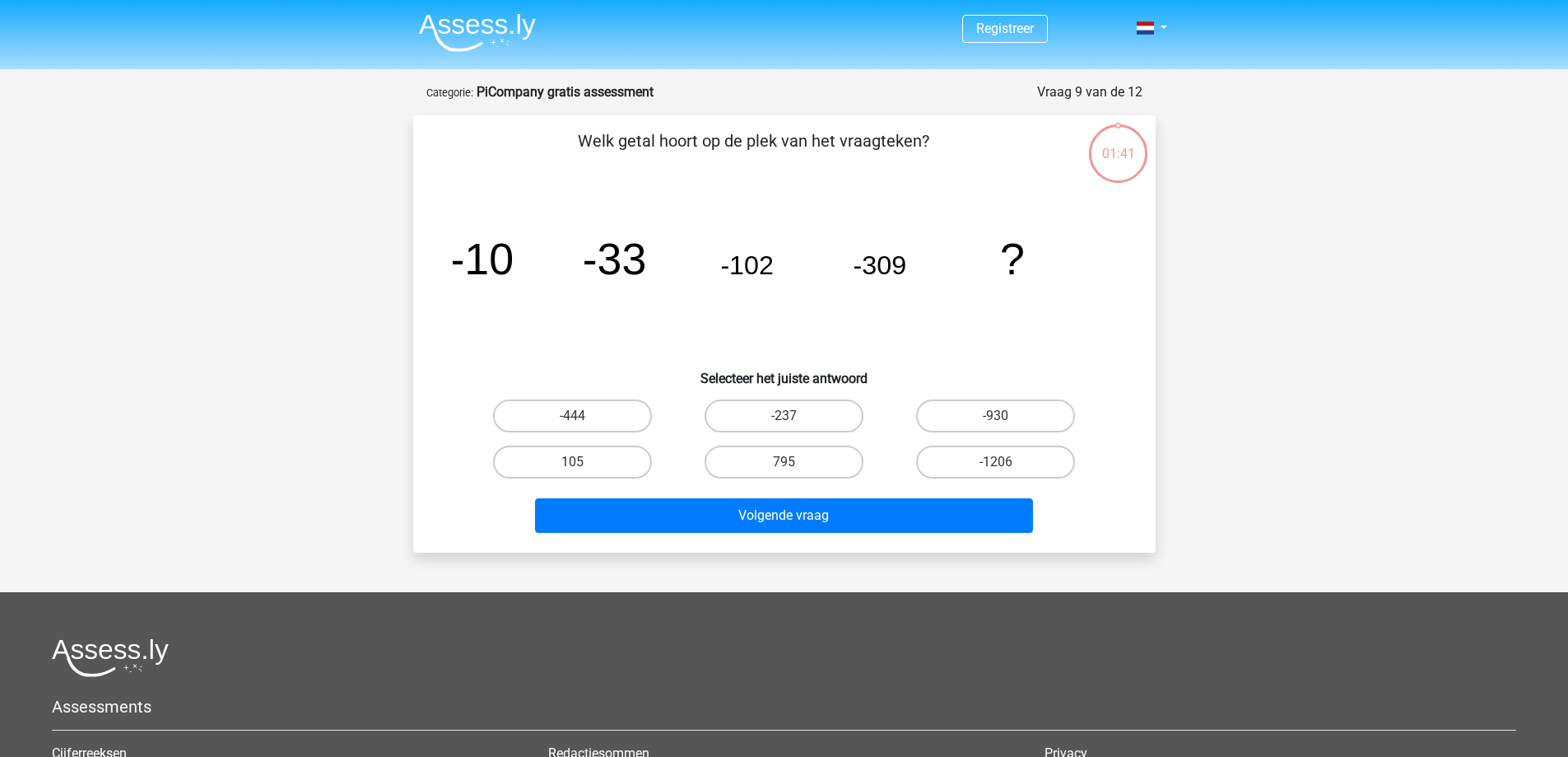
scroll to position [82, 0]
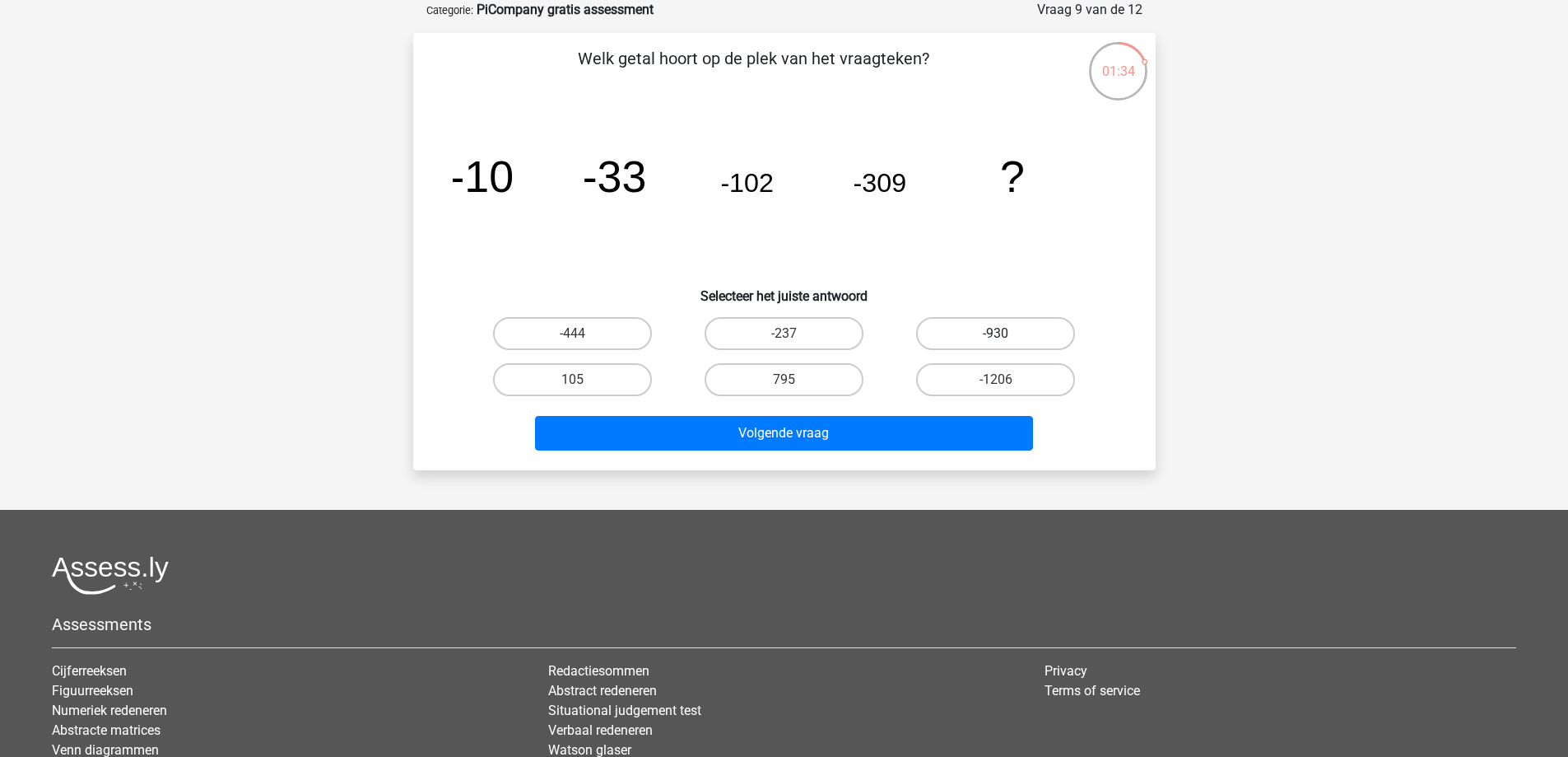
click at [985, 326] on label "-930" at bounding box center [995, 333] width 159 height 33
click at [996, 333] on input "-930" at bounding box center [1001, 339] width 11 height 11
radio input "true"
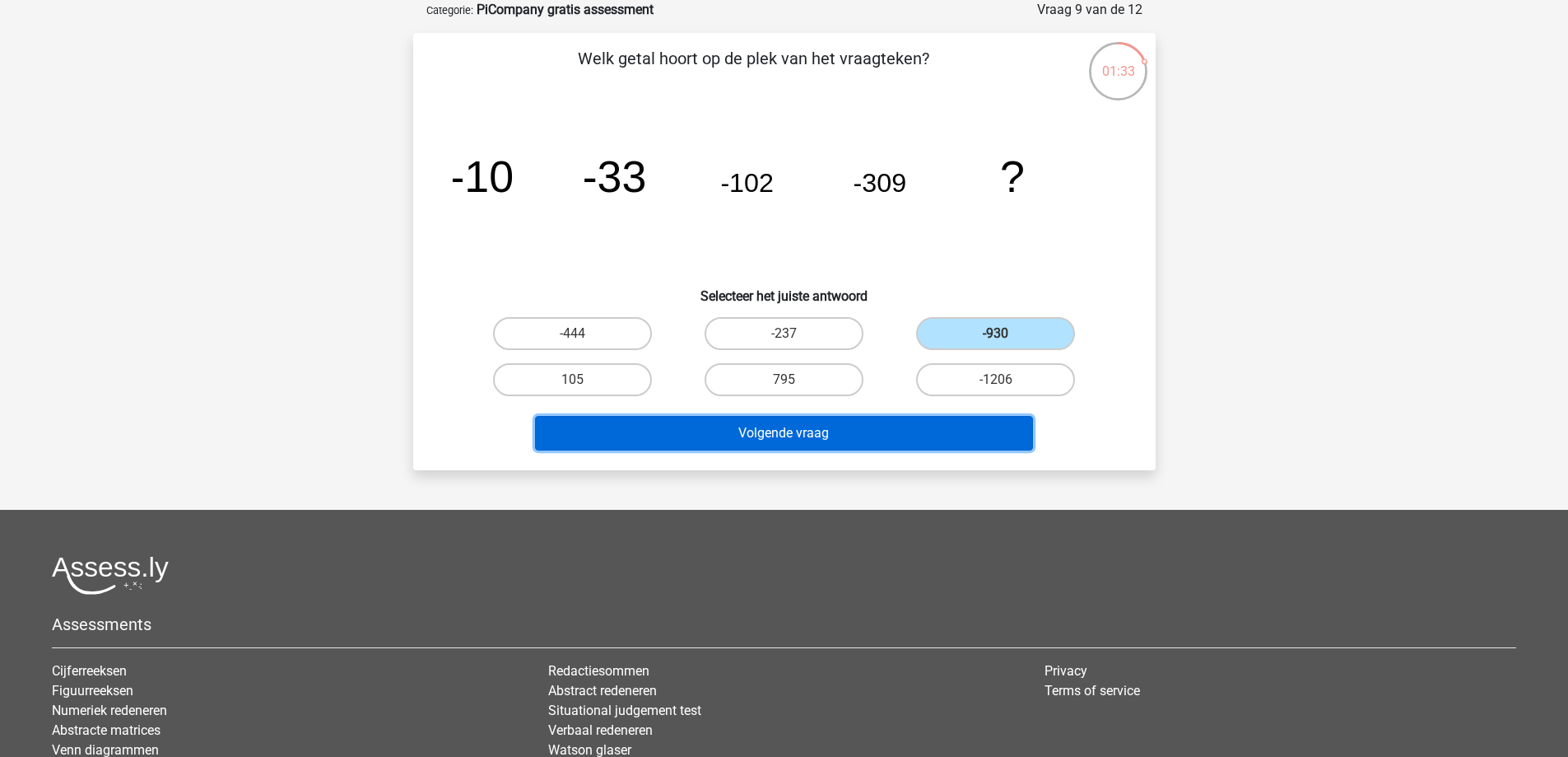
click at [852, 435] on button "Volgende vraag" at bounding box center [784, 433] width 498 height 35
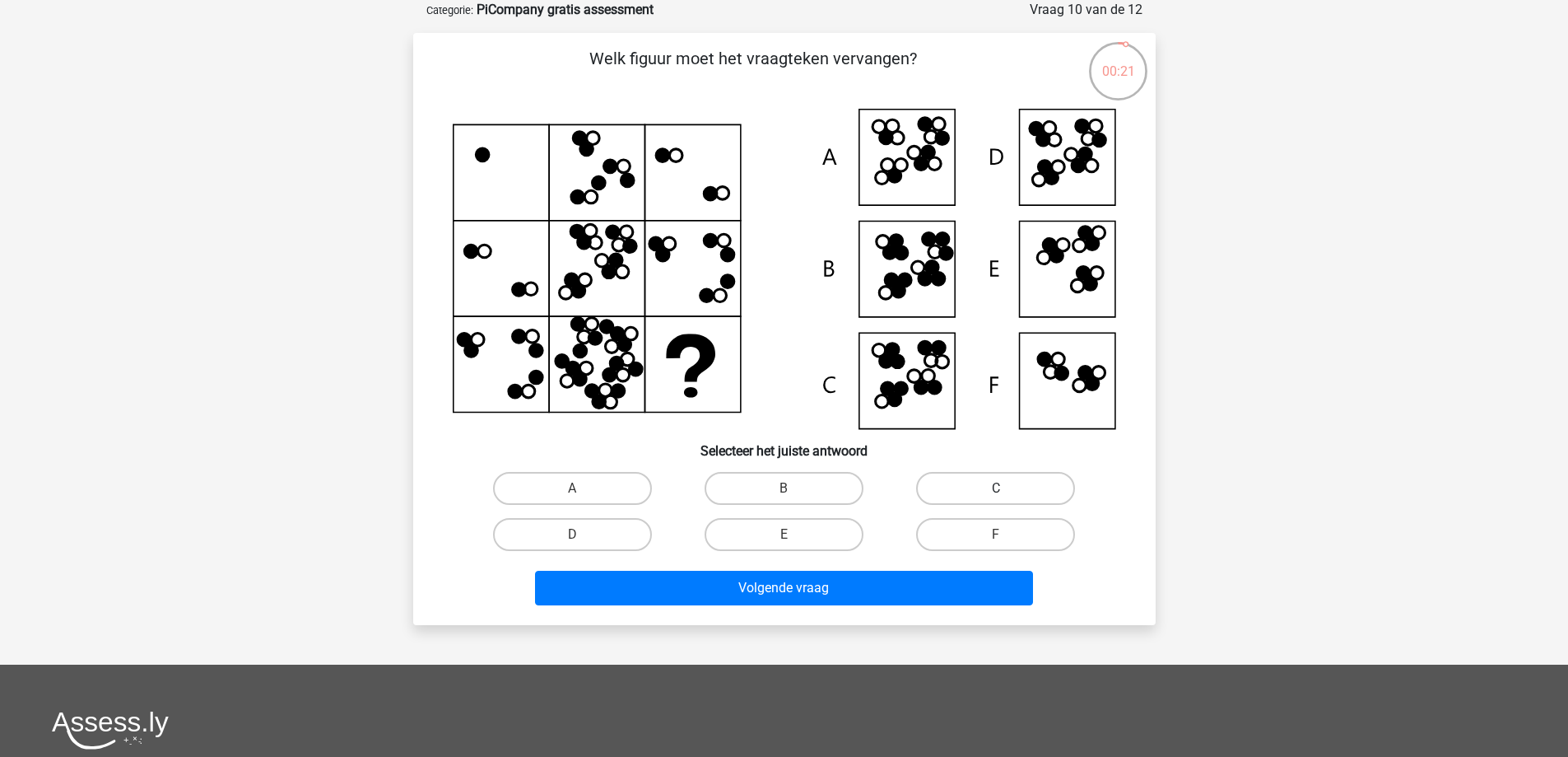
click at [990, 491] on label "C" at bounding box center [995, 488] width 159 height 33
click at [996, 491] on input "C" at bounding box center [1001, 494] width 11 height 11
radio input "true"
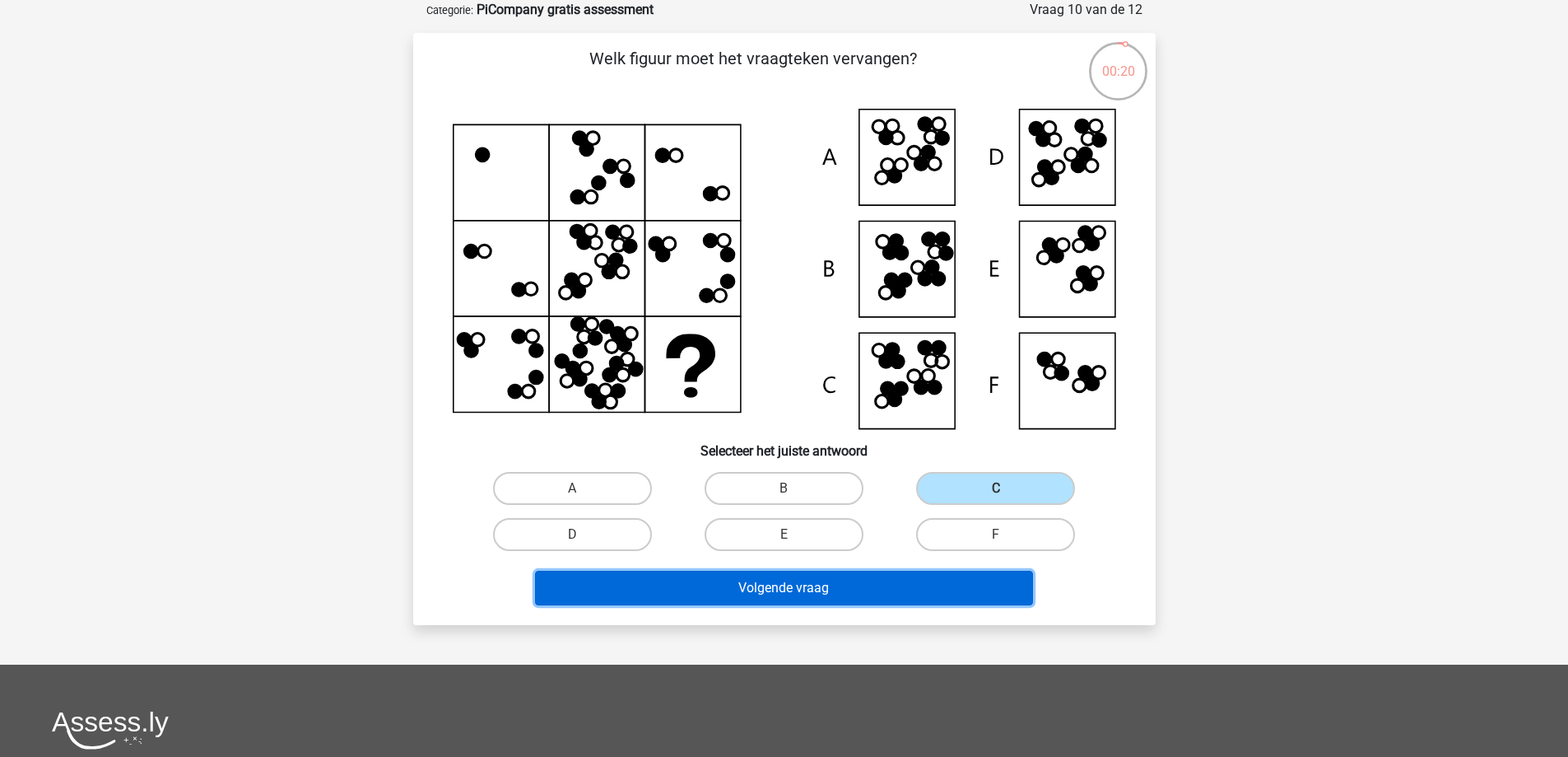
click at [894, 579] on button "Volgende vraag" at bounding box center [784, 588] width 498 height 35
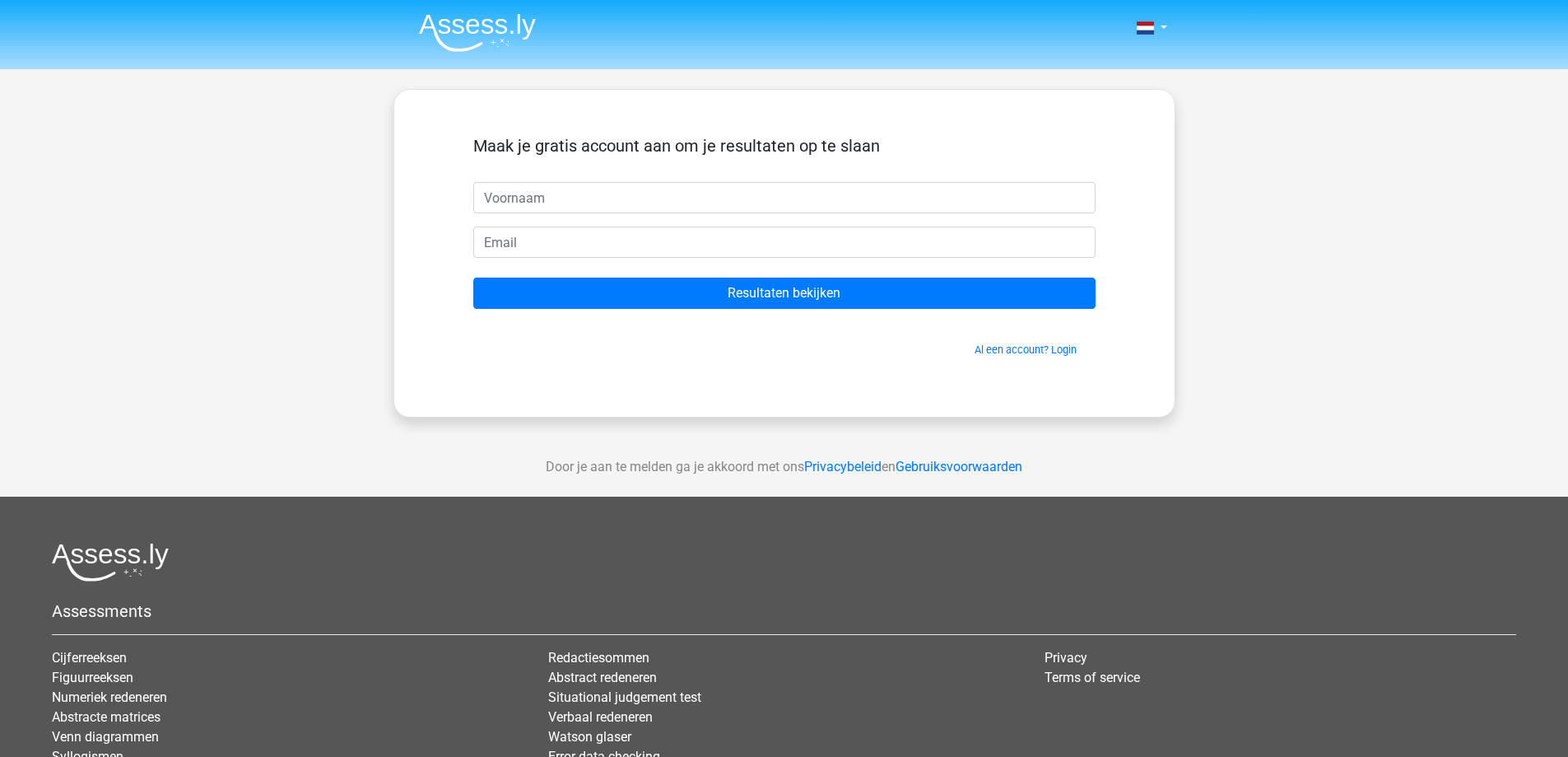
click at [523, 196] on input "text" at bounding box center [784, 197] width 622 height 31
type input "[PERSON_NAME]"
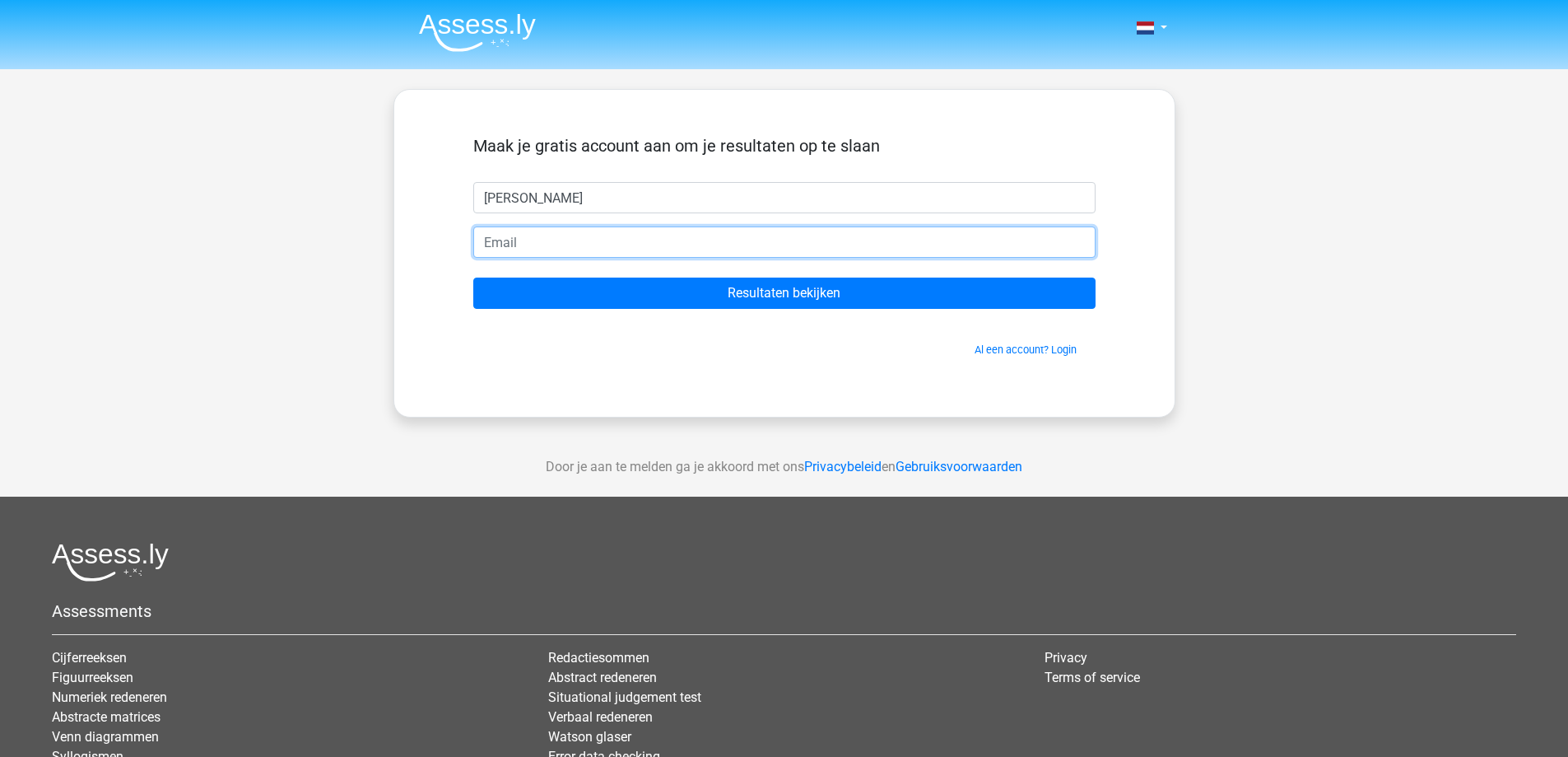
click at [536, 238] on input "email" at bounding box center [784, 241] width 622 height 31
type input "[EMAIL_ADDRESS][DOMAIN_NAME]"
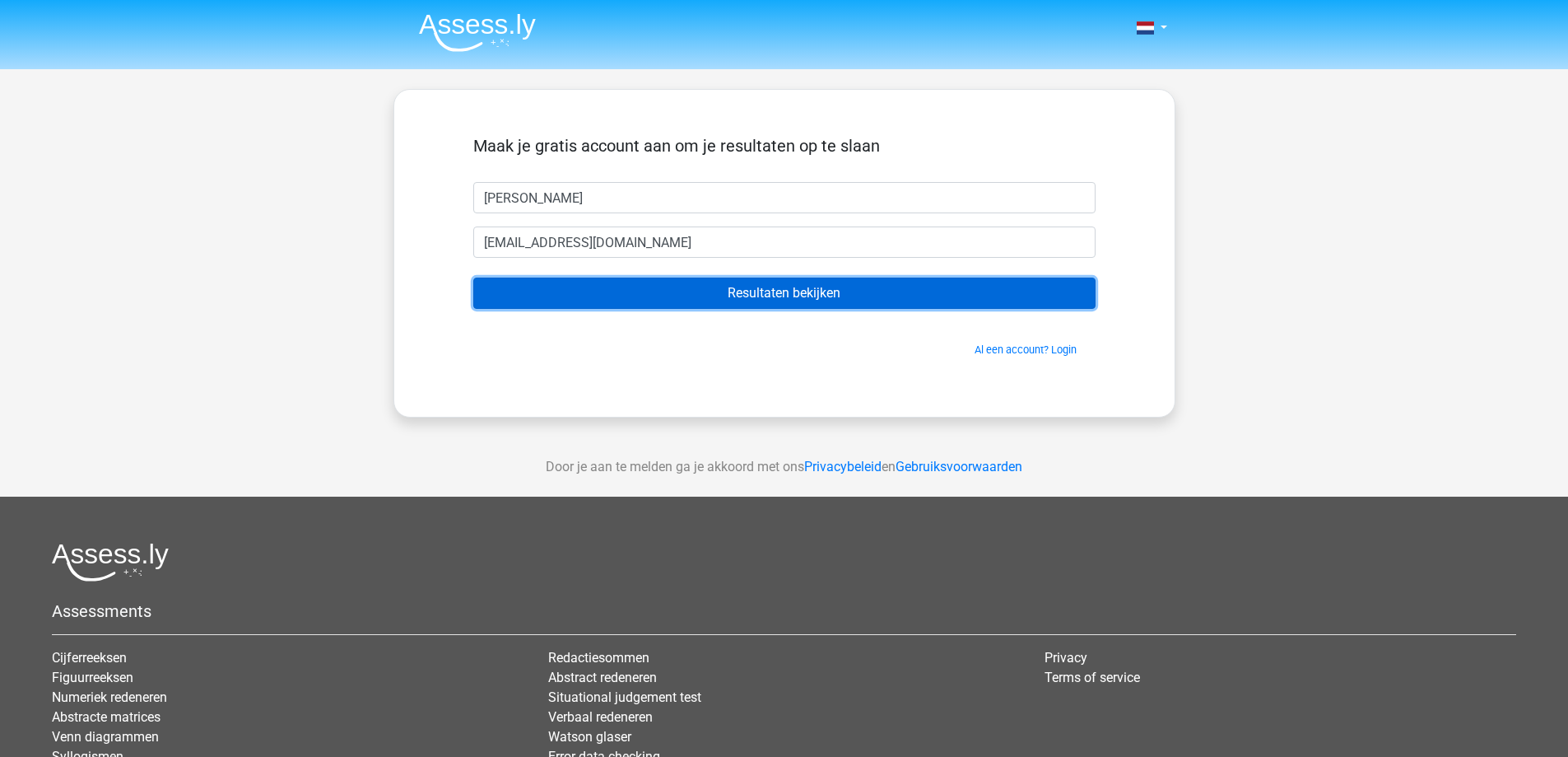
click at [705, 290] on input "Resultaten bekijken" at bounding box center [784, 293] width 622 height 31
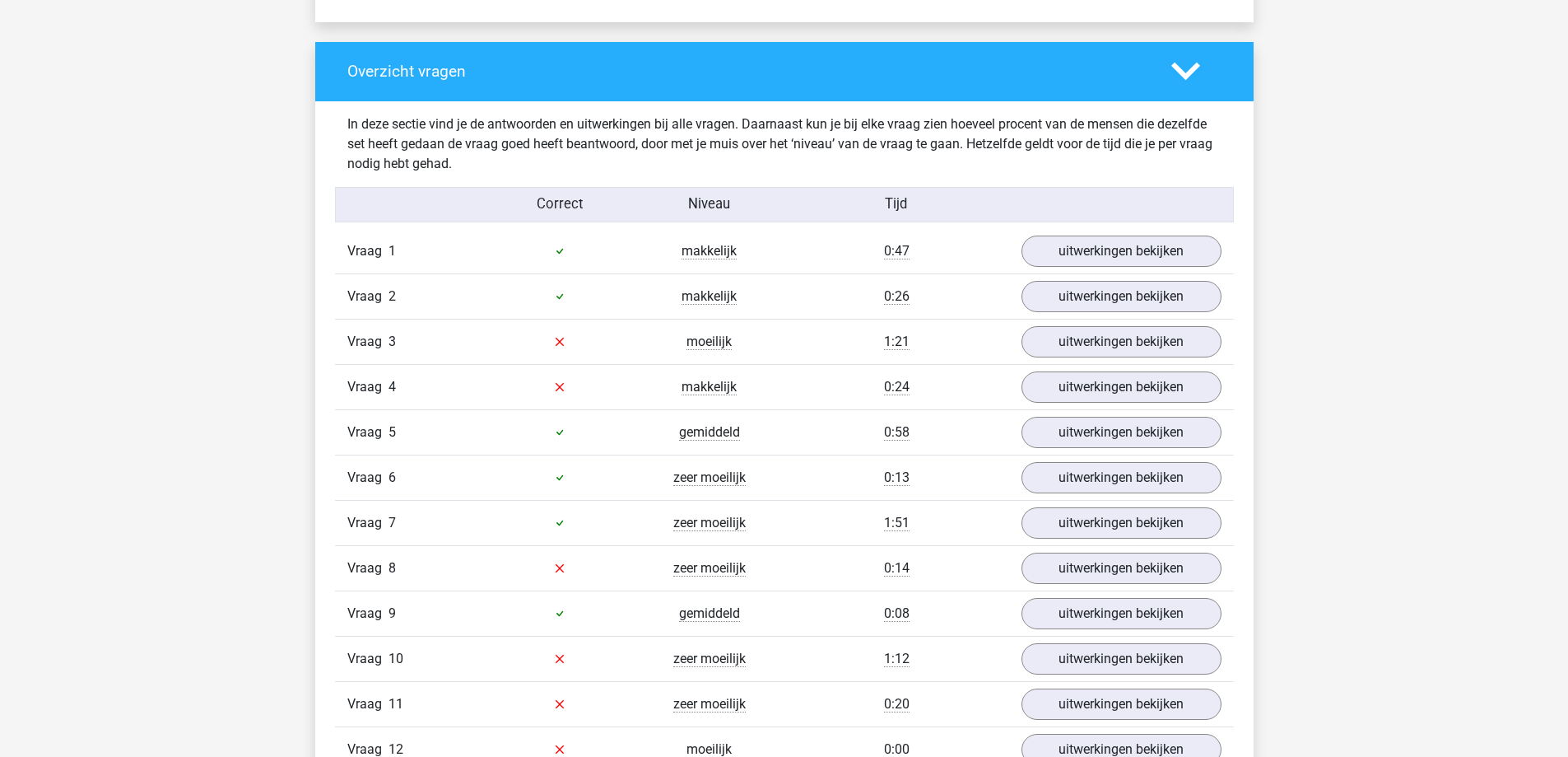
scroll to position [1647, 0]
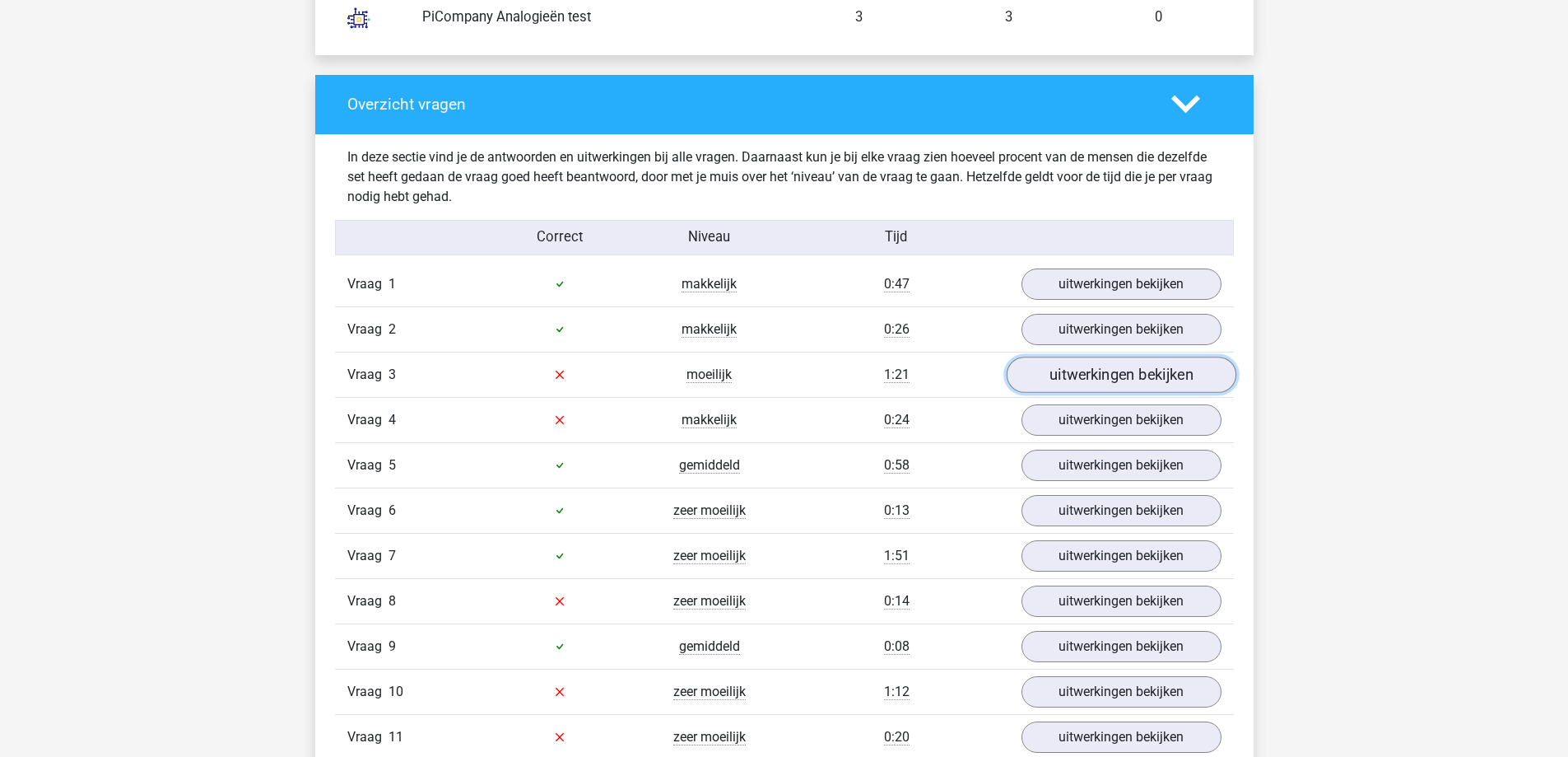
click at [1089, 371] on link "uitwerkingen bekijken" at bounding box center [1120, 374] width 229 height 36
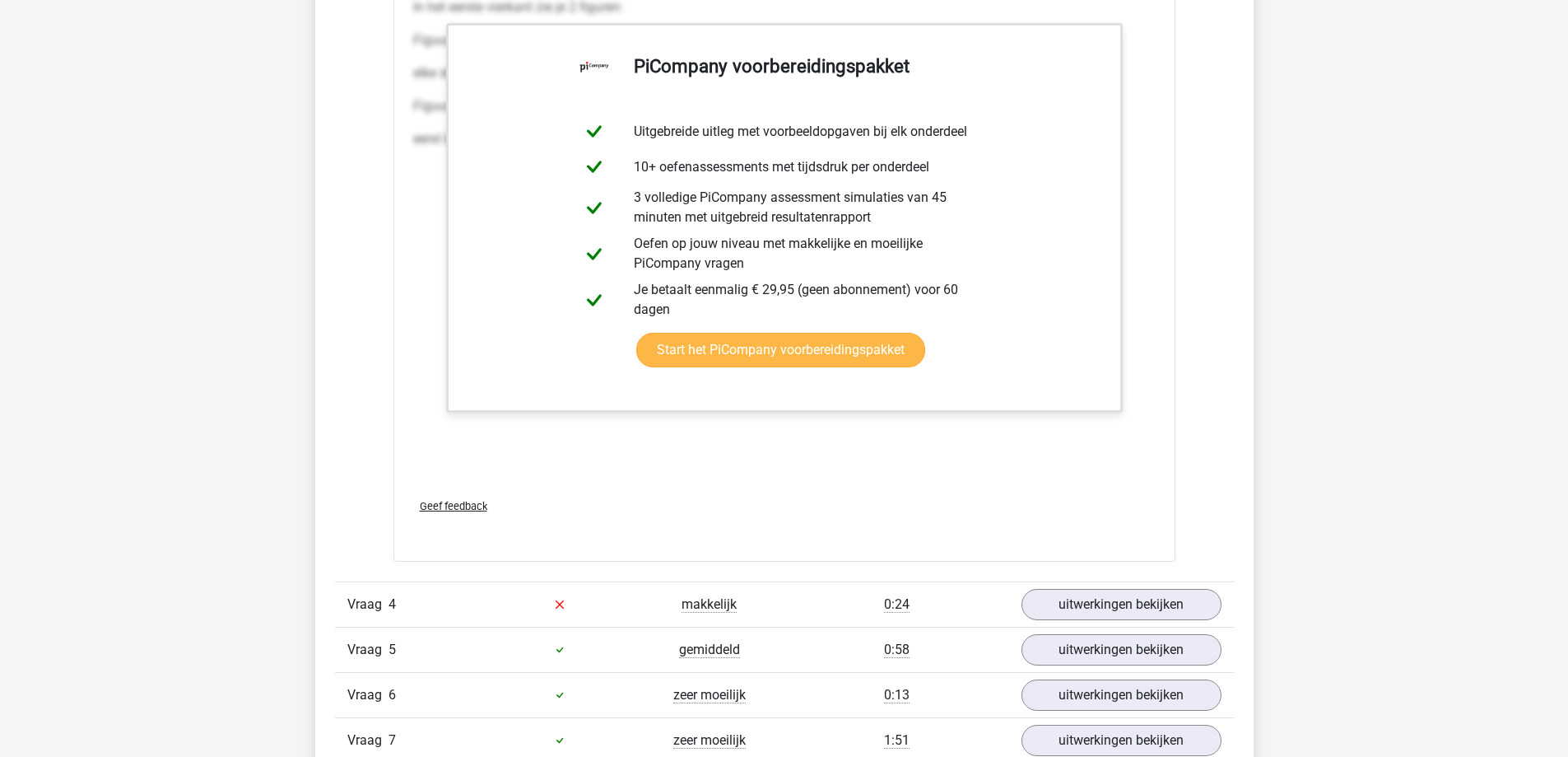
scroll to position [3376, 0]
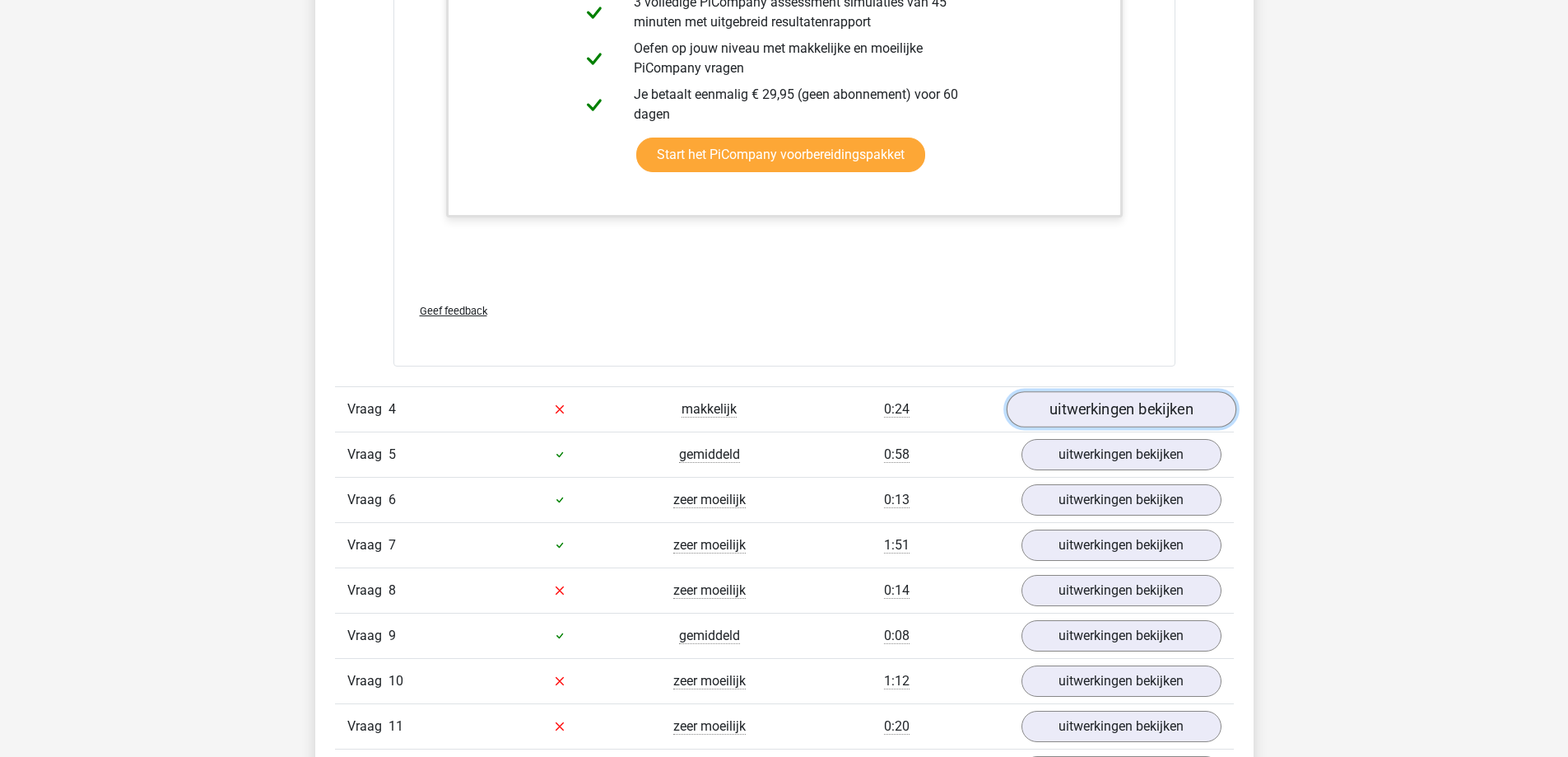
click at [1101, 407] on link "uitwerkingen bekijken" at bounding box center [1120, 409] width 229 height 36
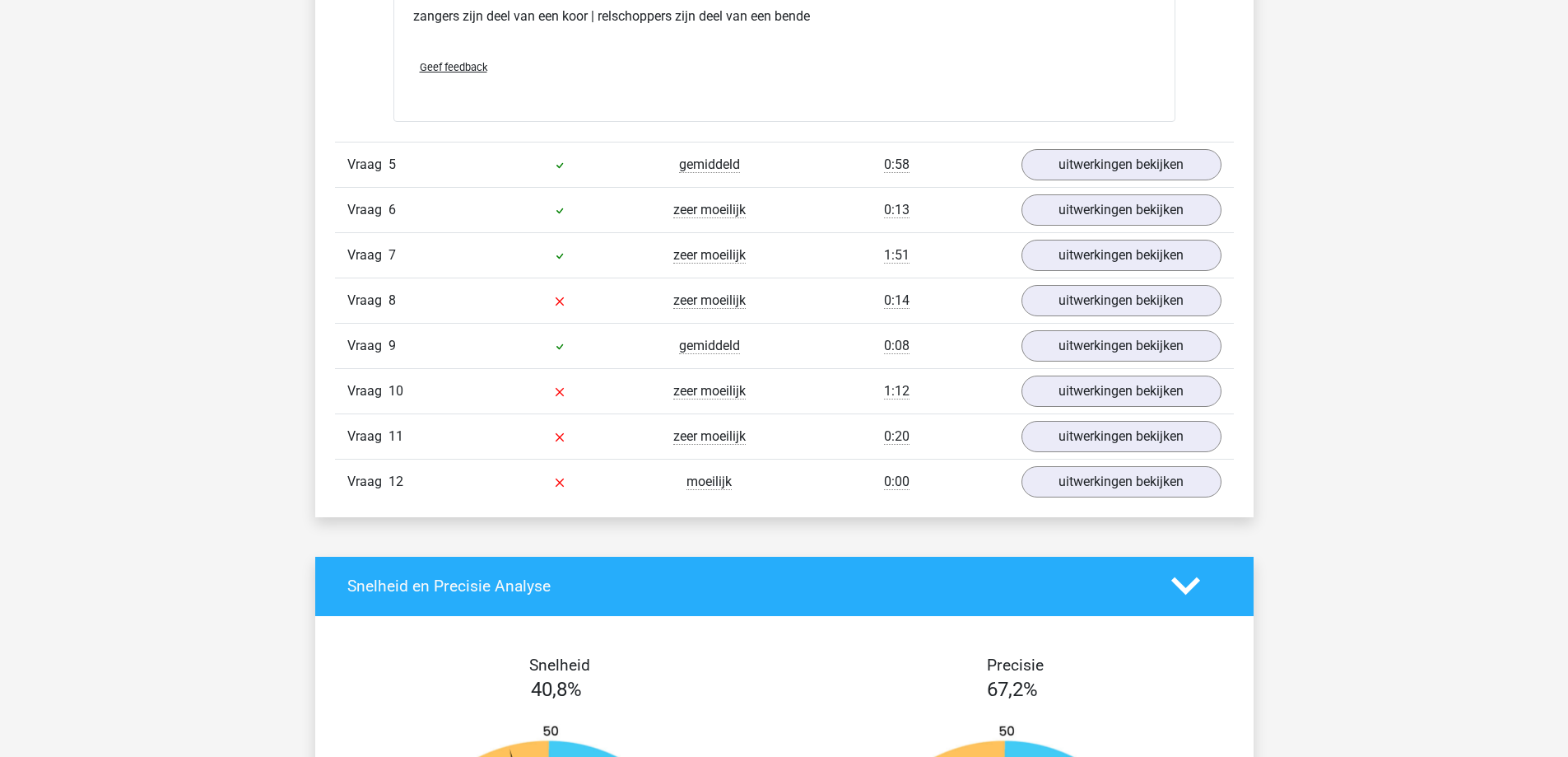
scroll to position [4035, 0]
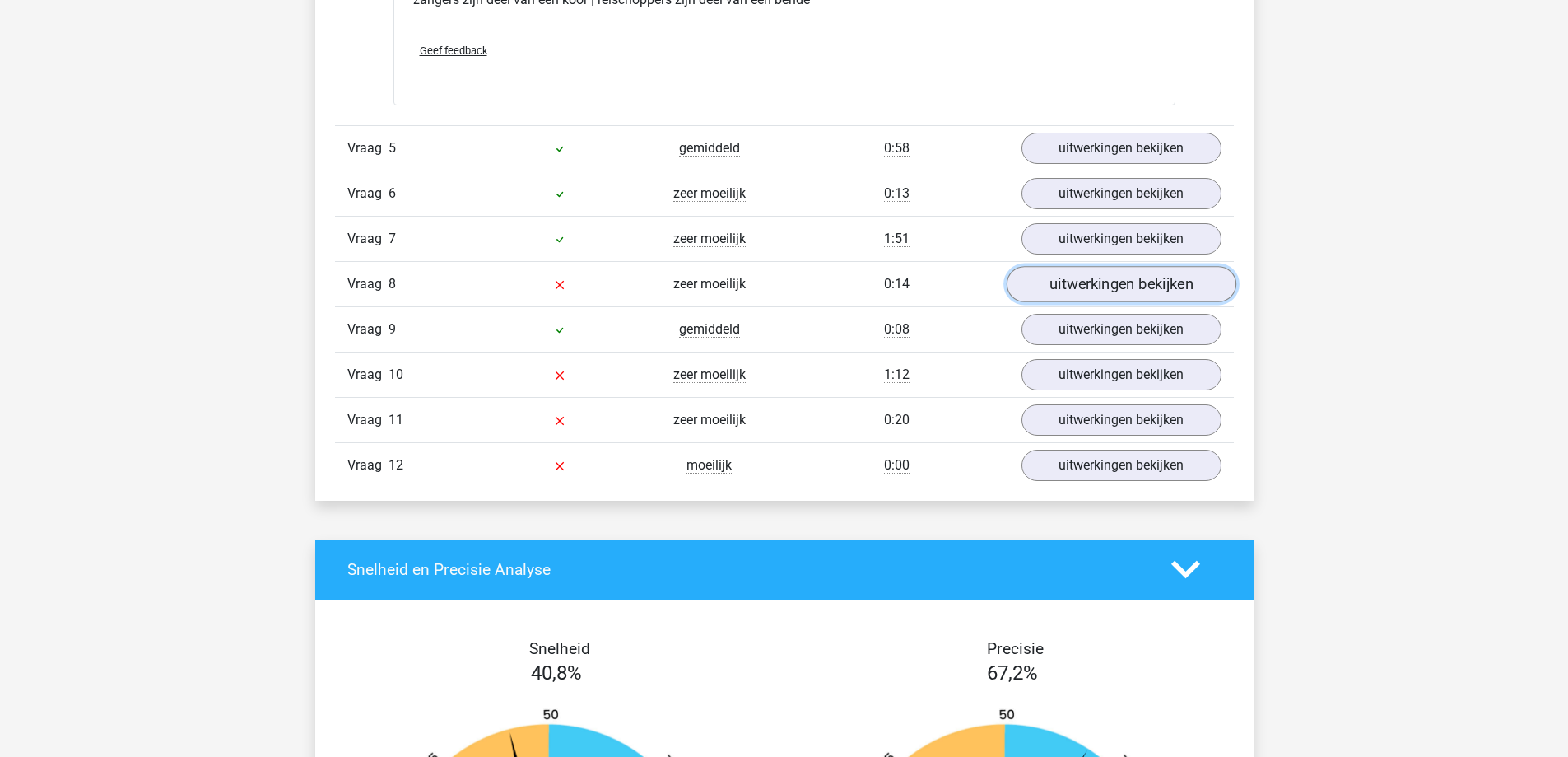
click at [1108, 282] on link "uitwerkingen bekijken" at bounding box center [1120, 284] width 229 height 36
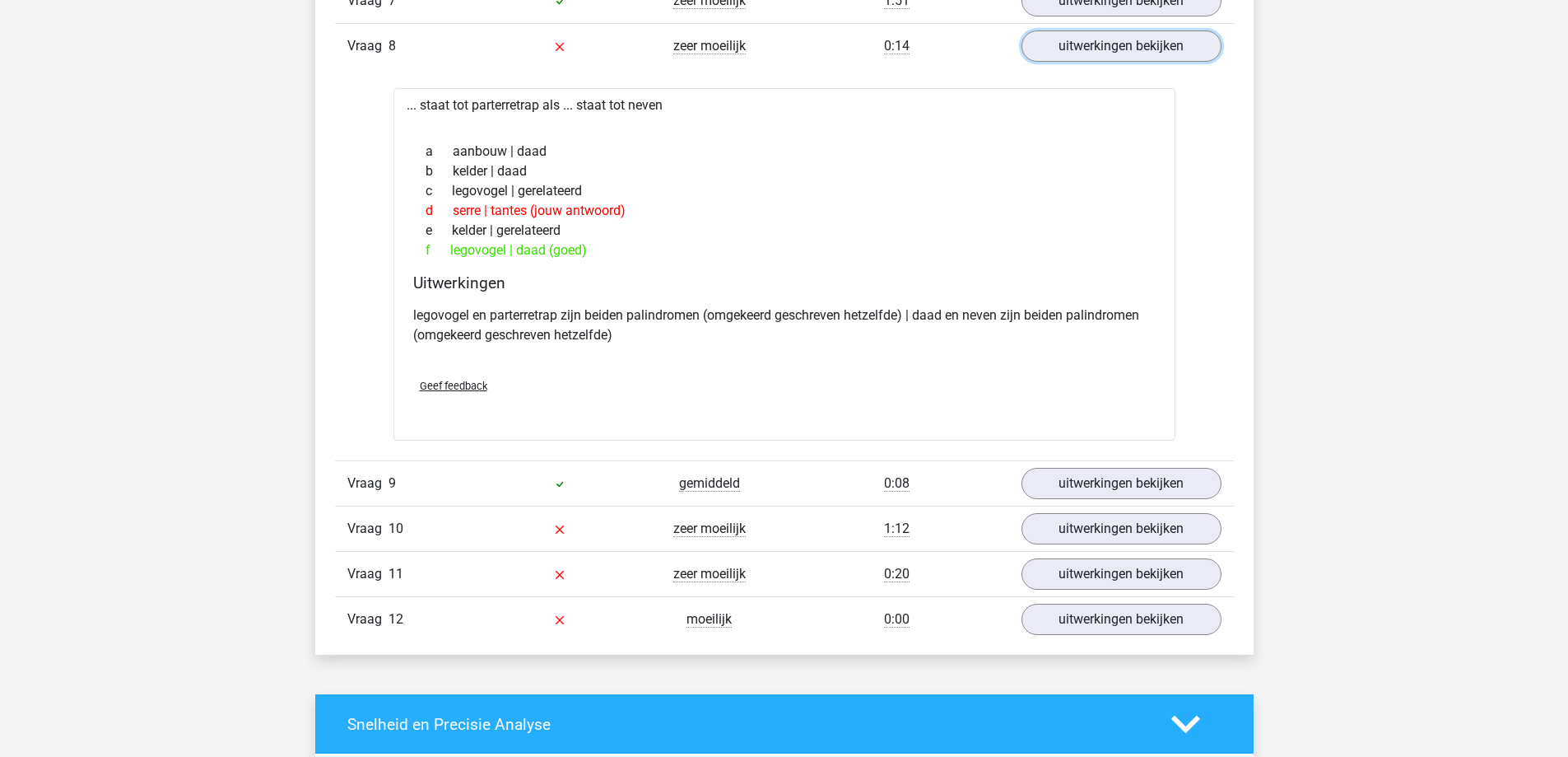
scroll to position [4365, 0]
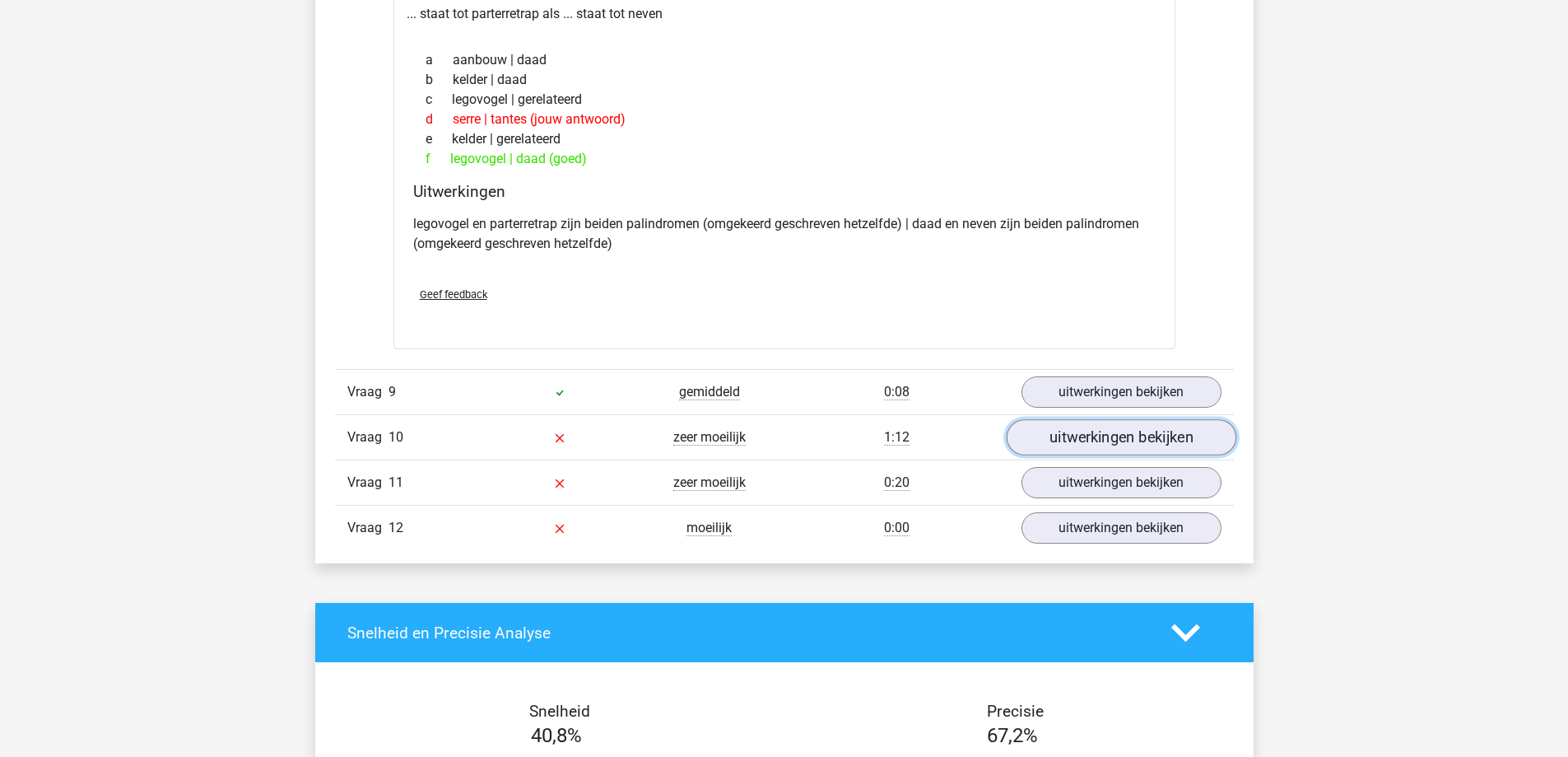
click at [1093, 433] on link "uitwerkingen bekijken" at bounding box center [1120, 437] width 229 height 36
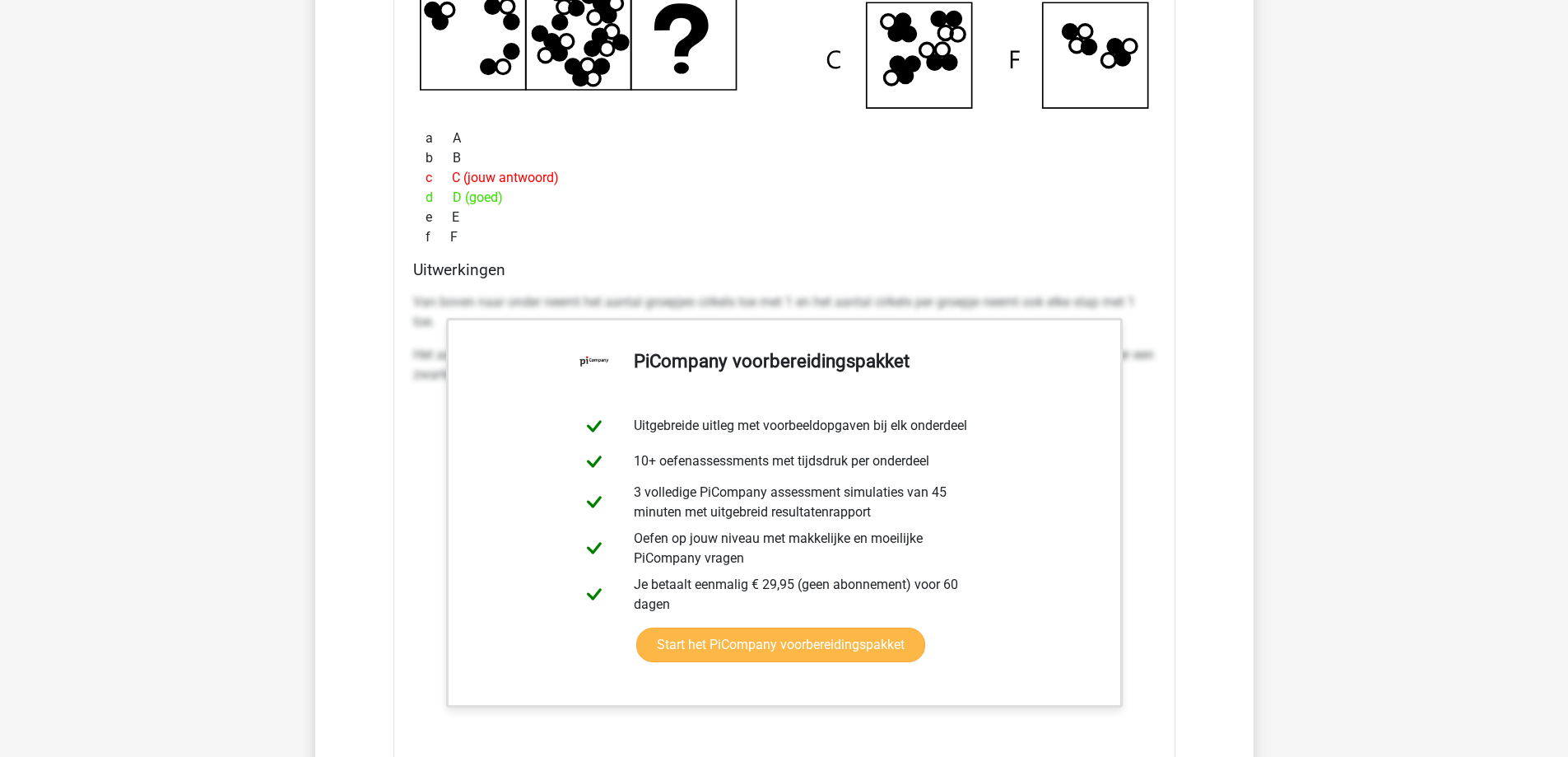
scroll to position [5271, 0]
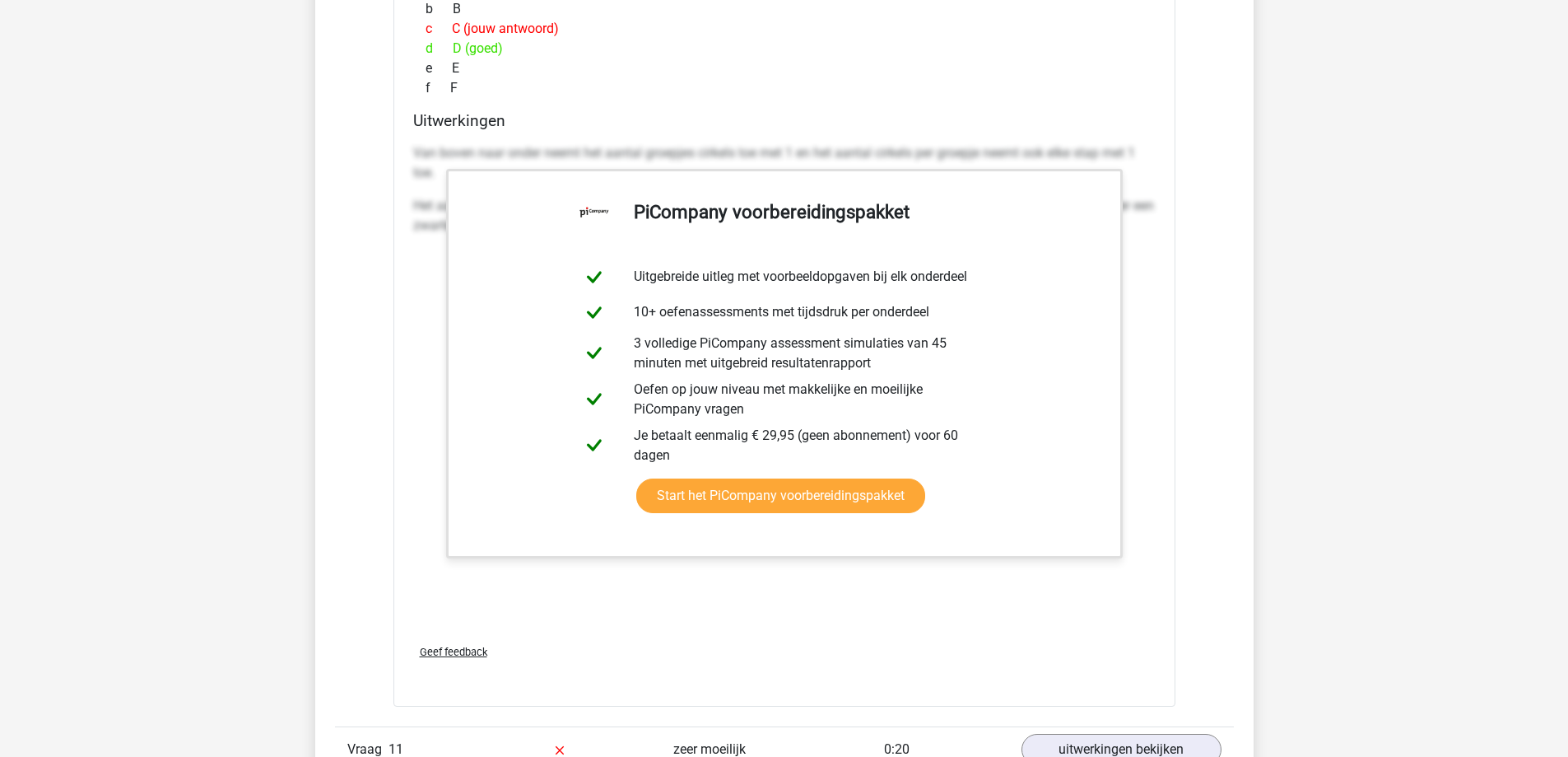
click at [413, 343] on div "Van boven naar onder neemt het aantal groepjes cirkels toe met 1 en het aantal …" at bounding box center [784, 383] width 742 height 494
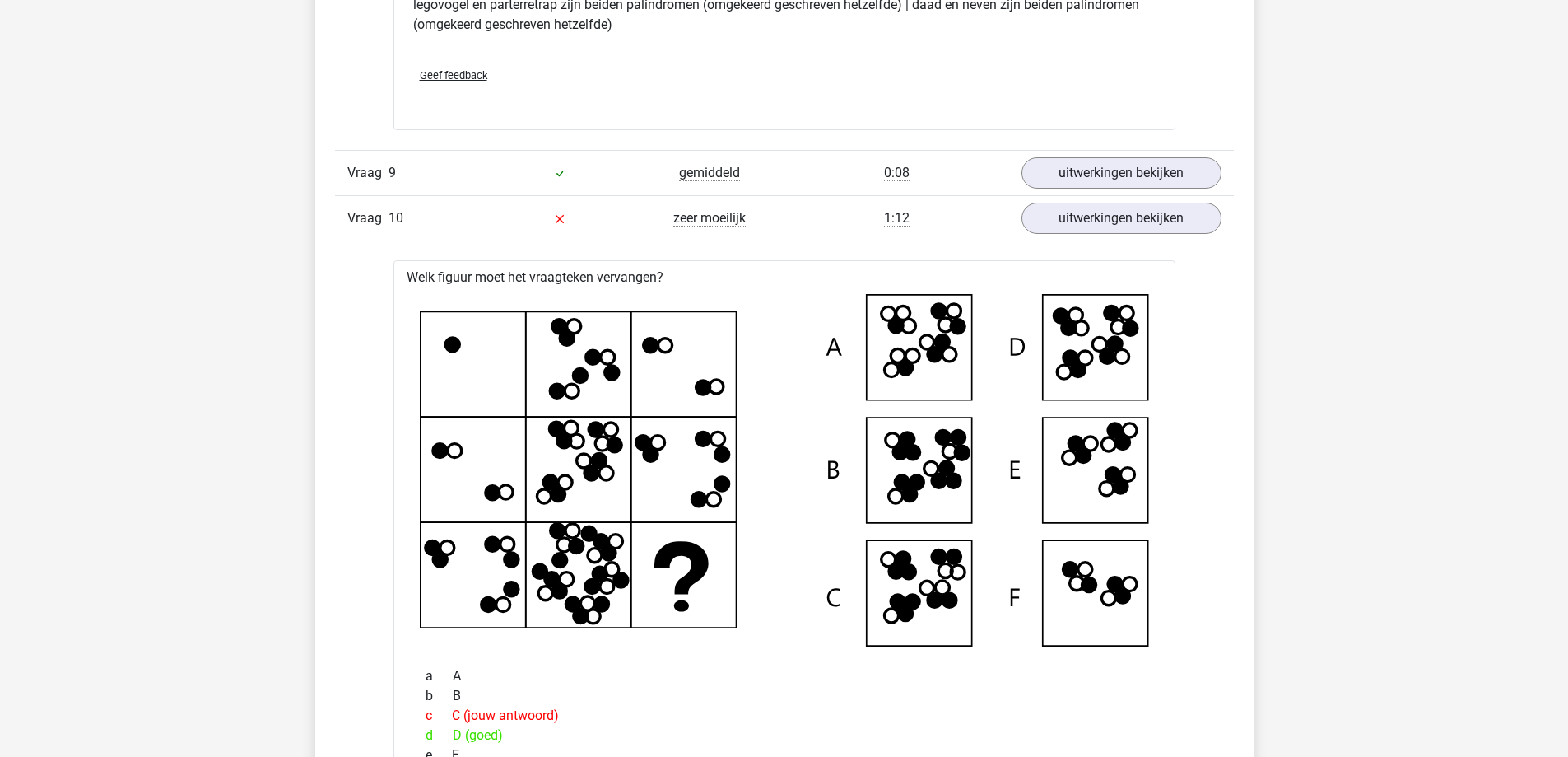
scroll to position [4365, 0]
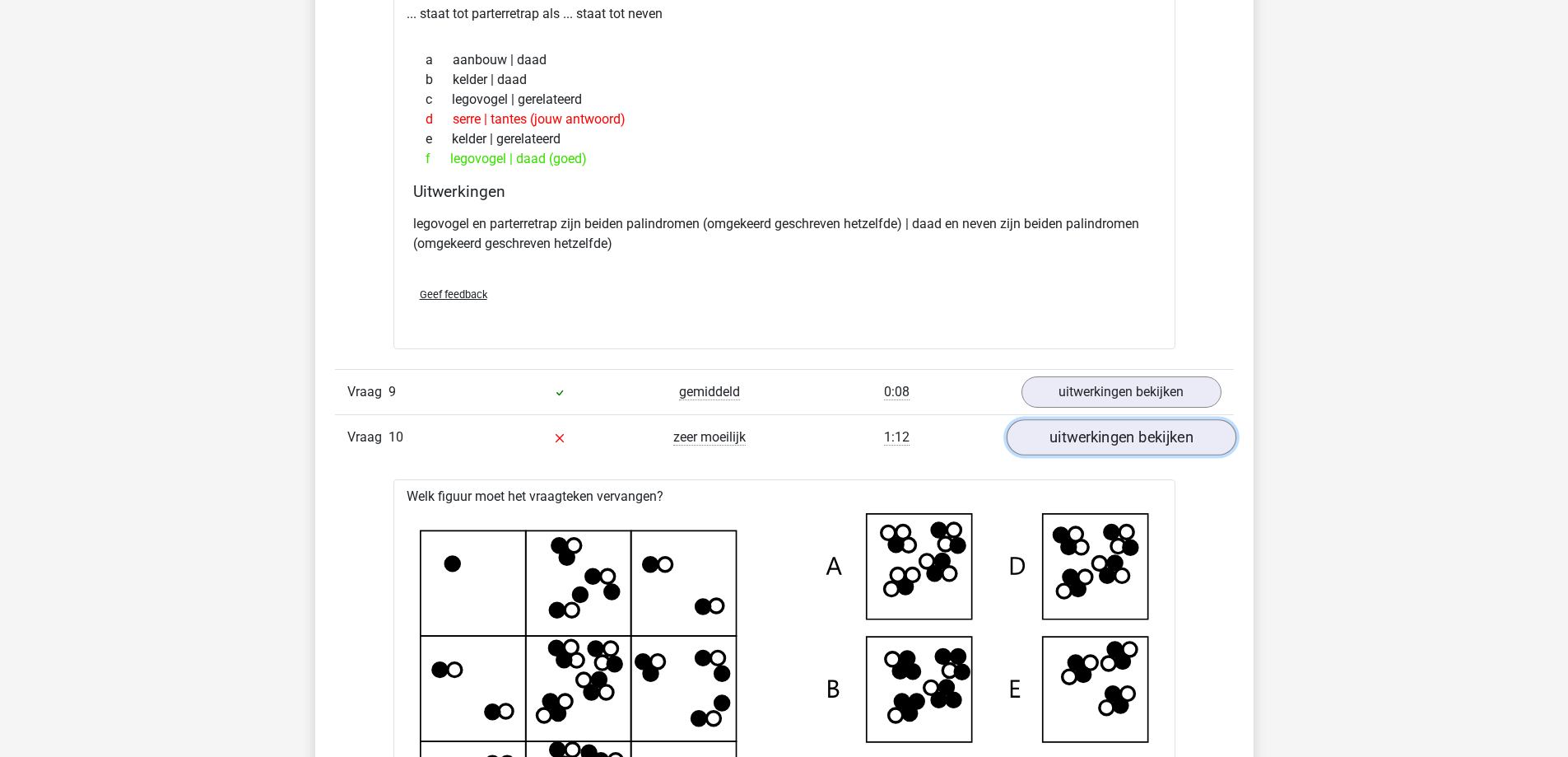
click at [1083, 434] on link "uitwerkingen bekijken" at bounding box center [1120, 437] width 229 height 36
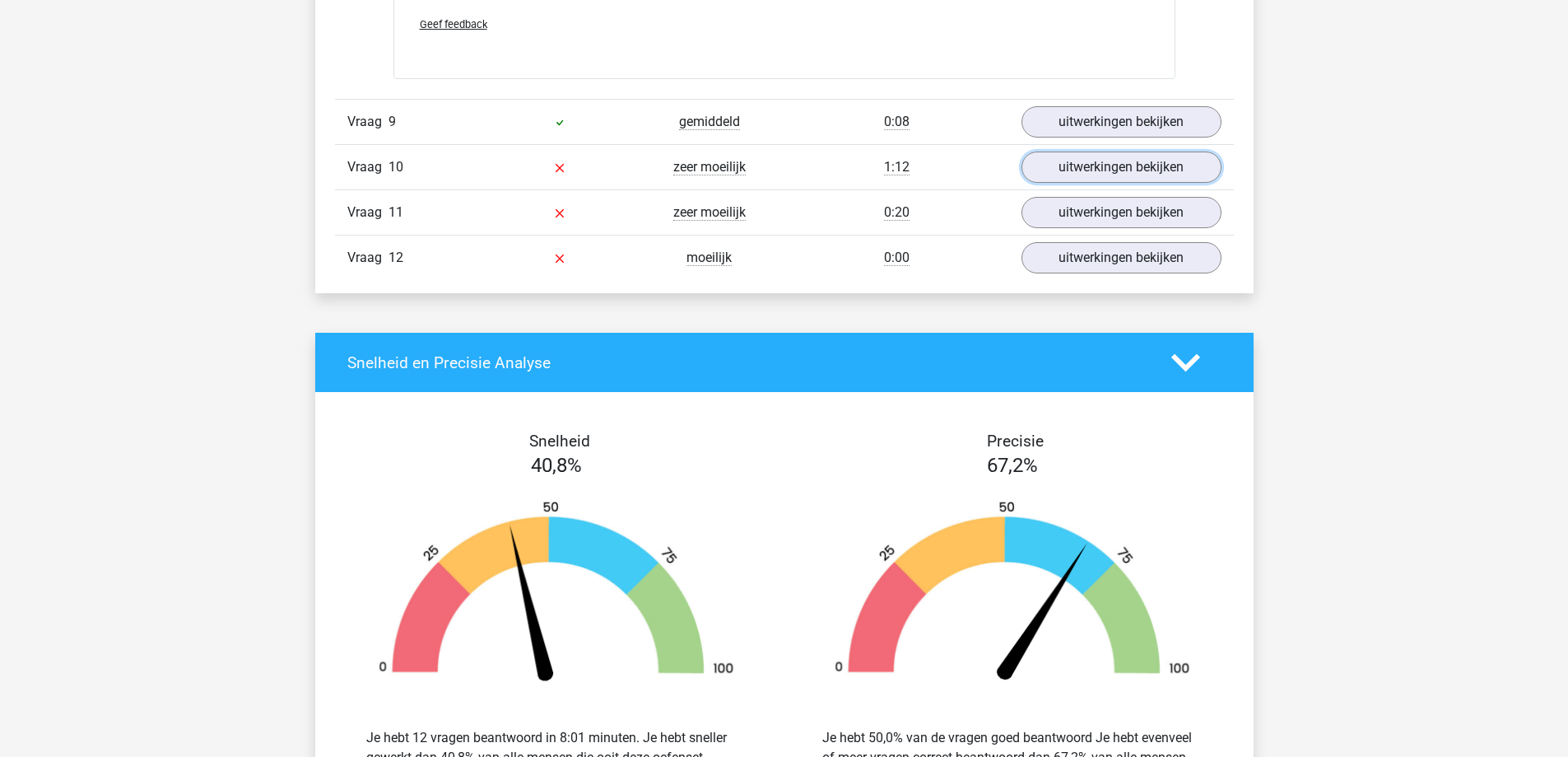
scroll to position [4612, 0]
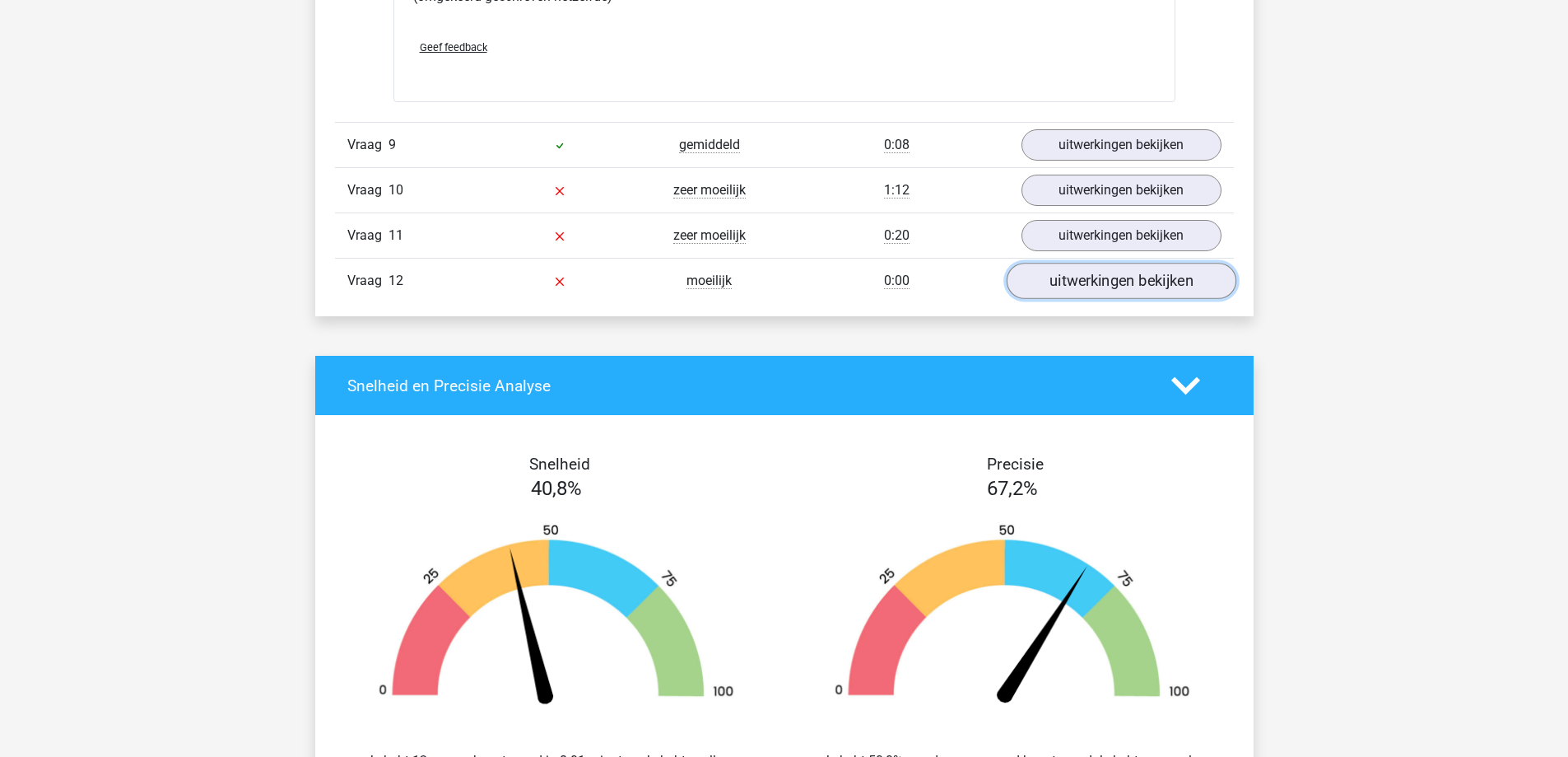
click at [1128, 279] on link "uitwerkingen bekijken" at bounding box center [1120, 280] width 229 height 36
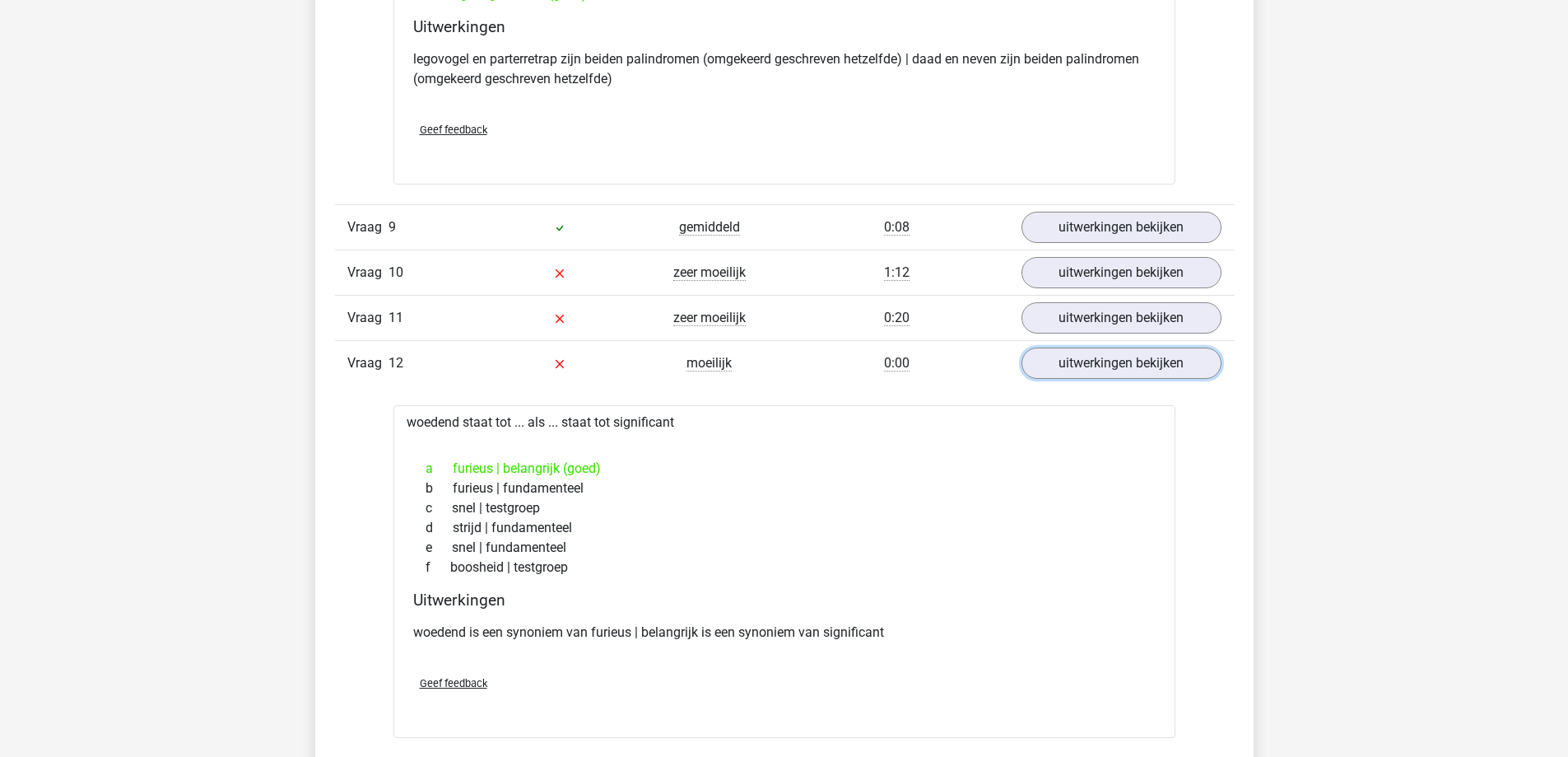
scroll to position [4282, 0]
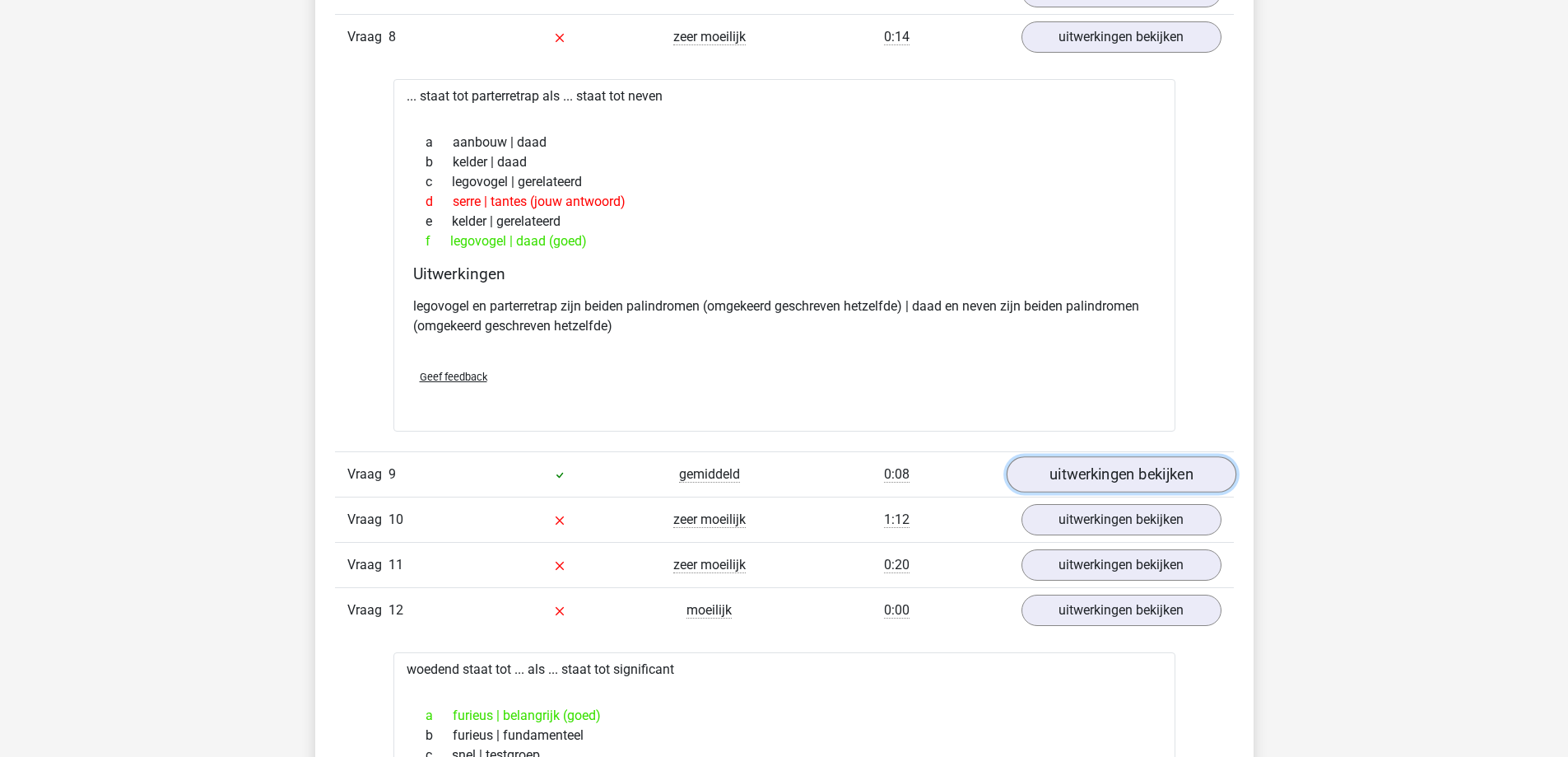
click at [1114, 473] on link "uitwerkingen bekijken" at bounding box center [1120, 474] width 229 height 36
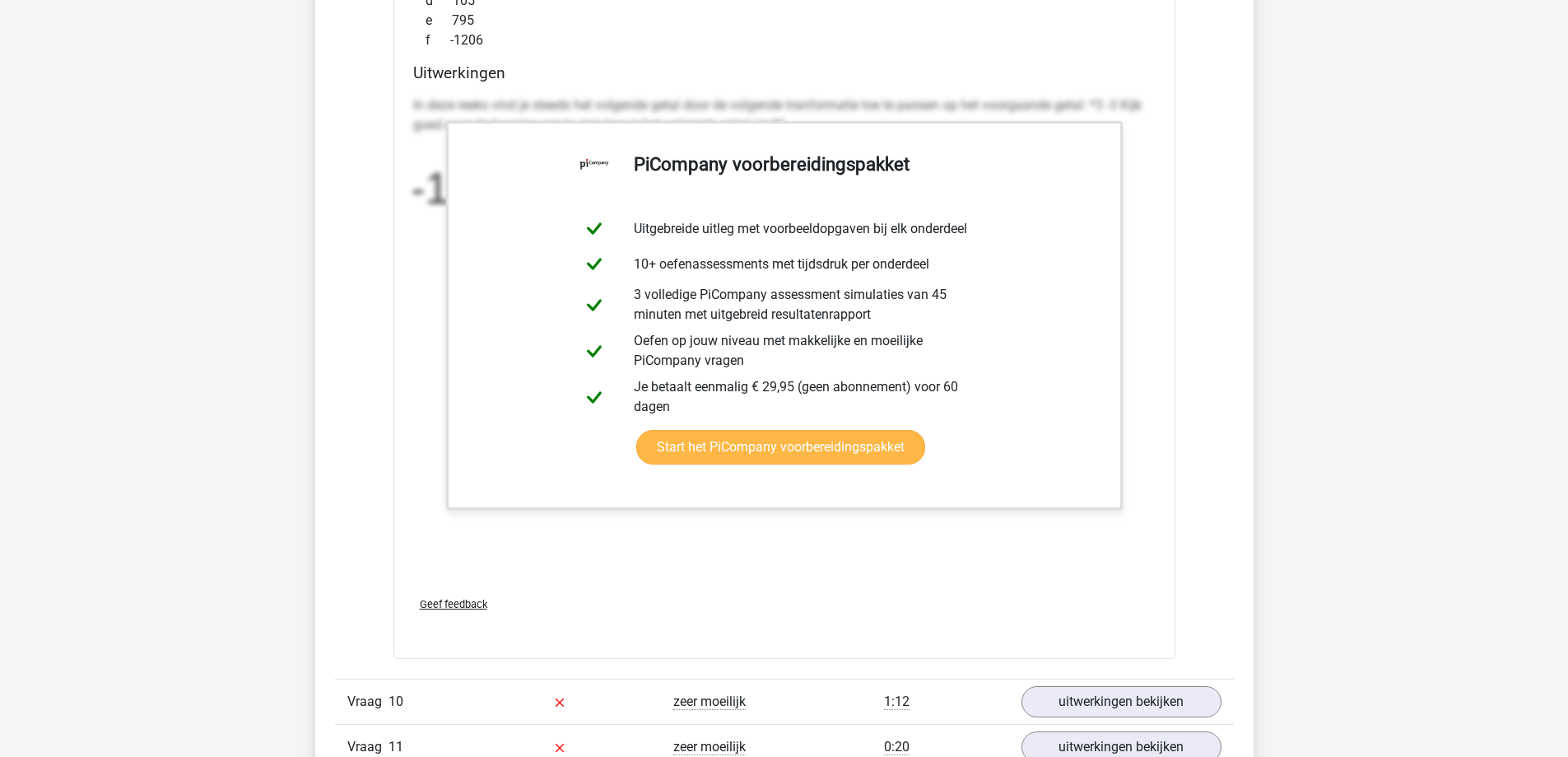
scroll to position [5106, 0]
click at [909, 453] on link "Start het PiCompany voorbereidingspakket" at bounding box center [780, 444] width 289 height 35
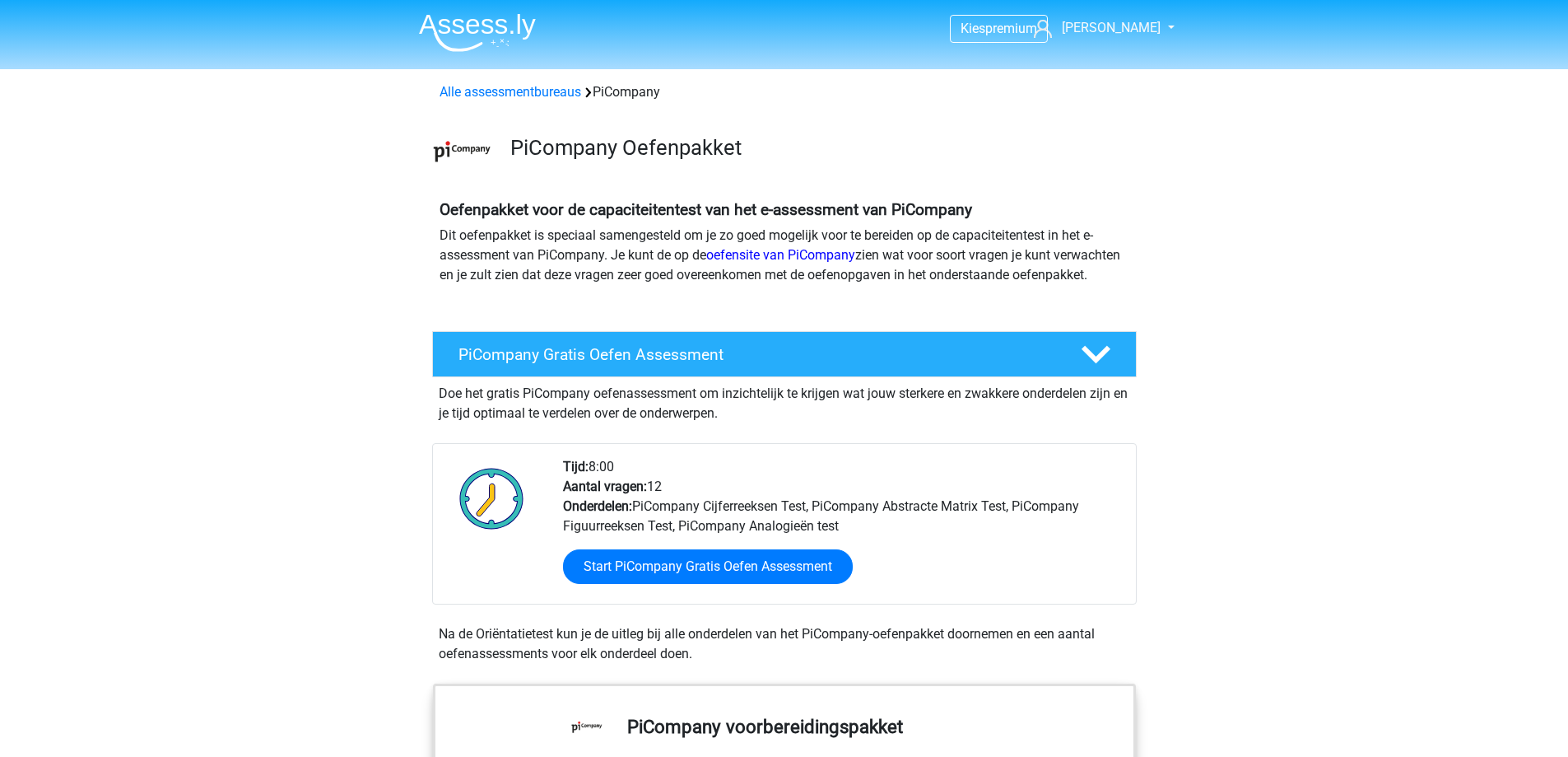
scroll to position [165, 0]
